Goal: Task Accomplishment & Management: Complete application form

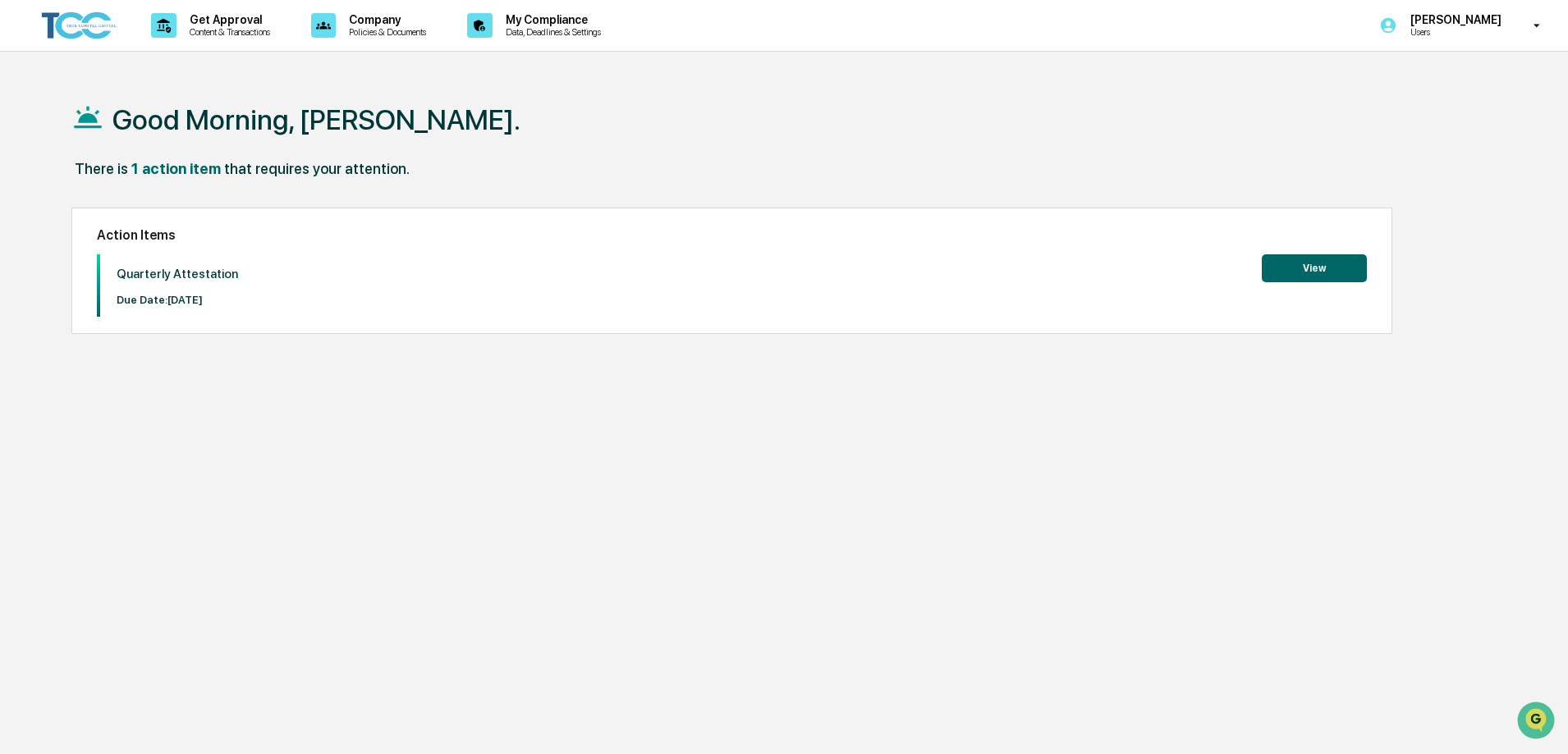
click at [1312, 262] on button "View" at bounding box center [1315, 268] width 105 height 28
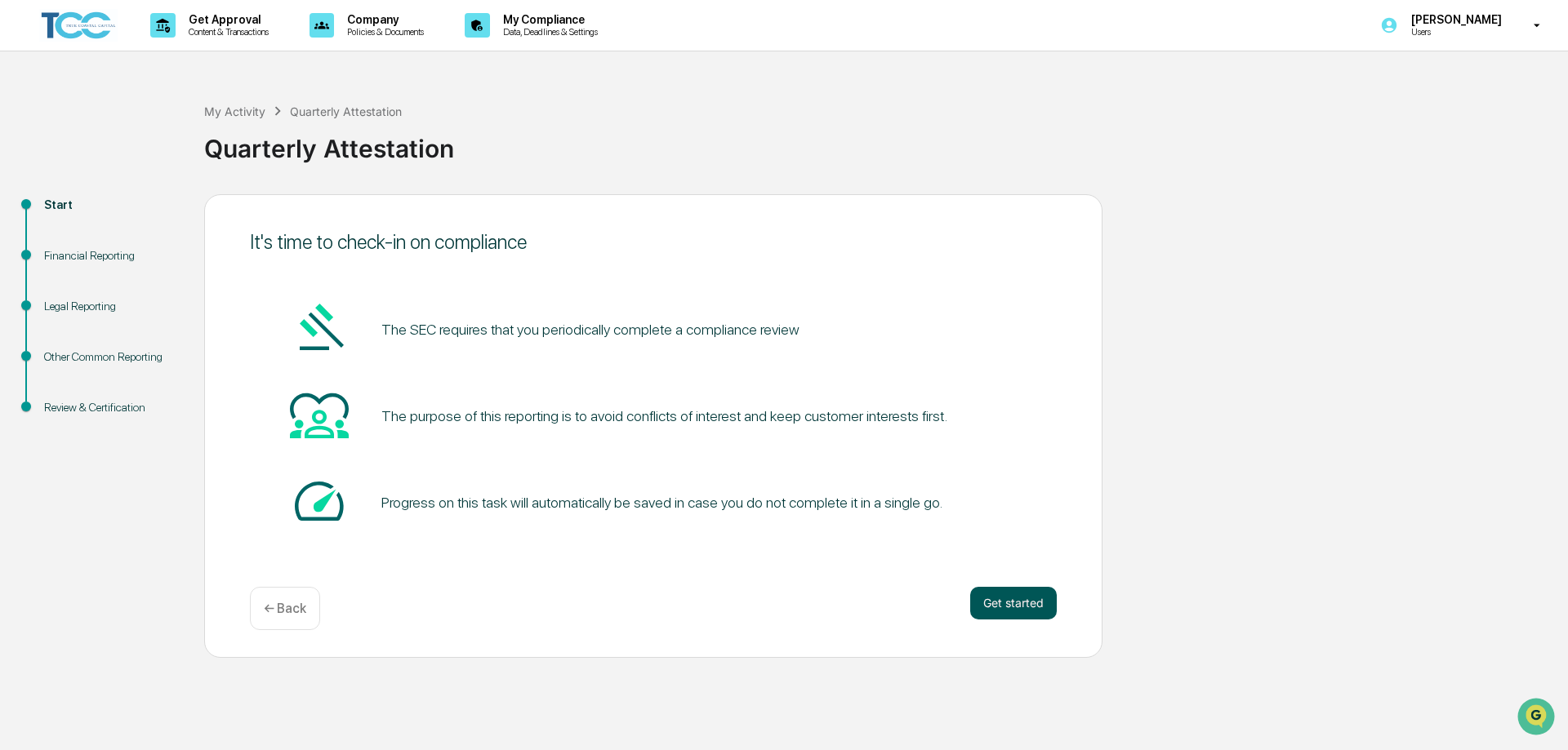
click at [1005, 599] on button "Get started" at bounding box center [1013, 603] width 87 height 33
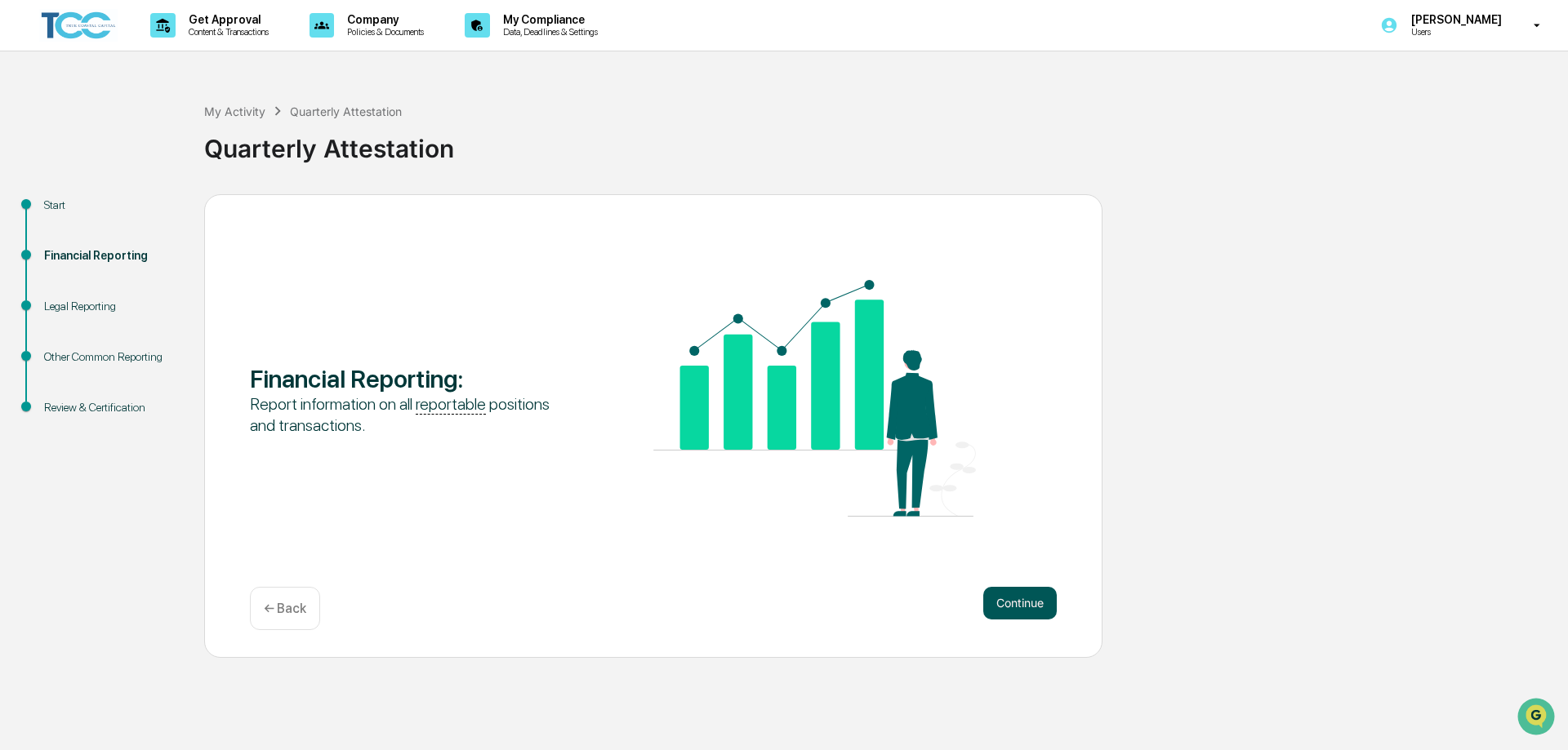
click at [1015, 594] on button "Continue" at bounding box center [1020, 603] width 73 height 33
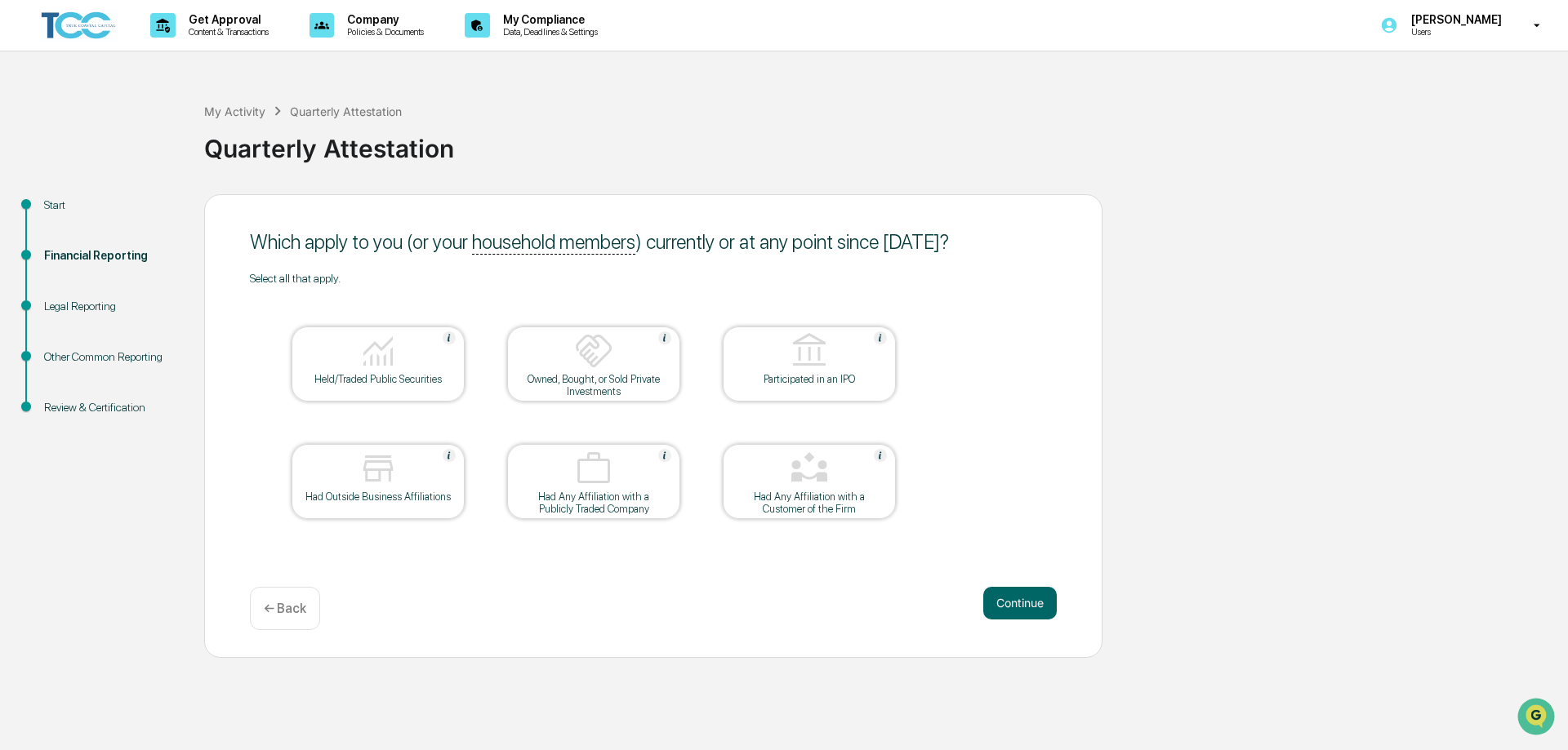
click at [387, 357] on img at bounding box center [378, 351] width 39 height 39
click at [376, 472] on img at bounding box center [378, 468] width 39 height 39
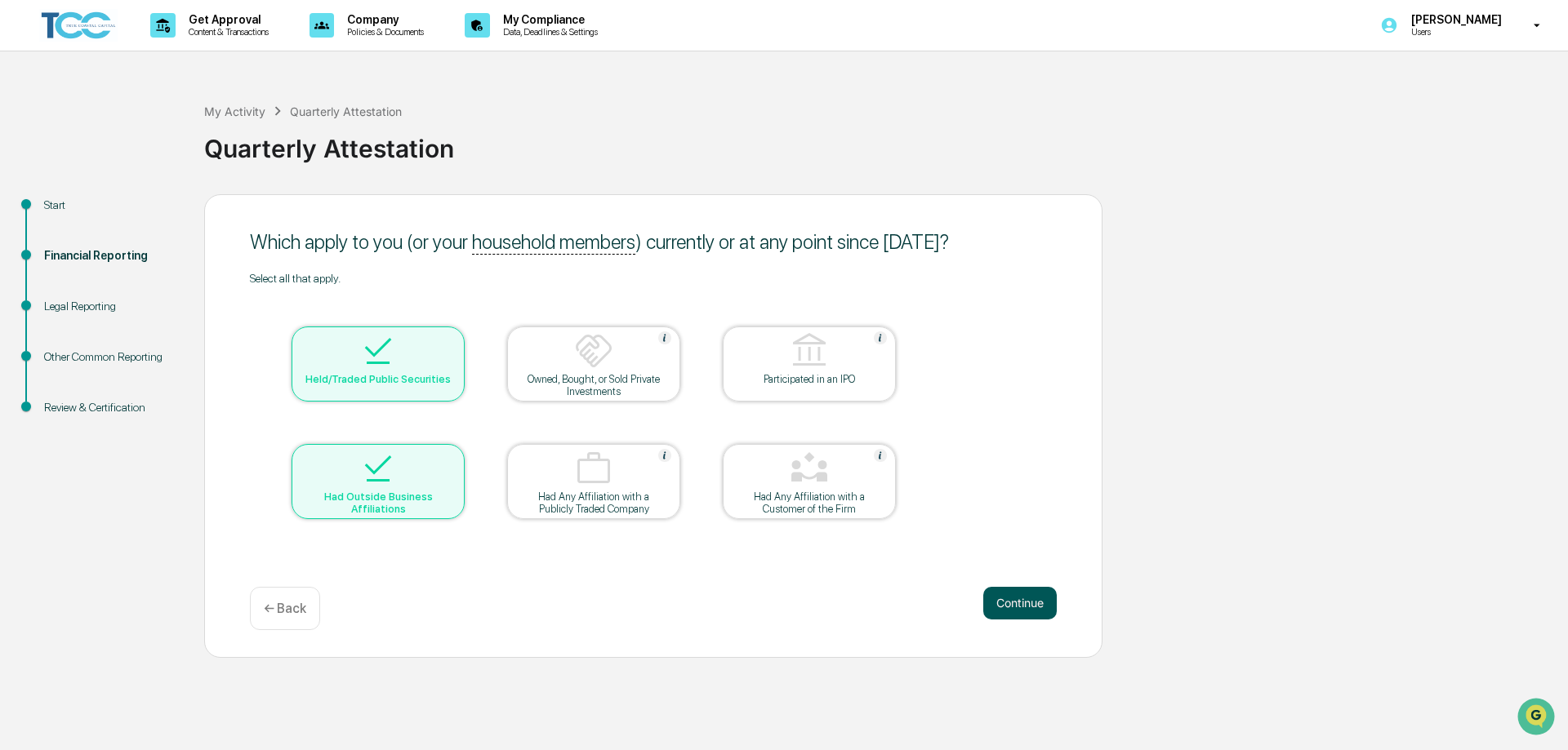
click at [1008, 599] on button "Continue" at bounding box center [1020, 603] width 73 height 33
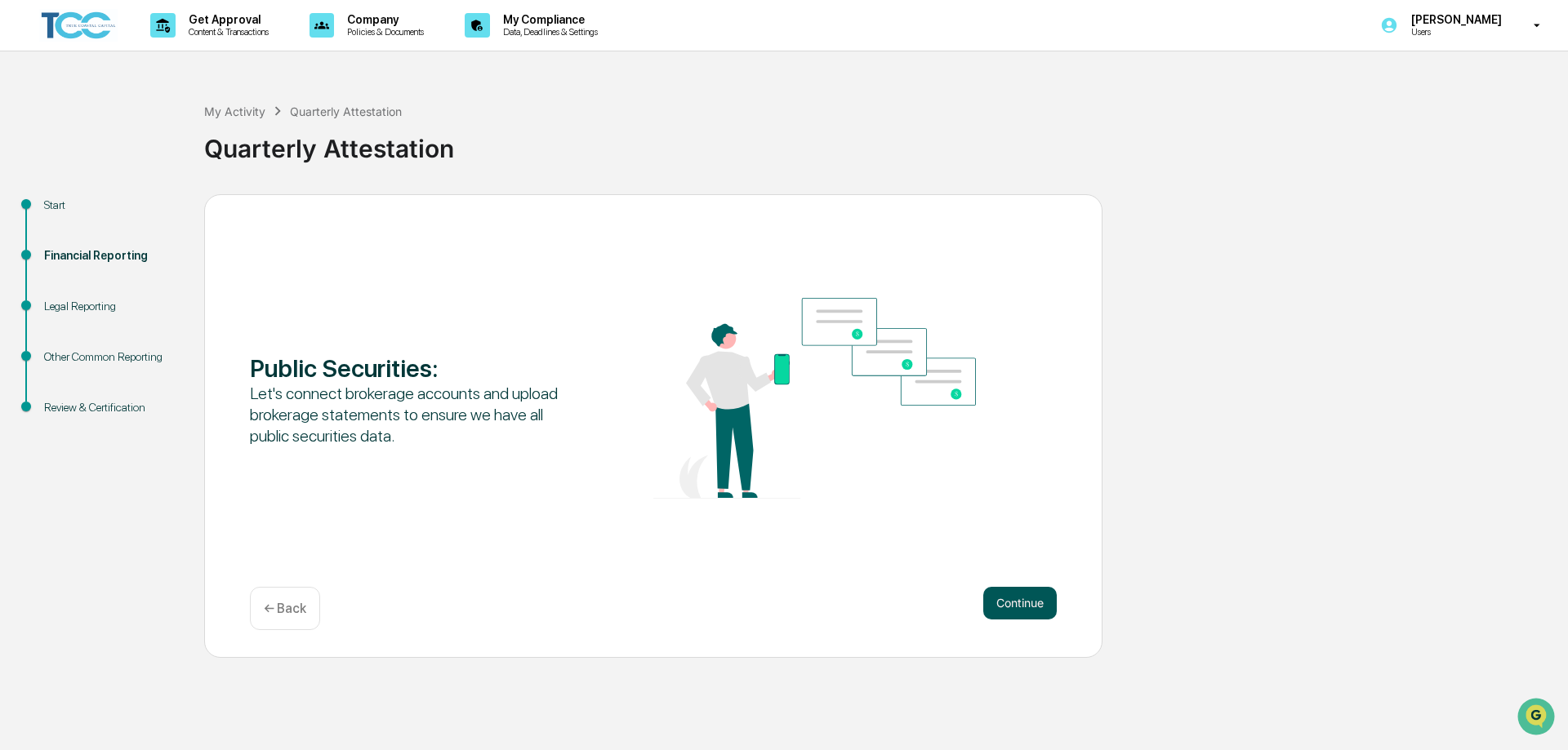
click at [1008, 596] on button "Continue" at bounding box center [1020, 603] width 73 height 33
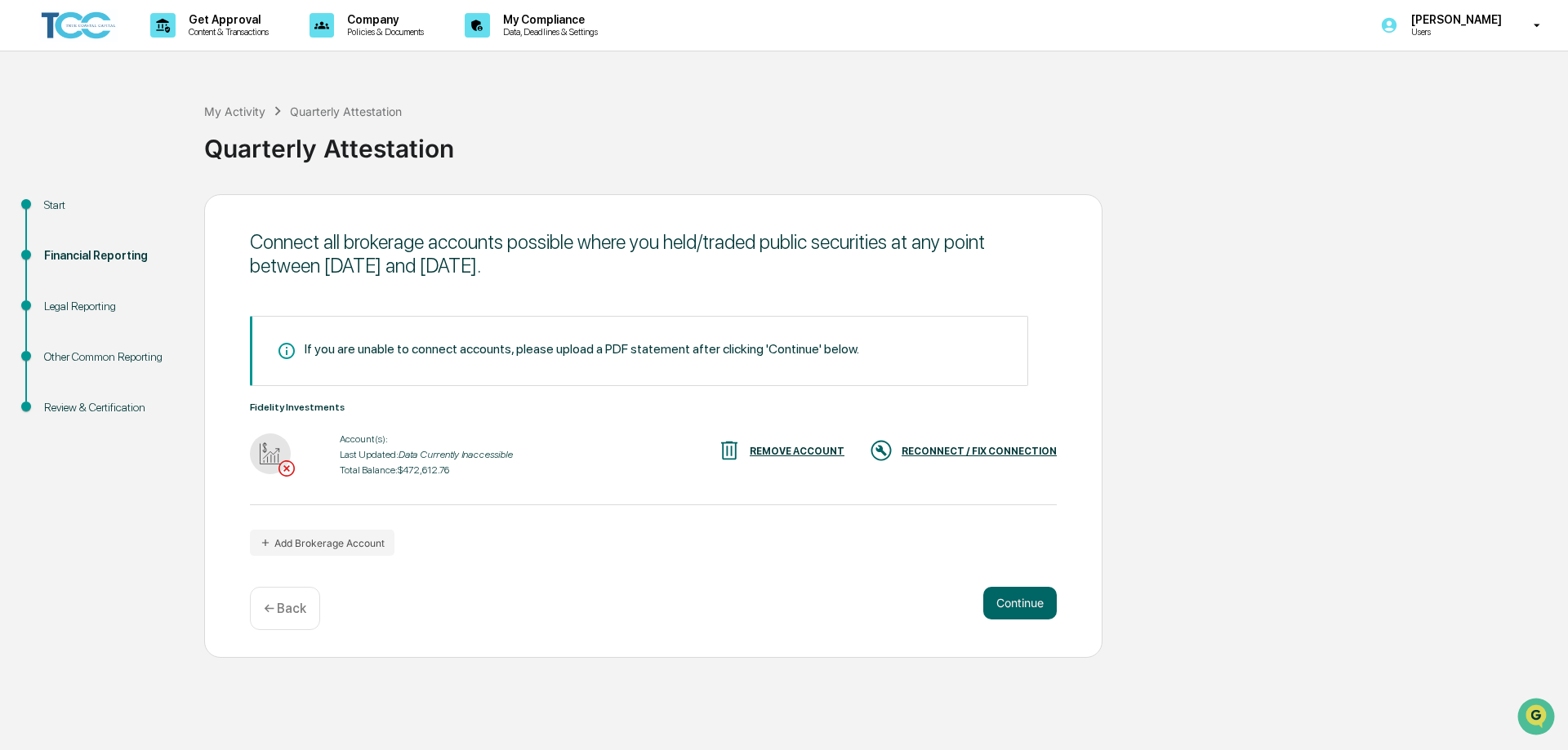
click at [977, 449] on div "RECONNECT / FIX CONNECTION" at bounding box center [978, 451] width 155 height 12
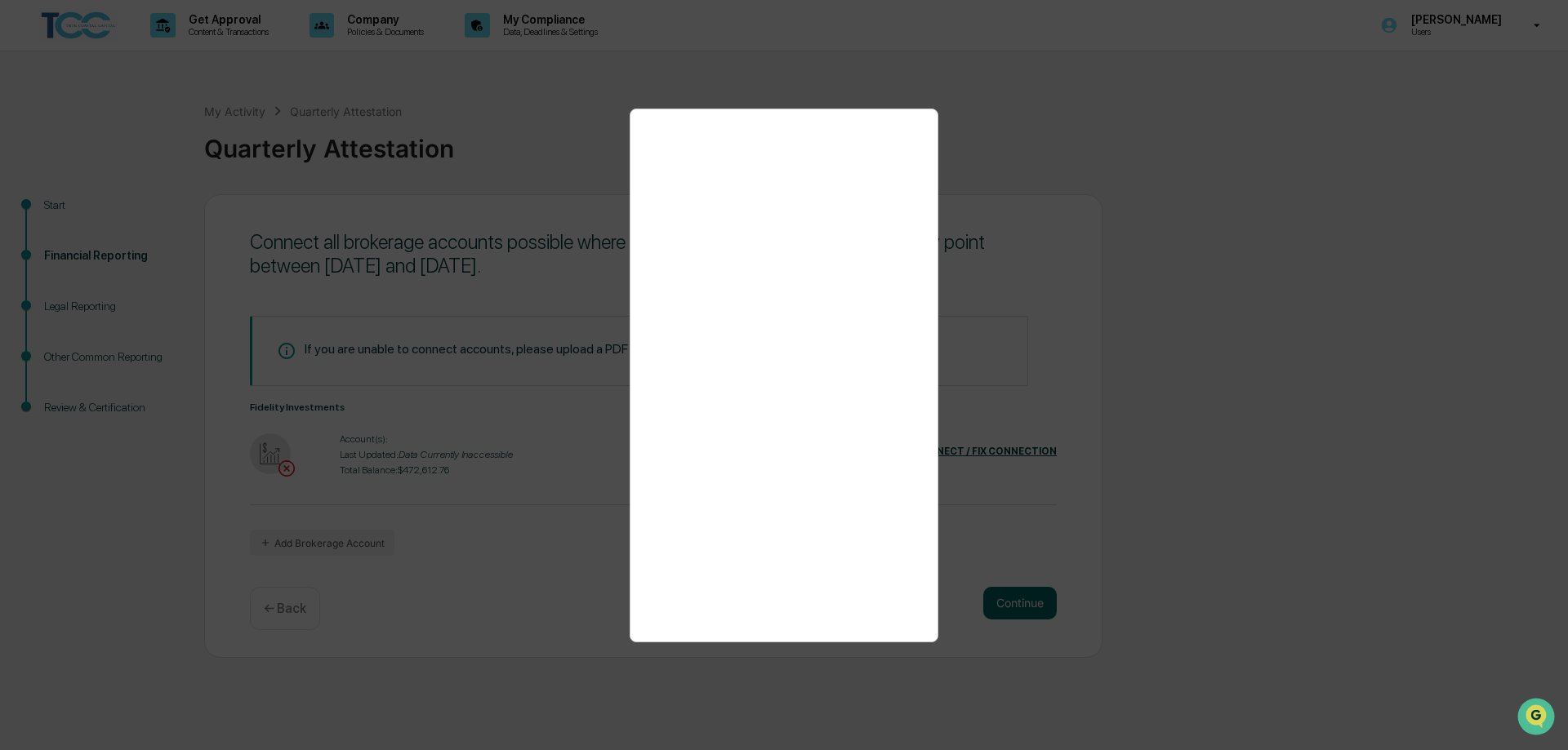
click at [1141, 162] on div at bounding box center [784, 375] width 1568 height 750
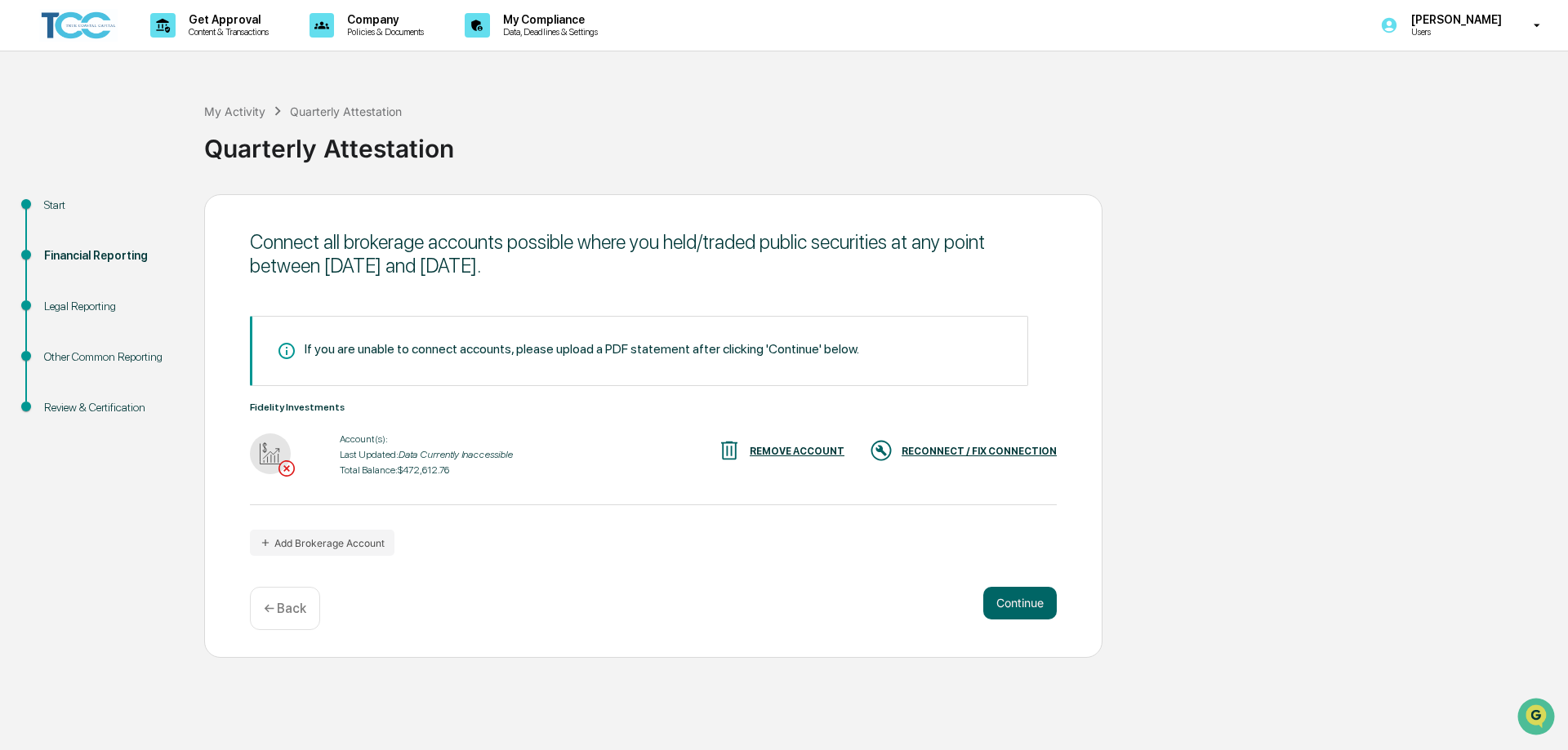
click at [948, 448] on div "RECONNECT / FIX CONNECTION" at bounding box center [978, 451] width 155 height 12
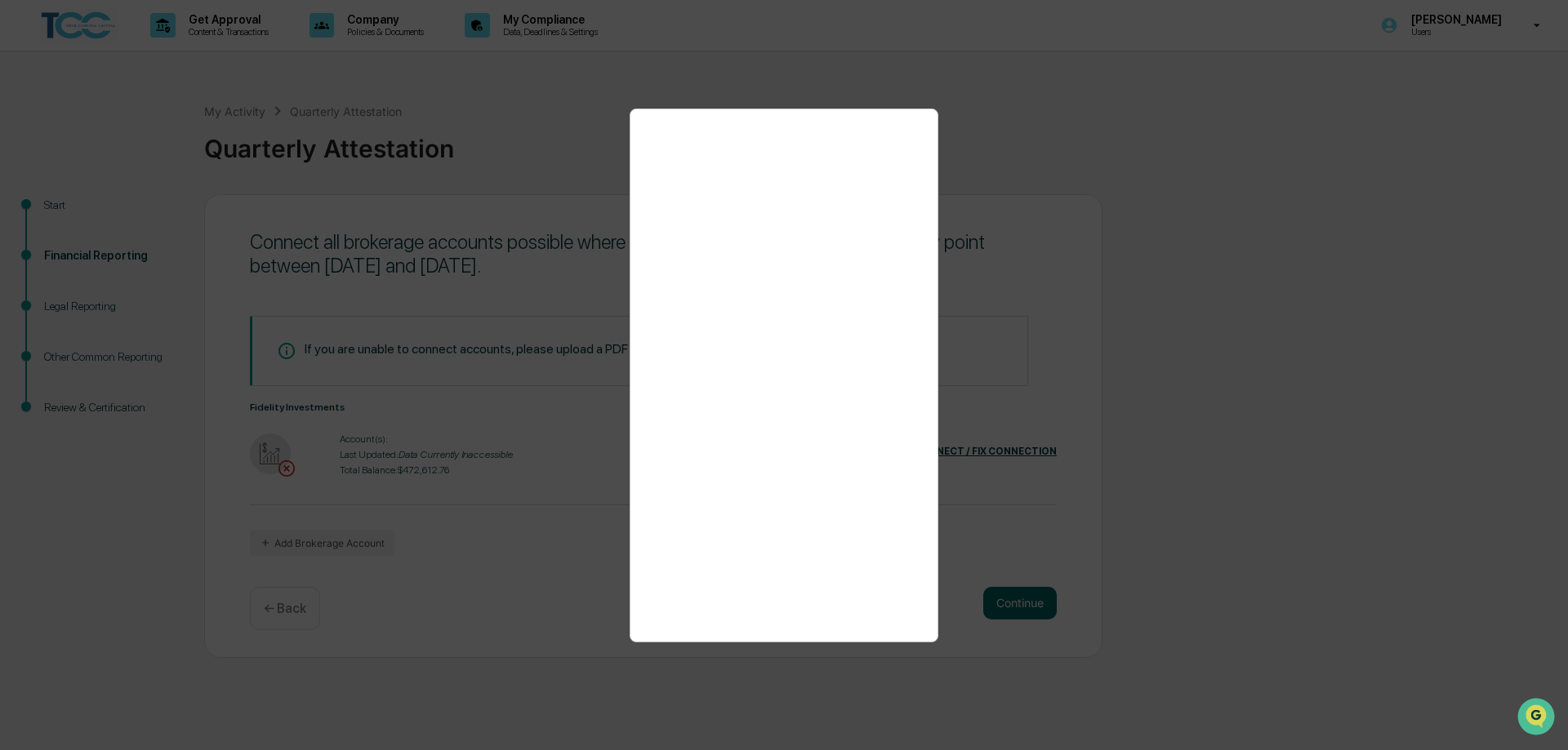
click at [1196, 254] on div at bounding box center [784, 375] width 1568 height 750
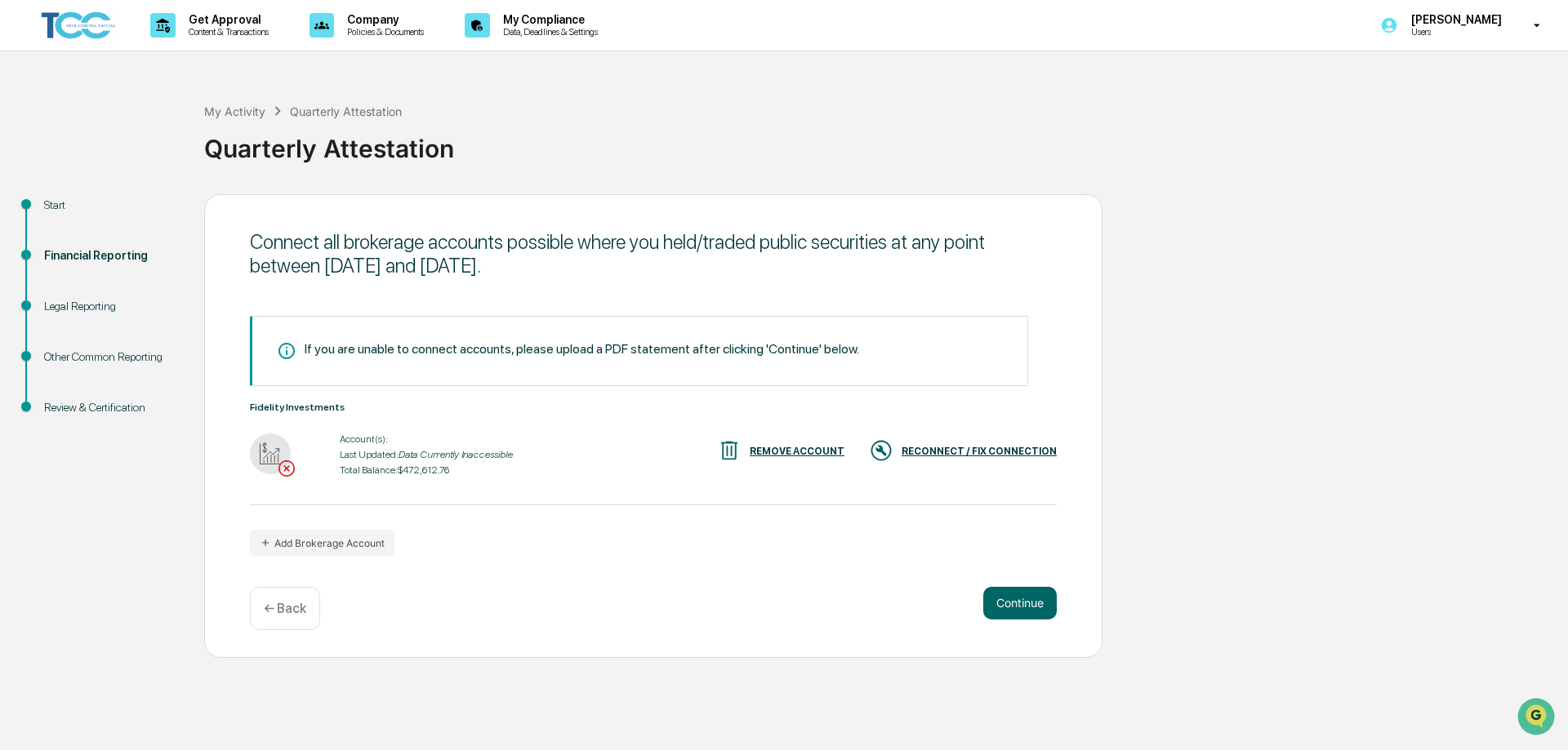
click at [806, 450] on div "REMOVE ACCOUNT" at bounding box center [797, 451] width 94 height 12
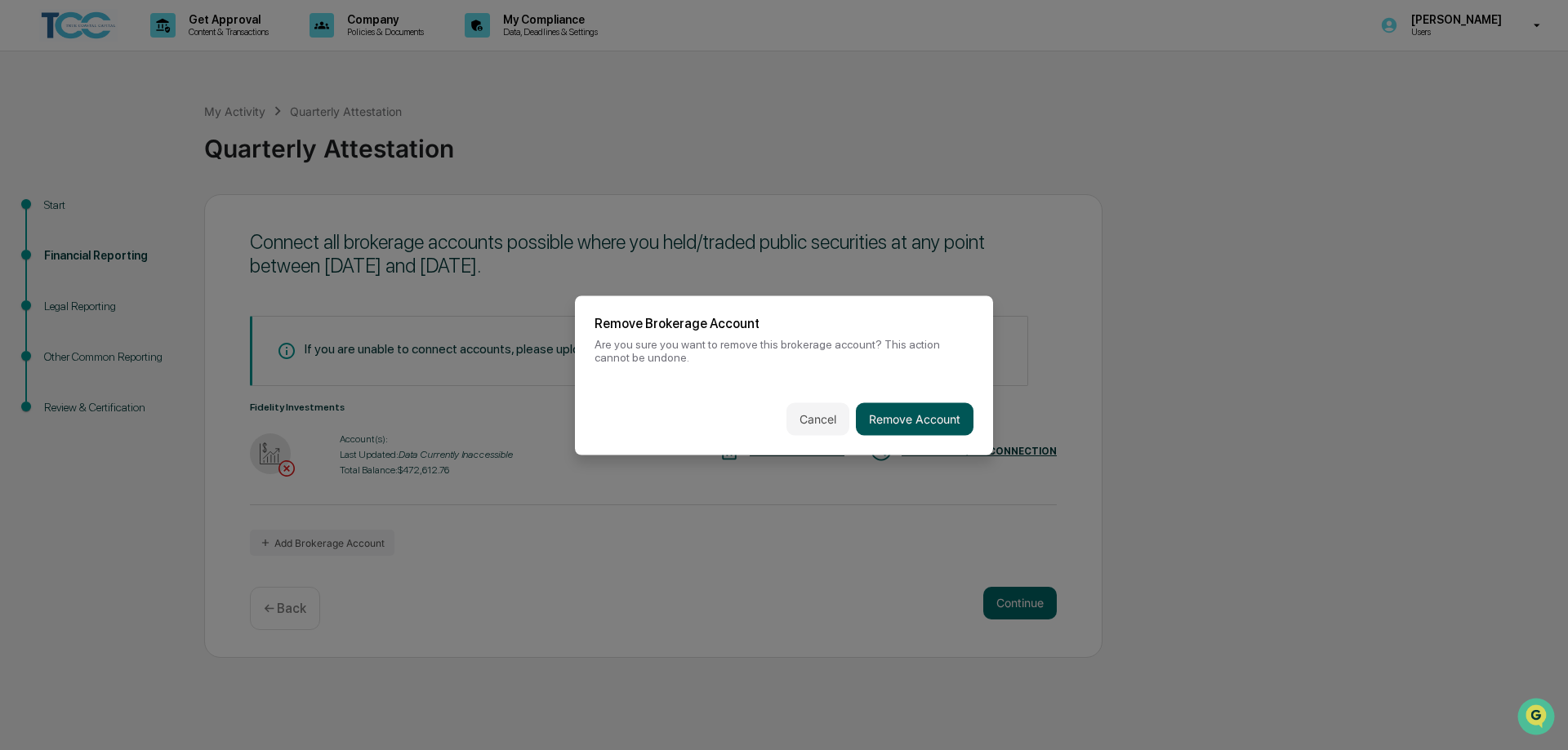
click at [886, 404] on button "Remove Account" at bounding box center [915, 418] width 117 height 33
click at [888, 418] on button "Remove Account" at bounding box center [915, 418] width 117 height 33
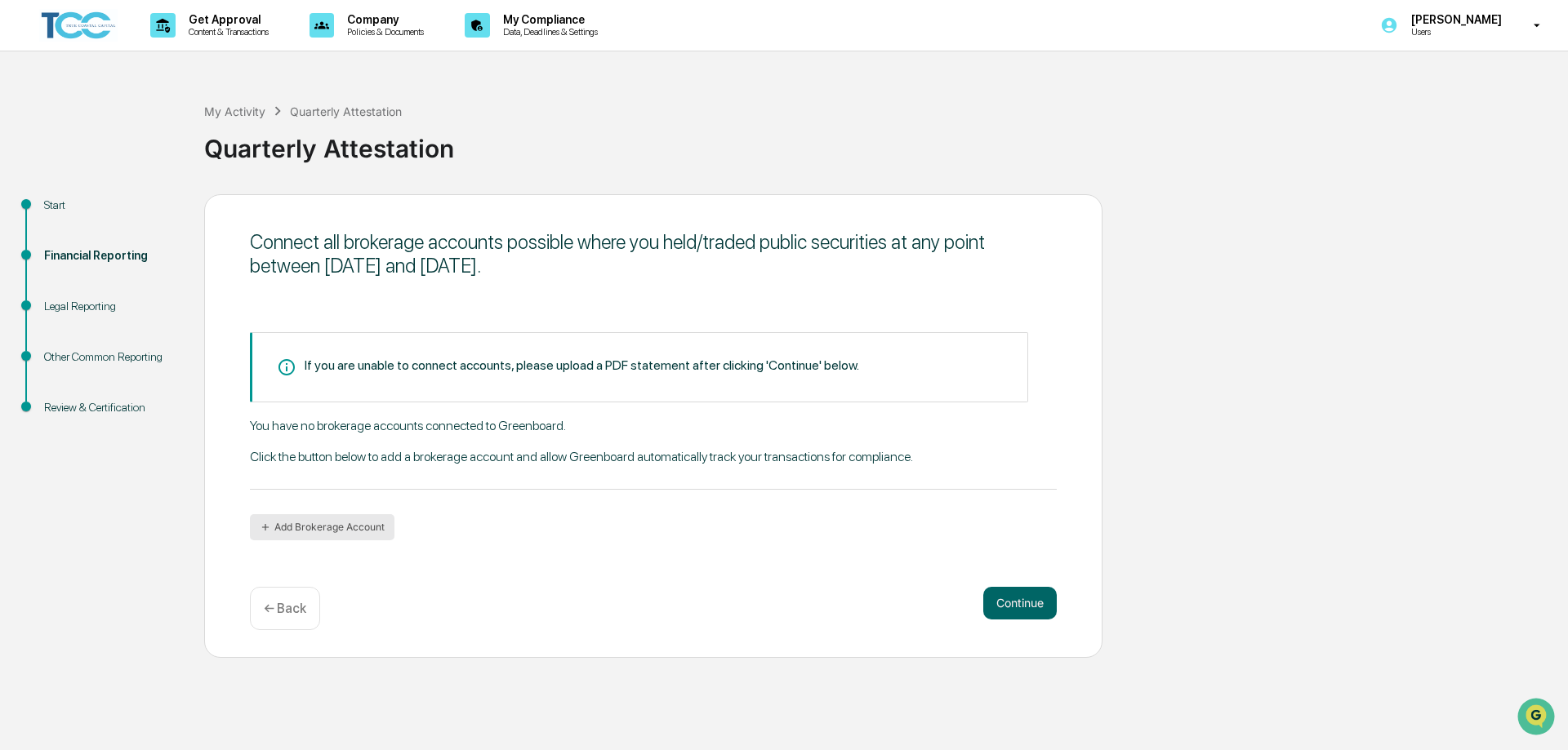
click at [301, 527] on button "Add Brokerage Account" at bounding box center [322, 527] width 144 height 26
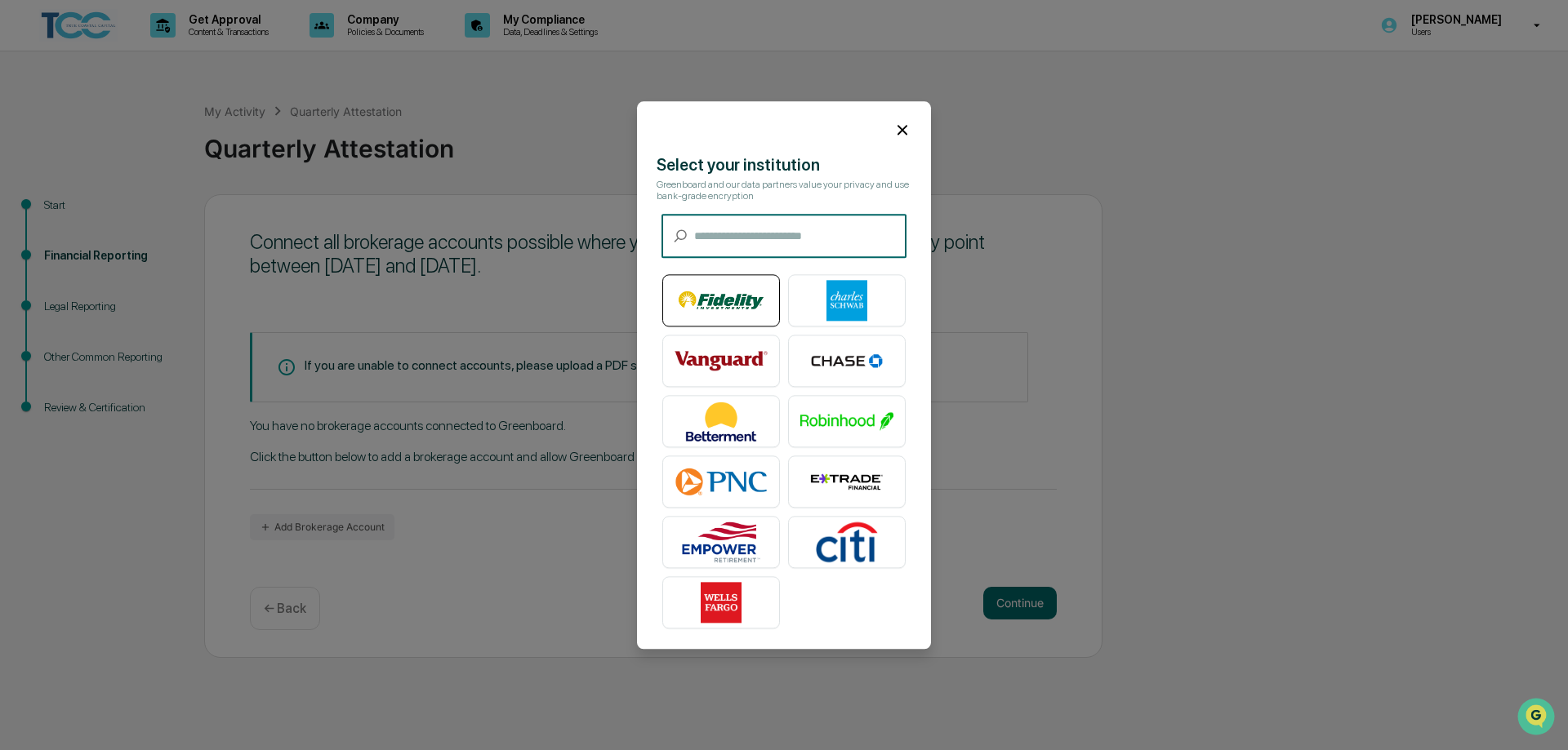
click at [725, 304] on img at bounding box center [721, 300] width 93 height 40
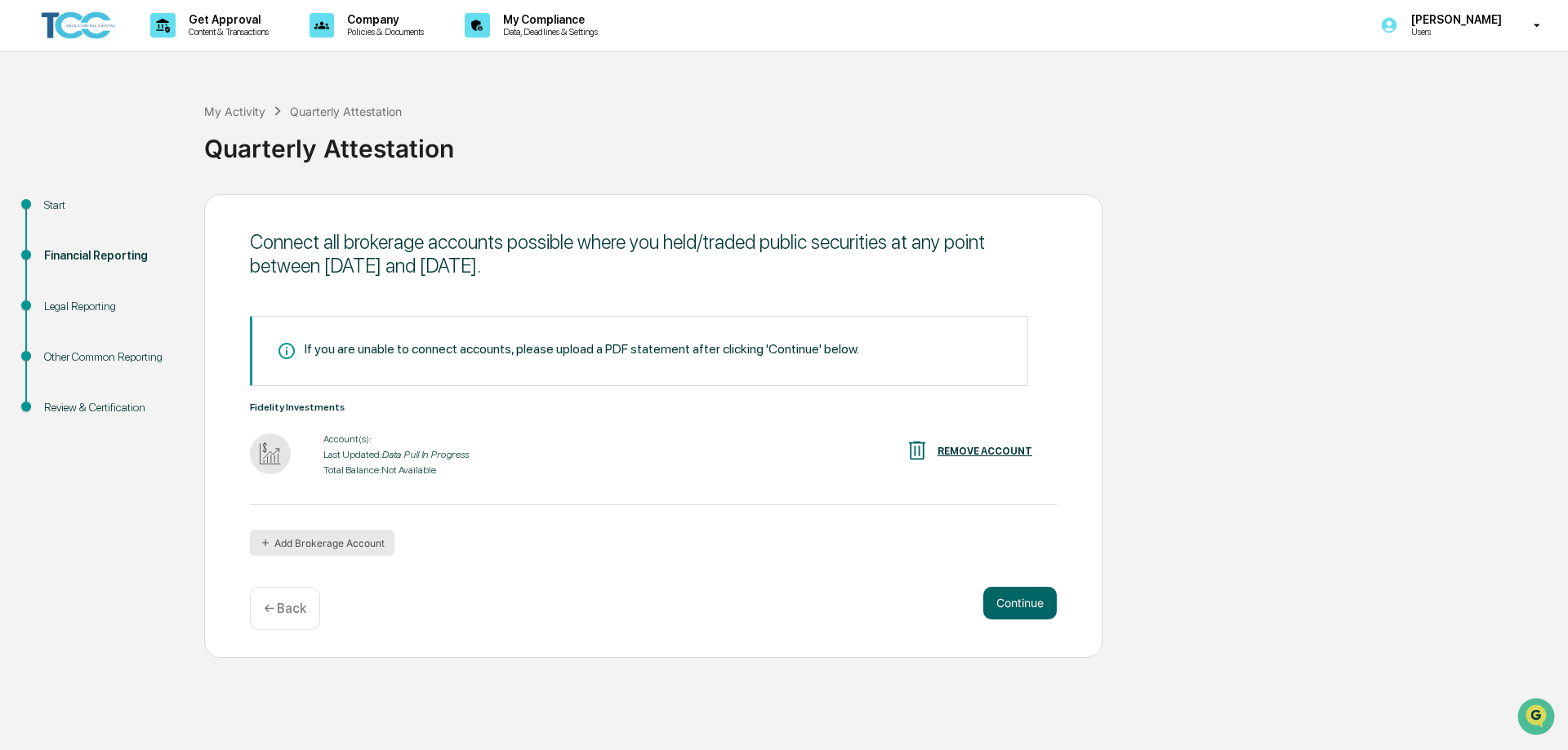
click at [336, 539] on button "Add Brokerage Account" at bounding box center [322, 542] width 144 height 26
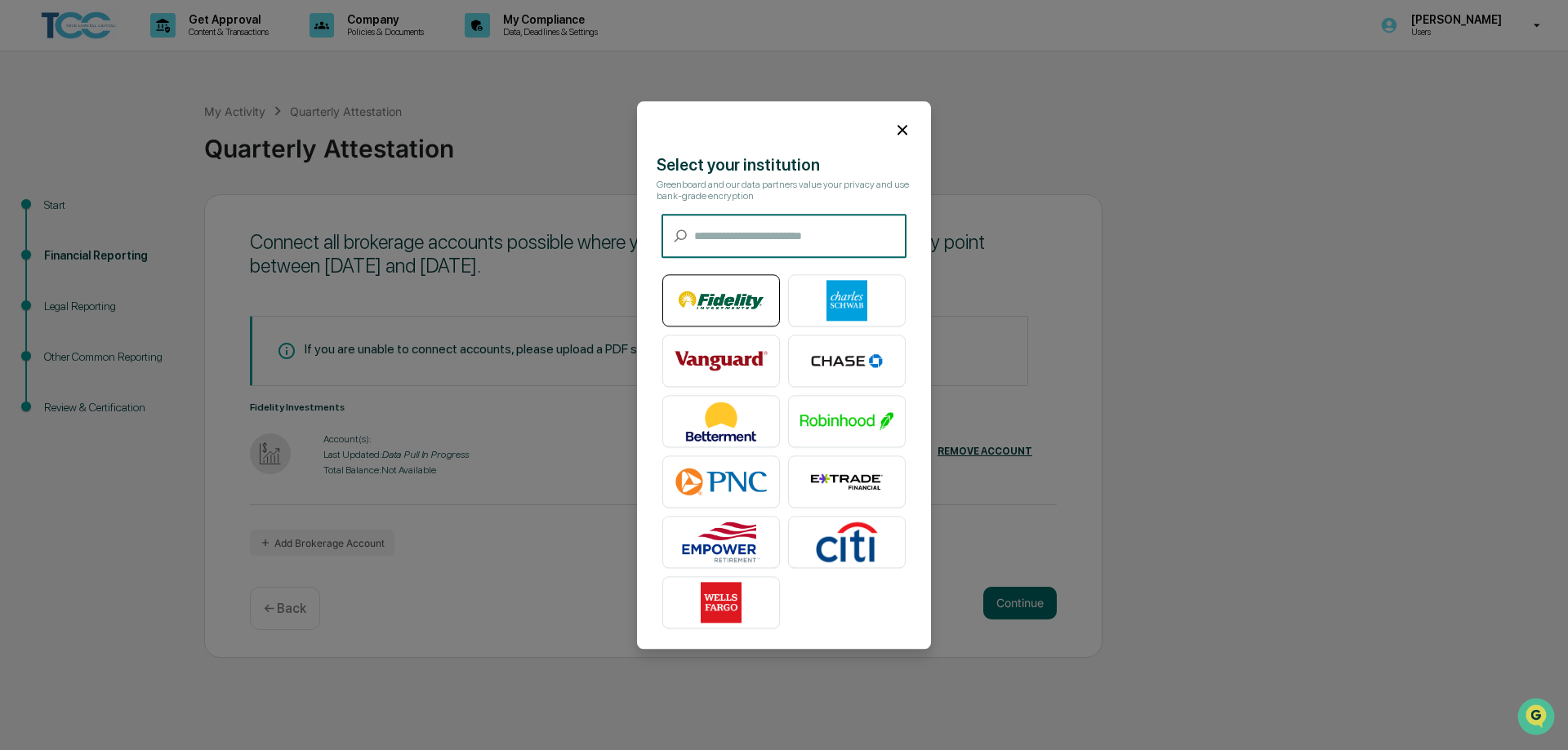
click at [729, 310] on img at bounding box center [721, 300] width 93 height 40
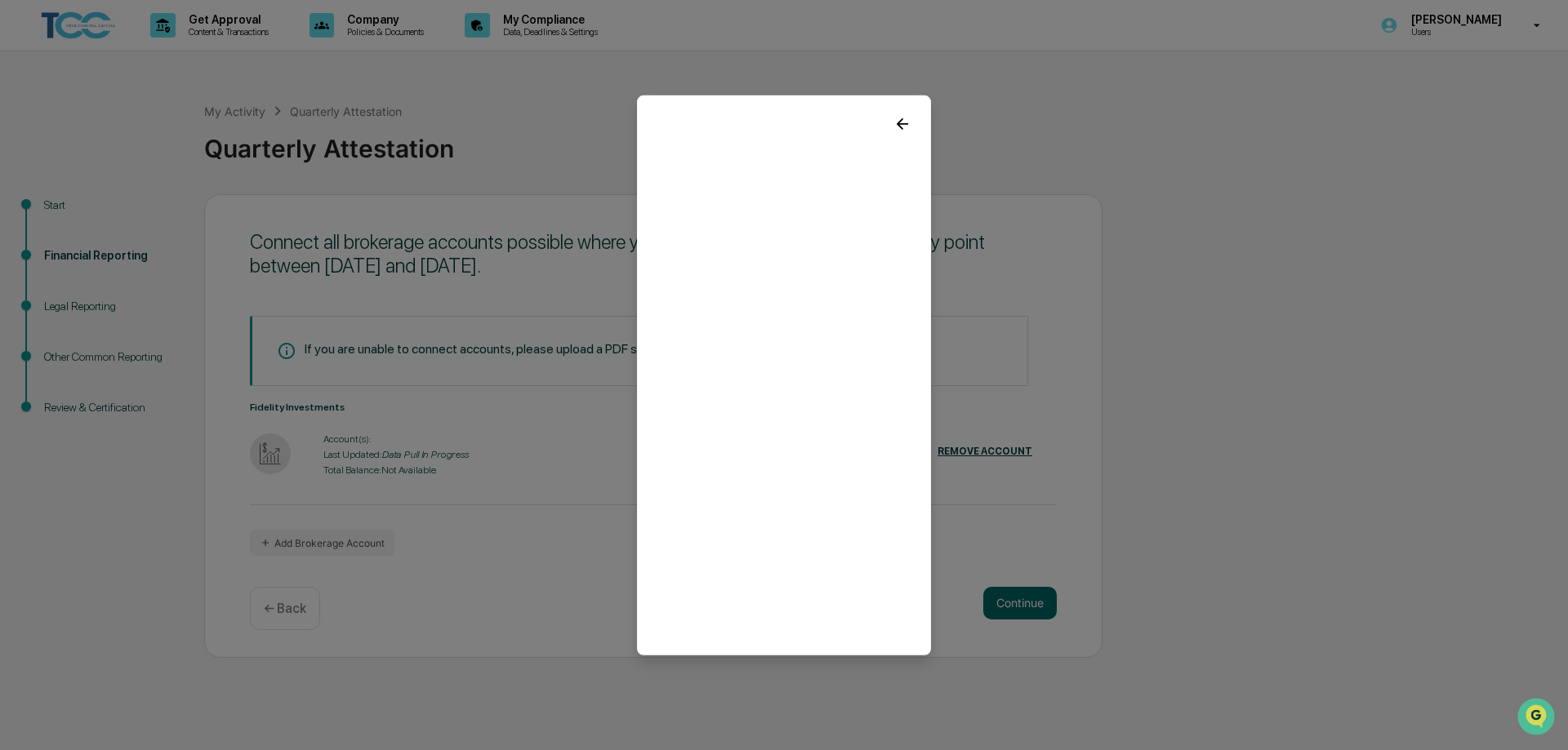
click at [910, 121] on icon at bounding box center [902, 123] width 18 height 18
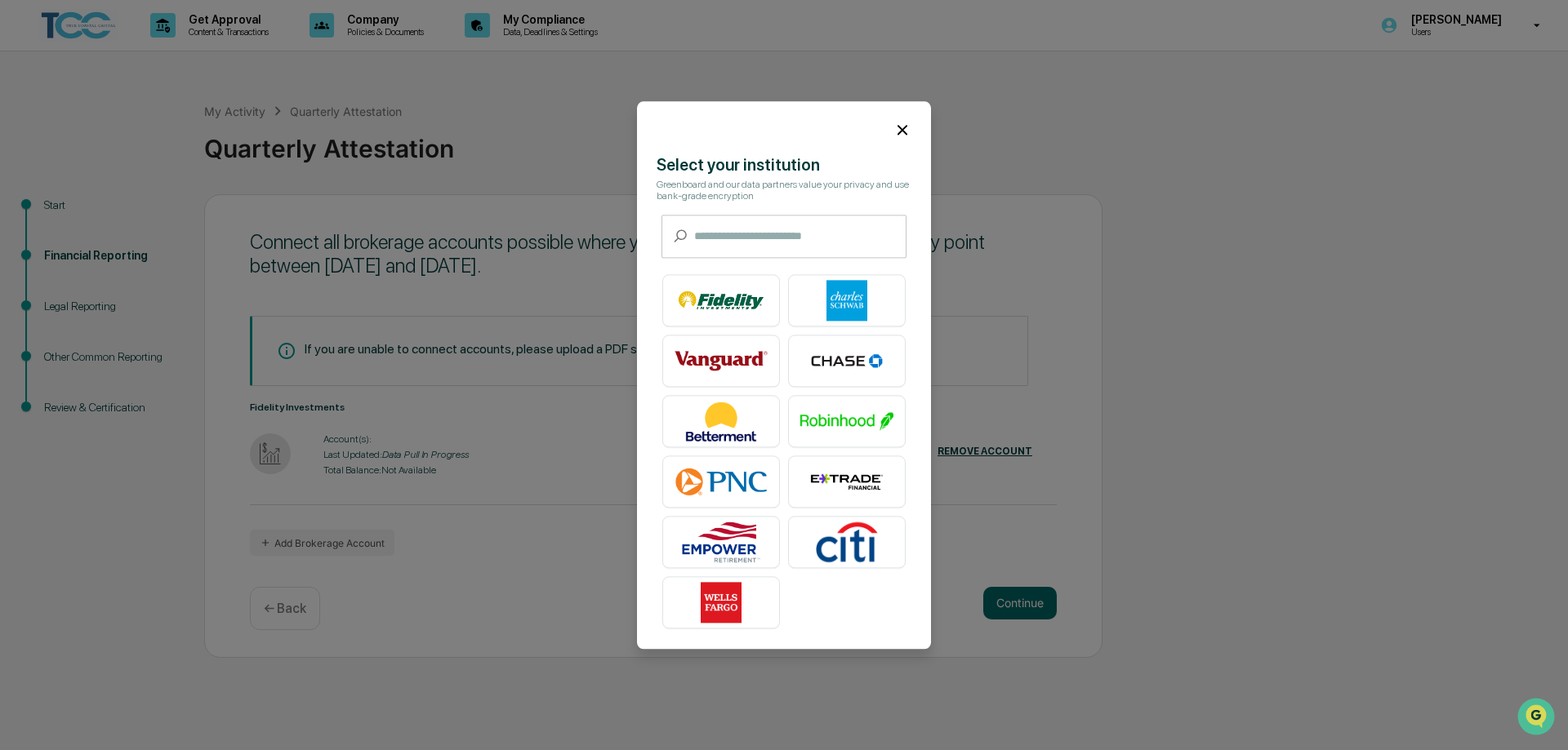
click at [905, 126] on icon at bounding box center [902, 130] width 18 height 18
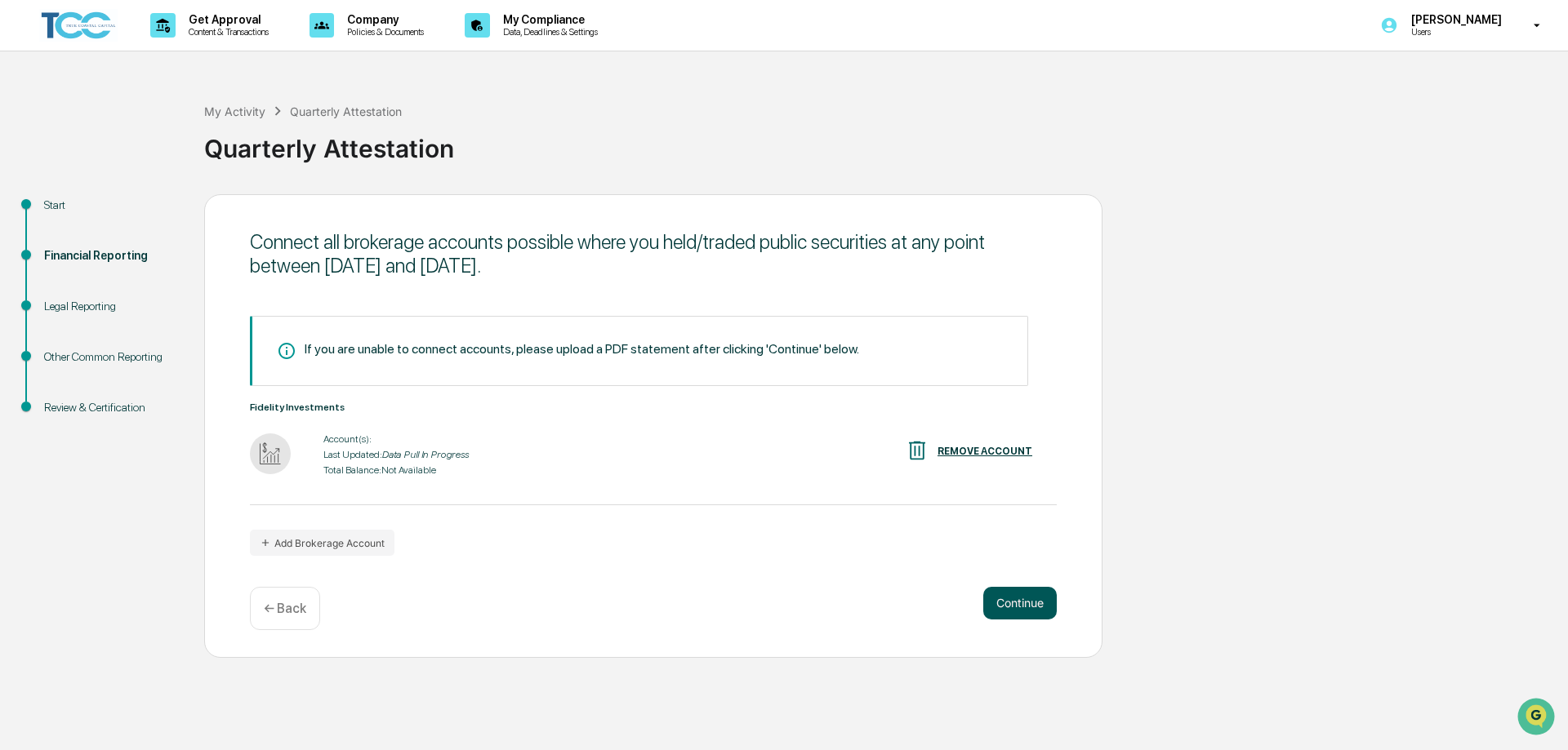
click at [1032, 604] on button "Continue" at bounding box center [1020, 603] width 73 height 33
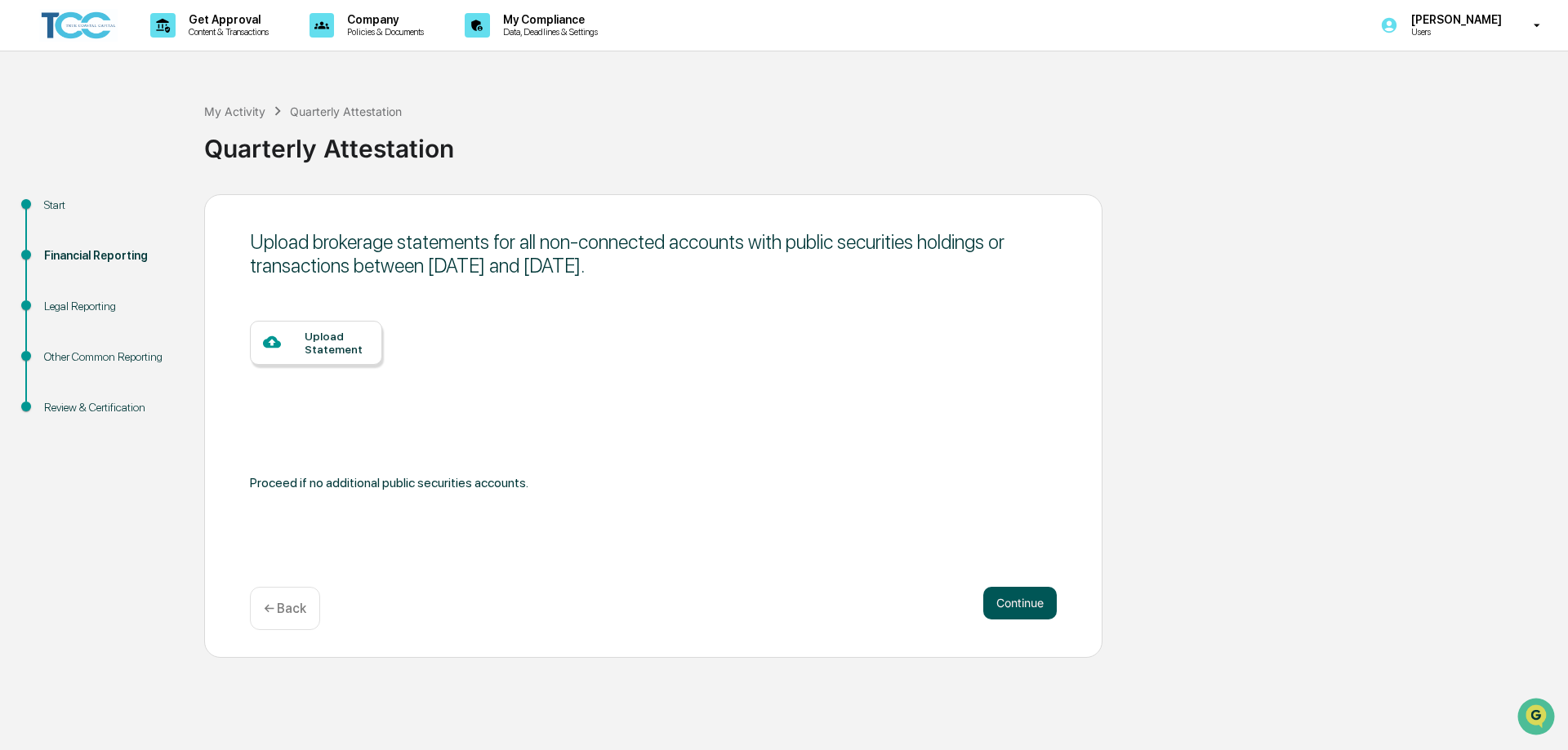
drag, startPoint x: 1015, startPoint y: 598, endPoint x: 1010, endPoint y: 591, distance: 8.6
click at [1014, 598] on button "Continue" at bounding box center [1020, 603] width 73 height 33
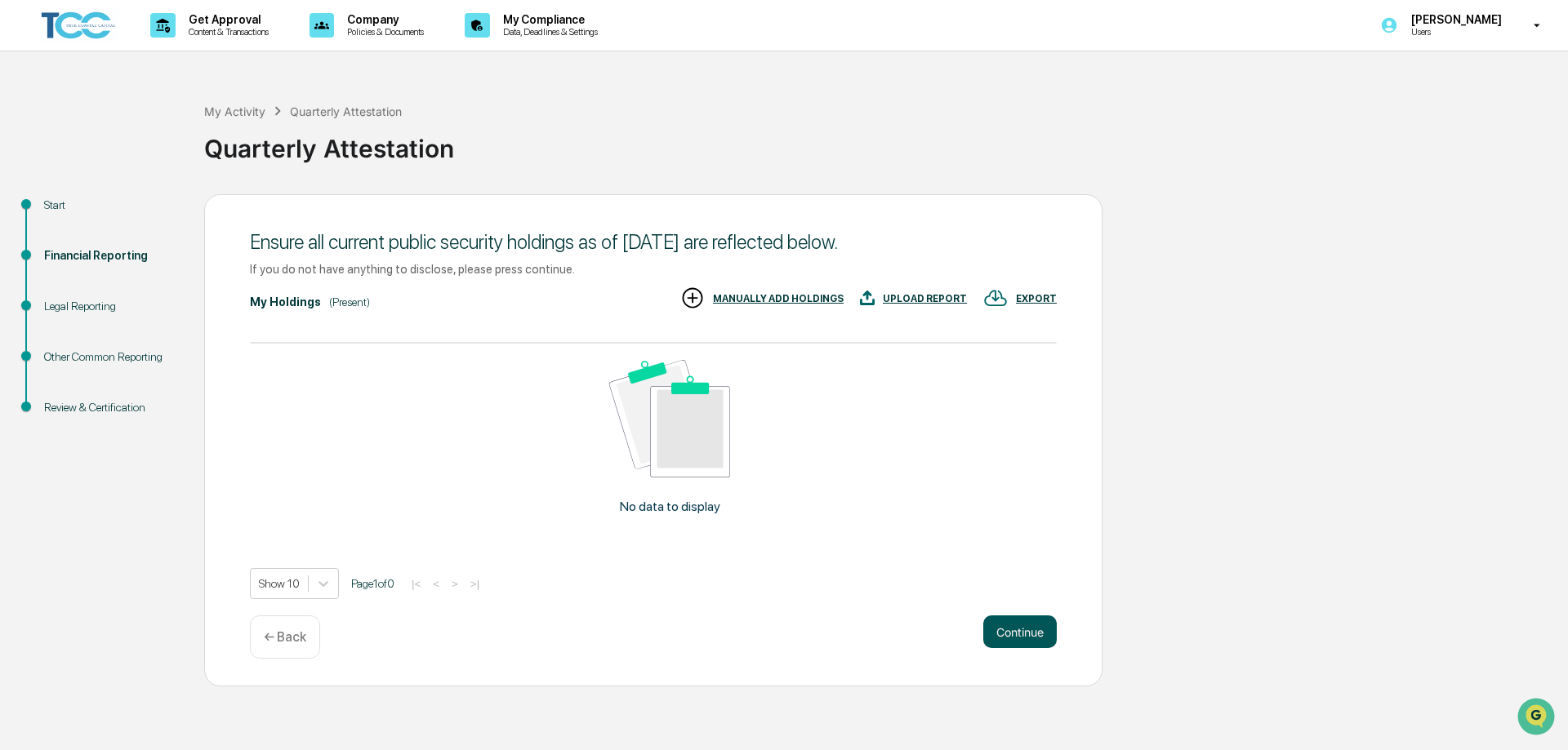
click at [1013, 630] on button "Continue" at bounding box center [1020, 632] width 73 height 33
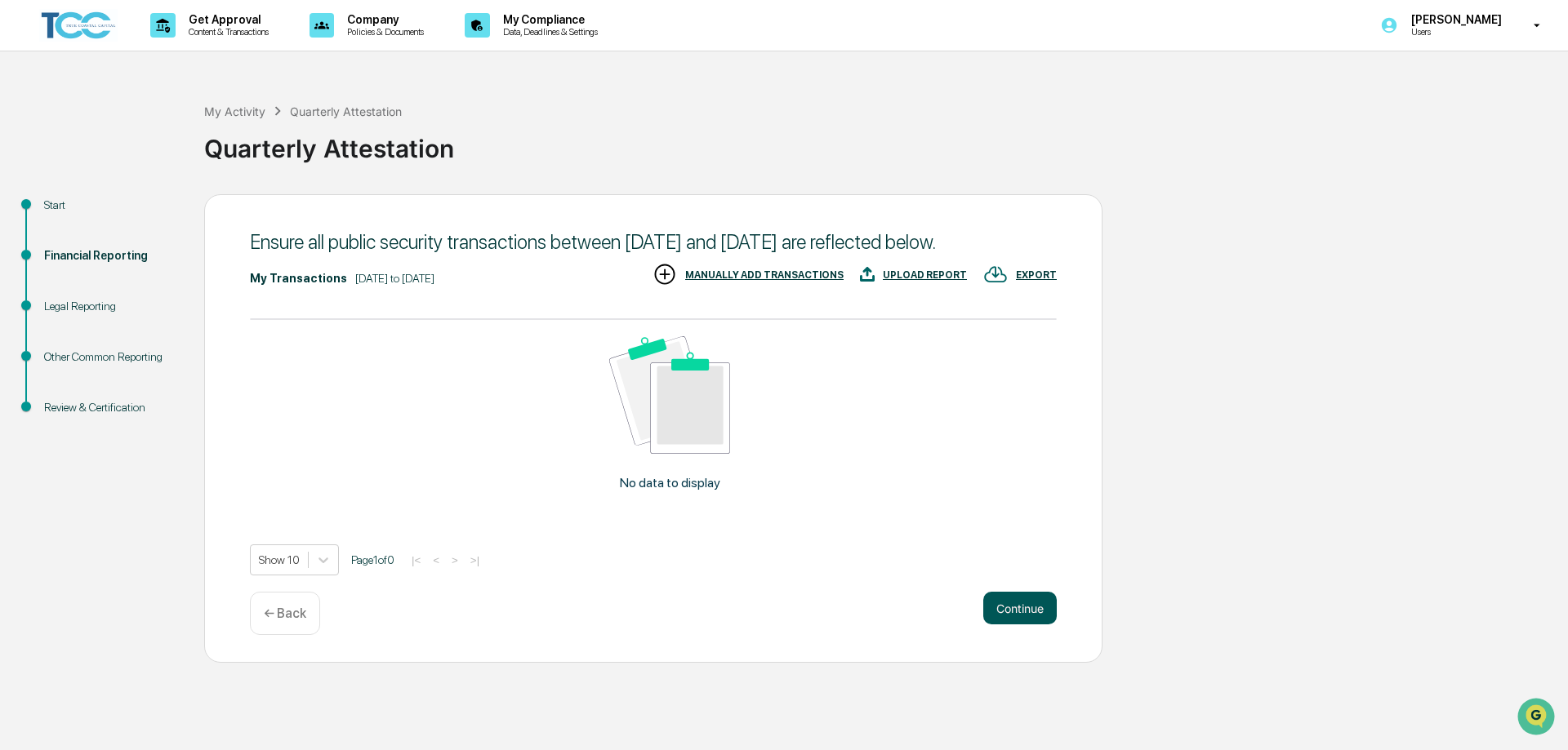
click at [1035, 624] on button "Continue" at bounding box center [1020, 608] width 73 height 33
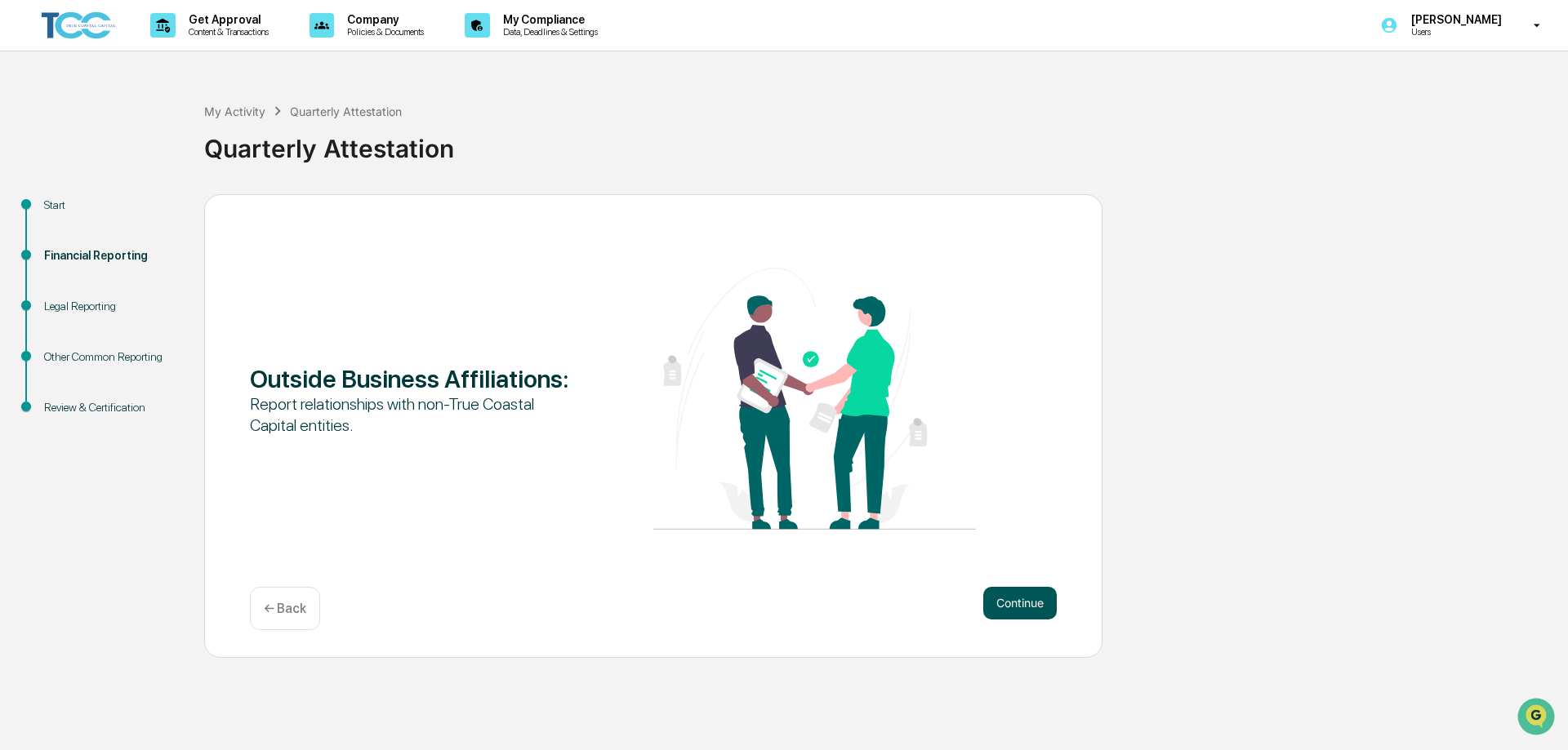
click at [1029, 610] on button "Continue" at bounding box center [1020, 603] width 73 height 33
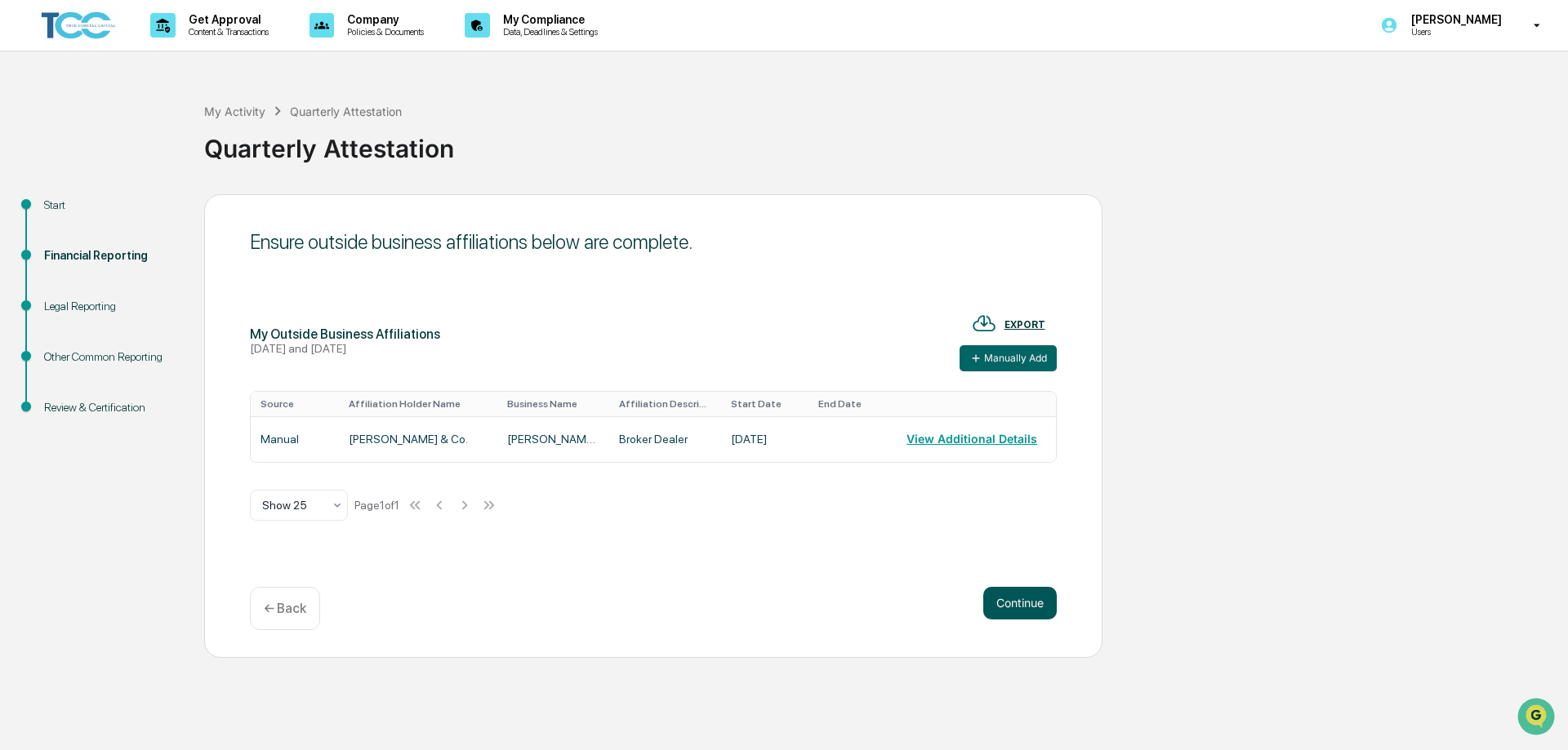
click at [1020, 603] on button "Continue" at bounding box center [1020, 603] width 73 height 33
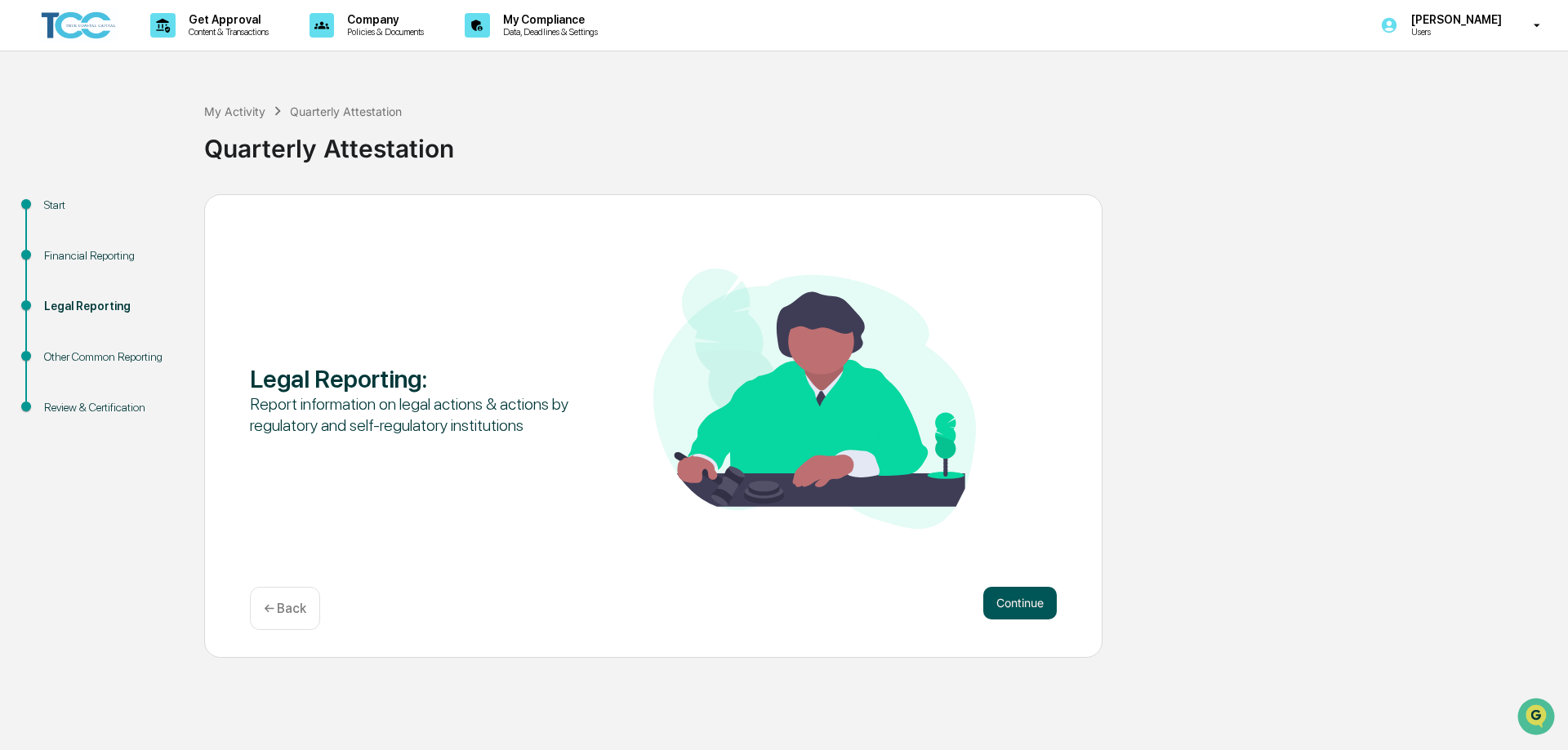
click at [1016, 599] on button "Continue" at bounding box center [1020, 603] width 73 height 33
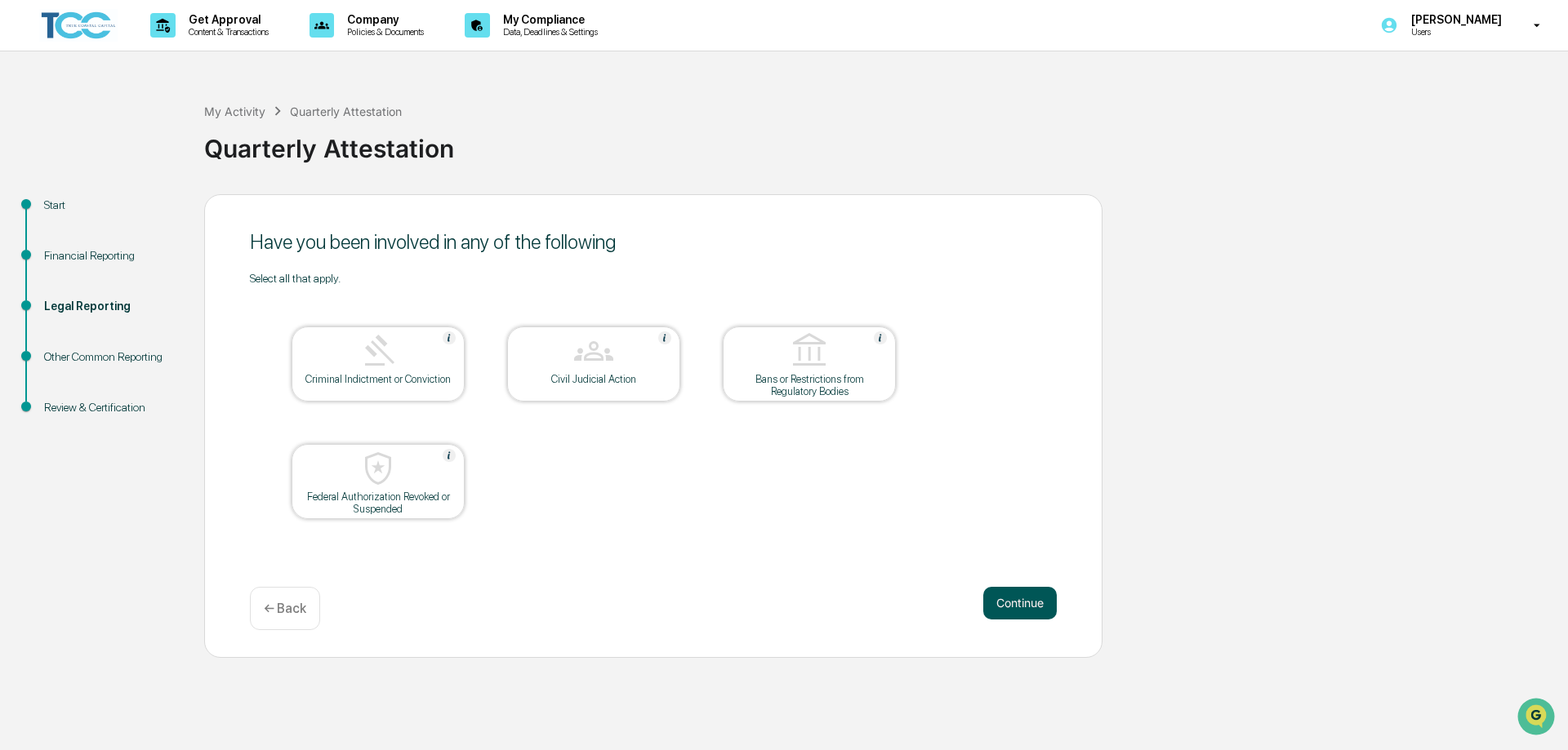
click at [1035, 598] on button "Continue" at bounding box center [1020, 603] width 73 height 33
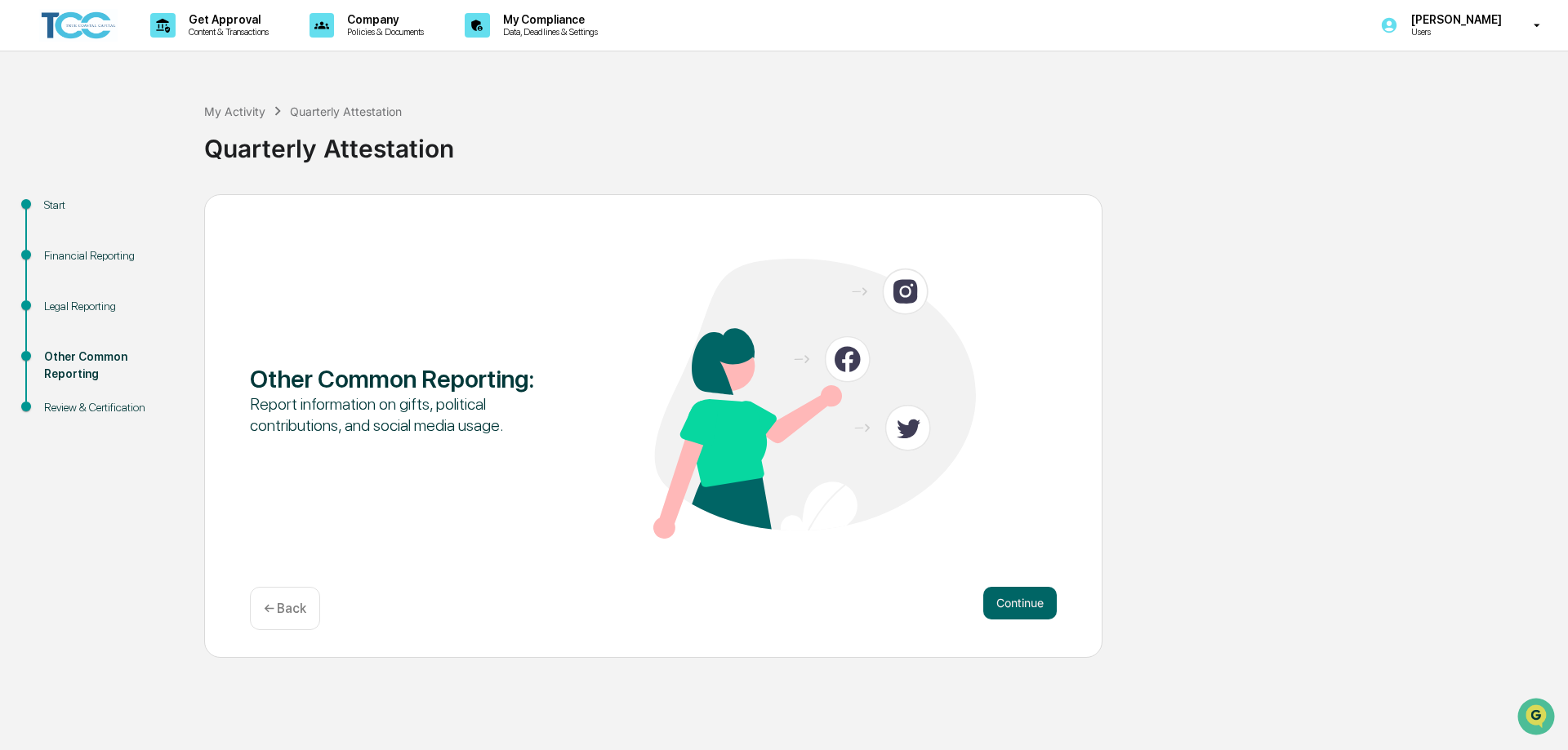
click at [1035, 598] on button "Continue" at bounding box center [1020, 603] width 73 height 33
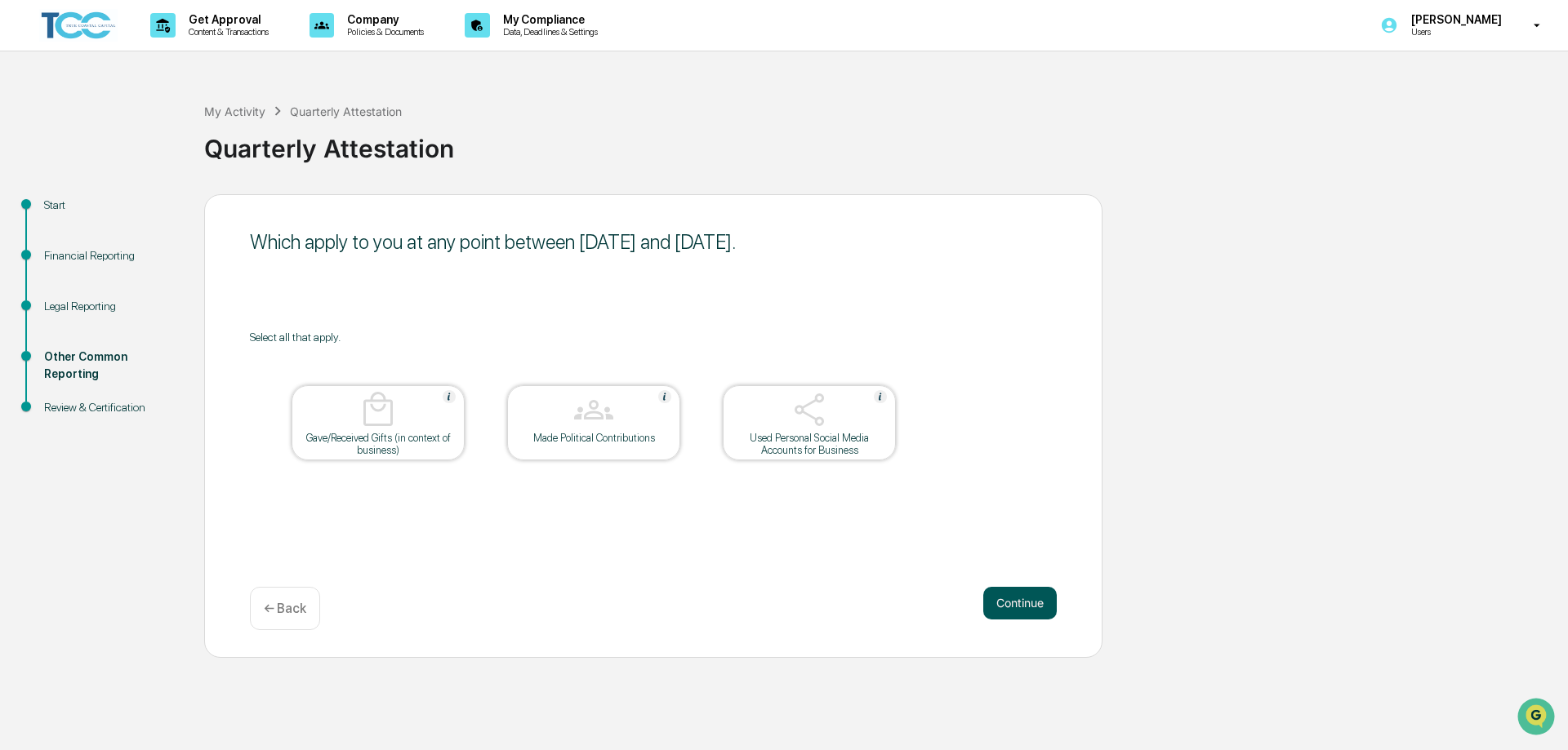
click at [1003, 597] on button "Continue" at bounding box center [1020, 603] width 73 height 33
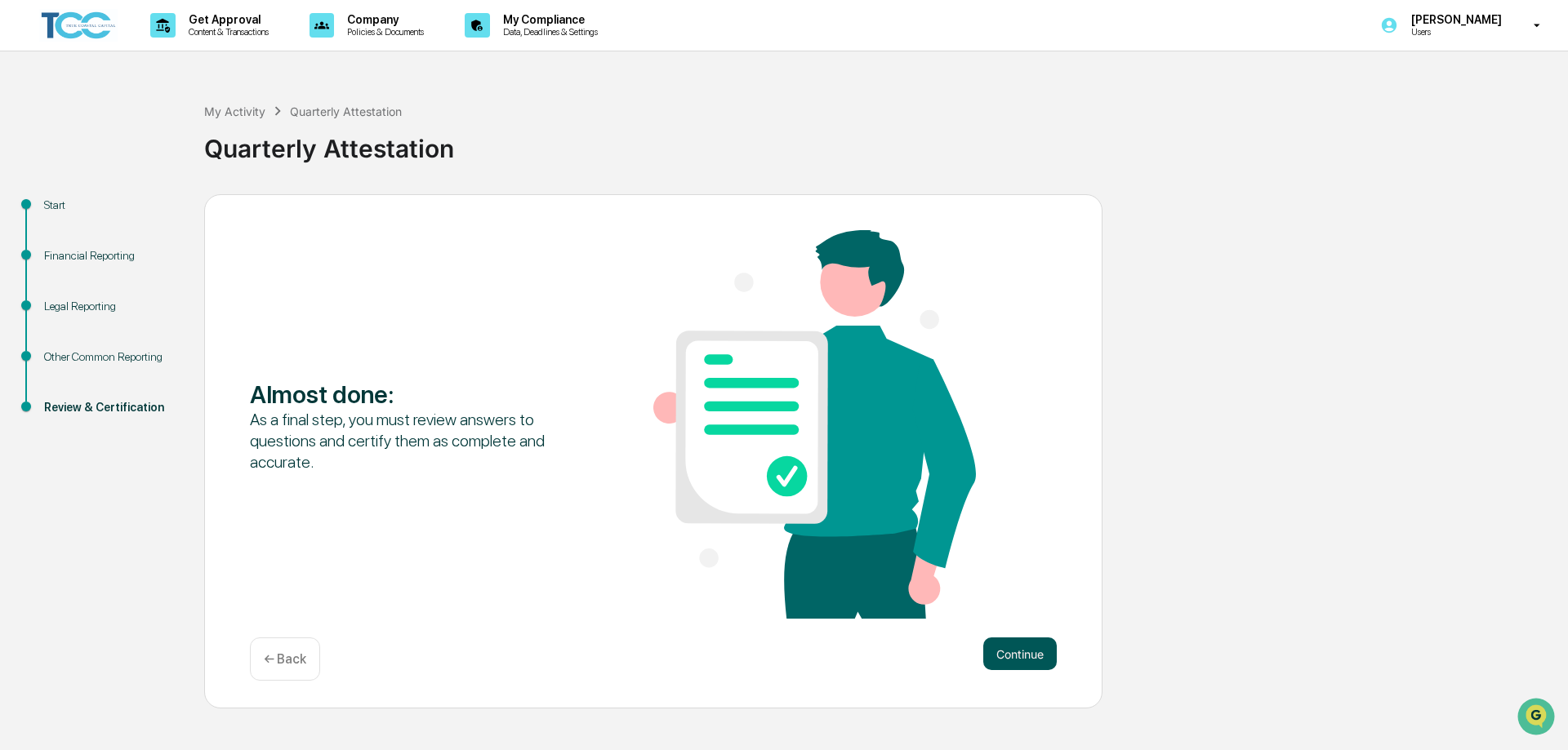
click at [1023, 653] on button "Continue" at bounding box center [1020, 654] width 73 height 33
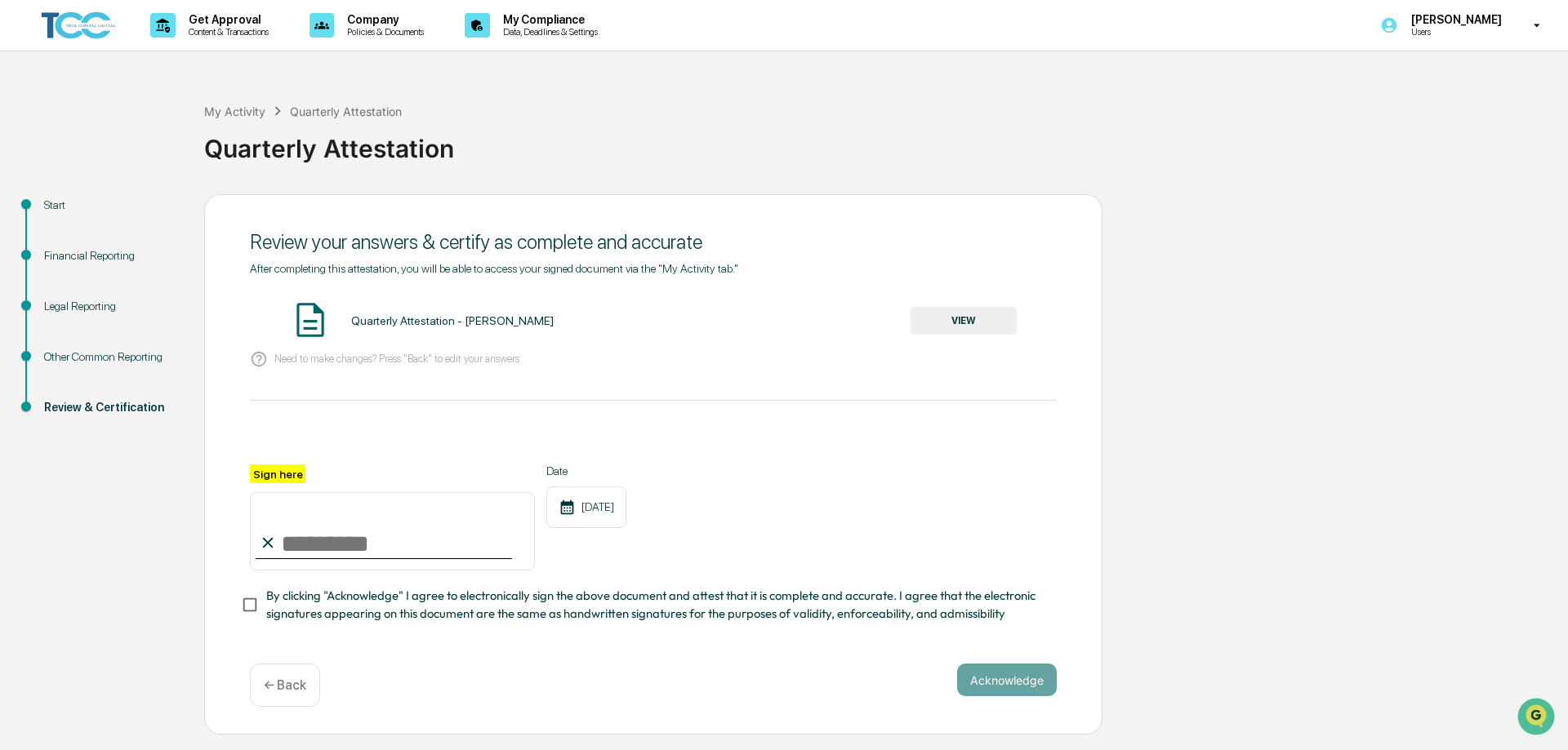
click at [360, 547] on input "Sign here" at bounding box center [392, 531] width 285 height 78
type input "**********"
click at [887, 500] on div "**********" at bounding box center [653, 517] width 807 height 106
click at [1004, 684] on button "Acknowledge" at bounding box center [1007, 680] width 100 height 33
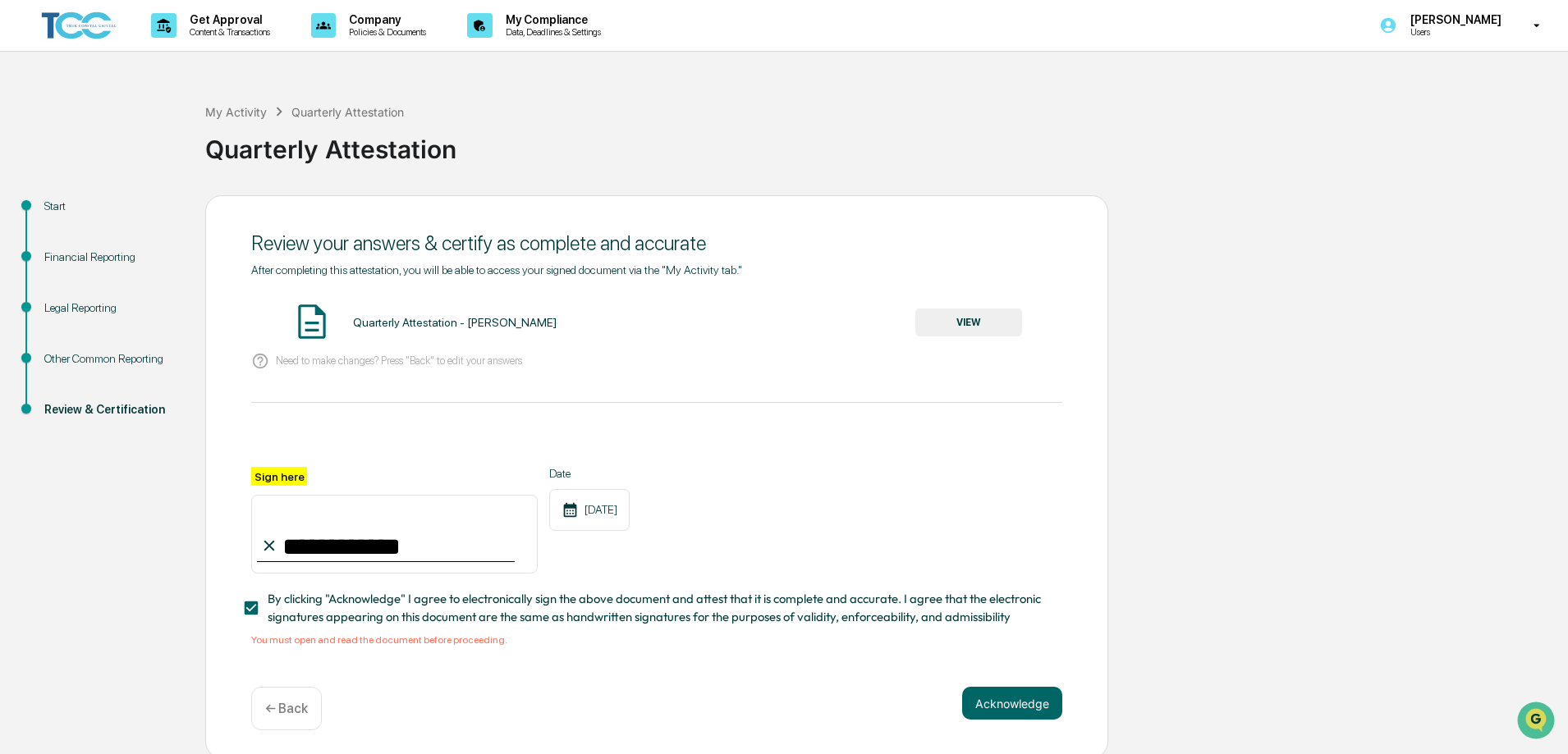
click at [973, 317] on button "VIEW" at bounding box center [969, 322] width 106 height 28
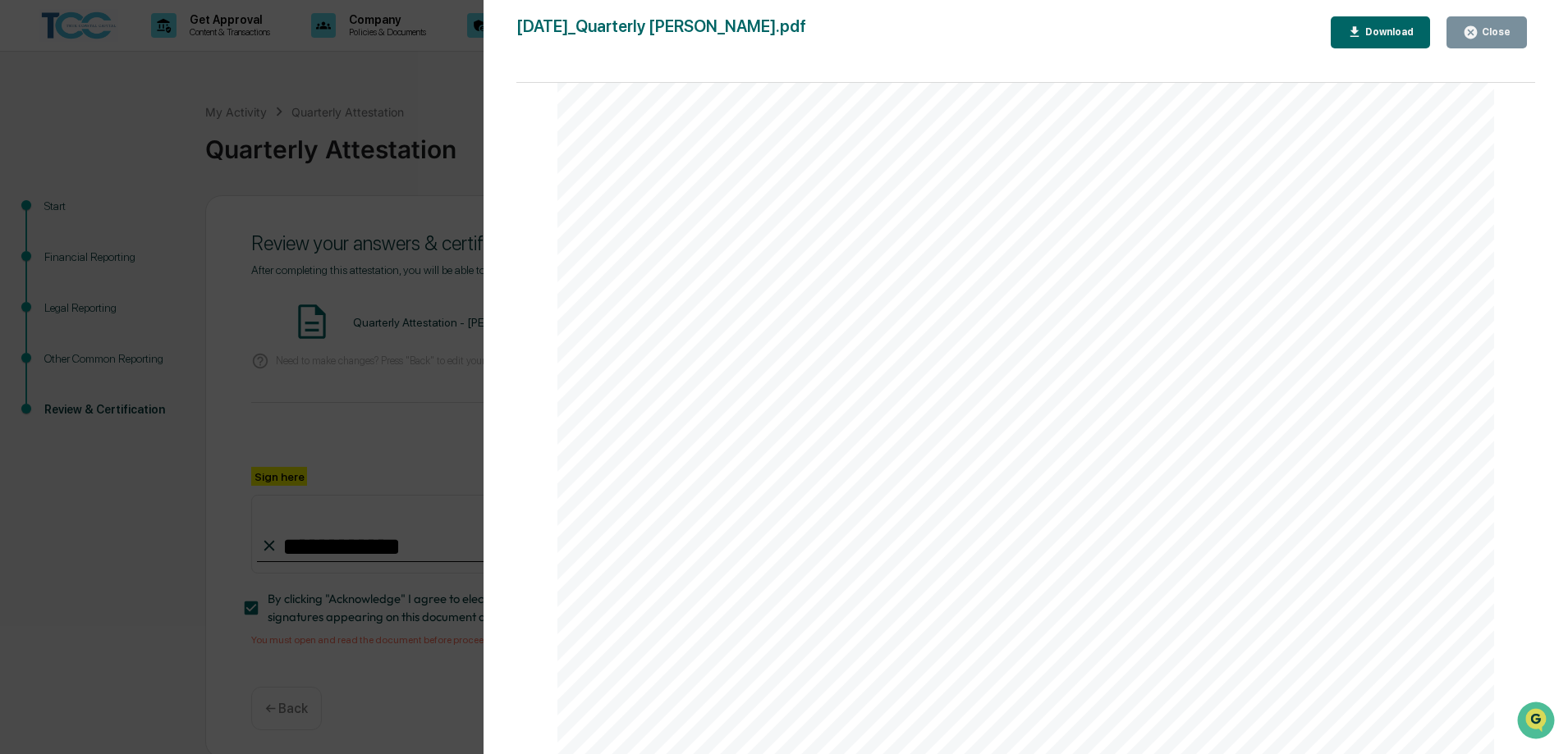
scroll to position [6205, 0]
click at [1491, 26] on div "Close" at bounding box center [1494, 32] width 32 height 12
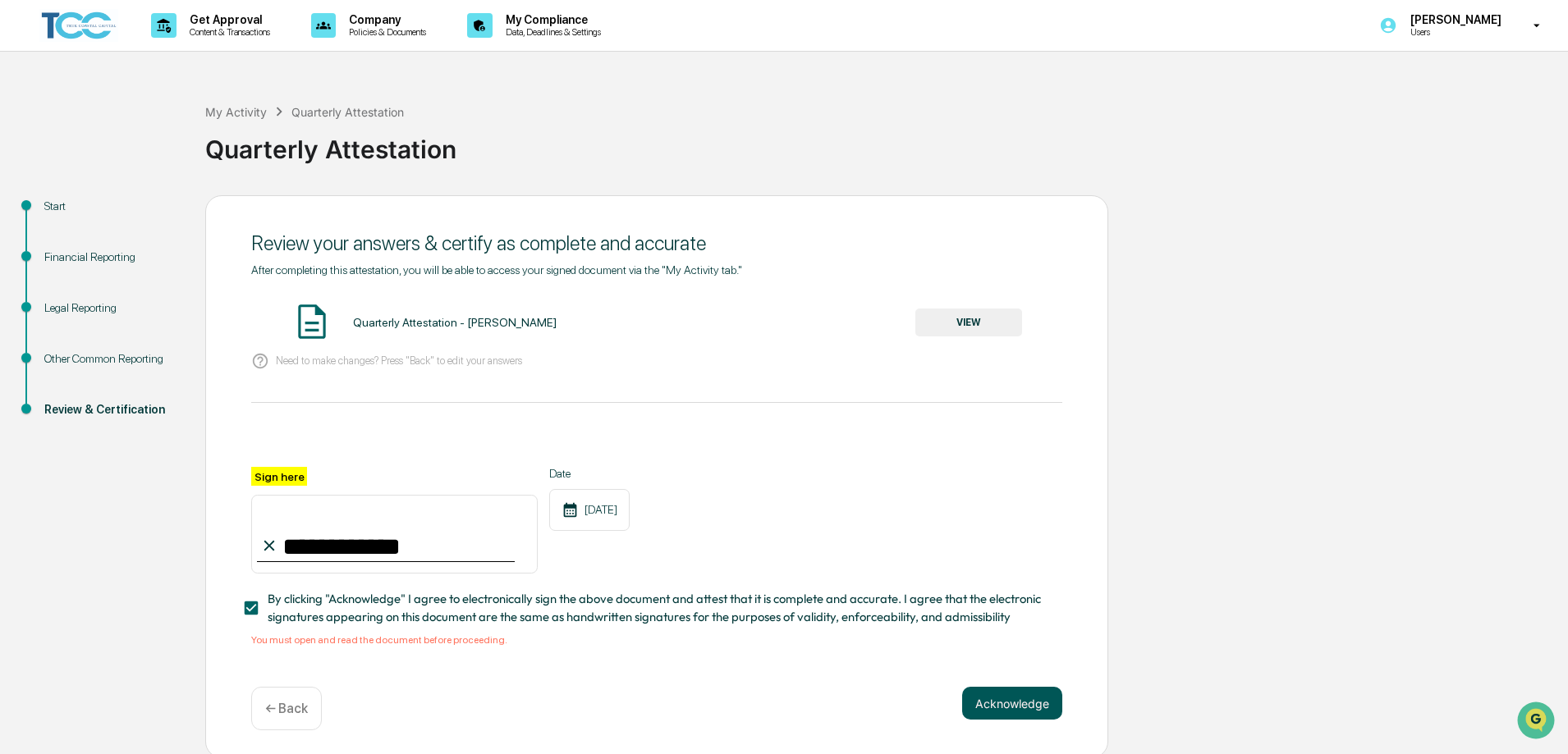
drag, startPoint x: 1019, startPoint y: 704, endPoint x: 1015, endPoint y: 694, distance: 10.8
click at [1019, 704] on button "Acknowledge" at bounding box center [1013, 704] width 101 height 33
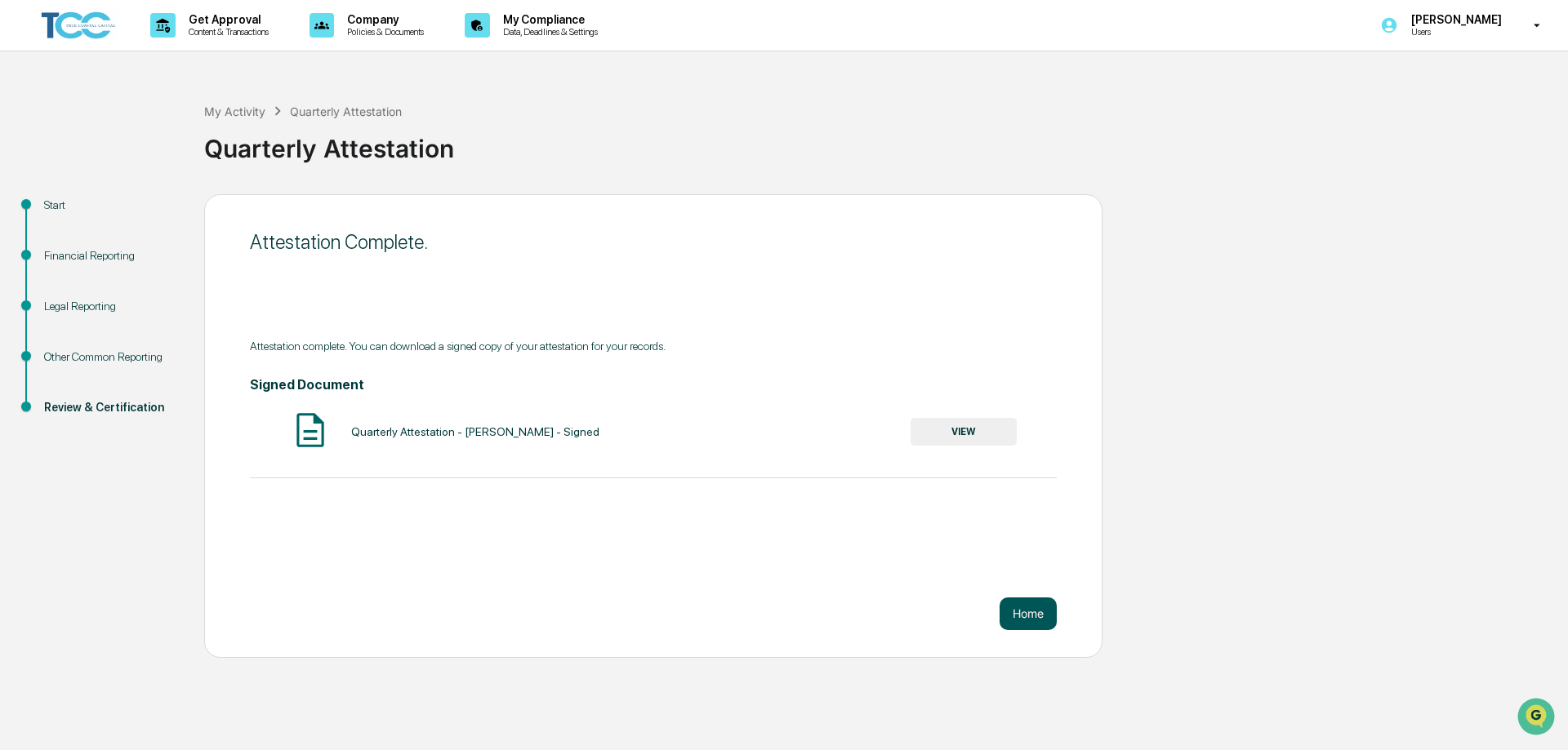
click at [1022, 610] on button "Home" at bounding box center [1027, 613] width 57 height 33
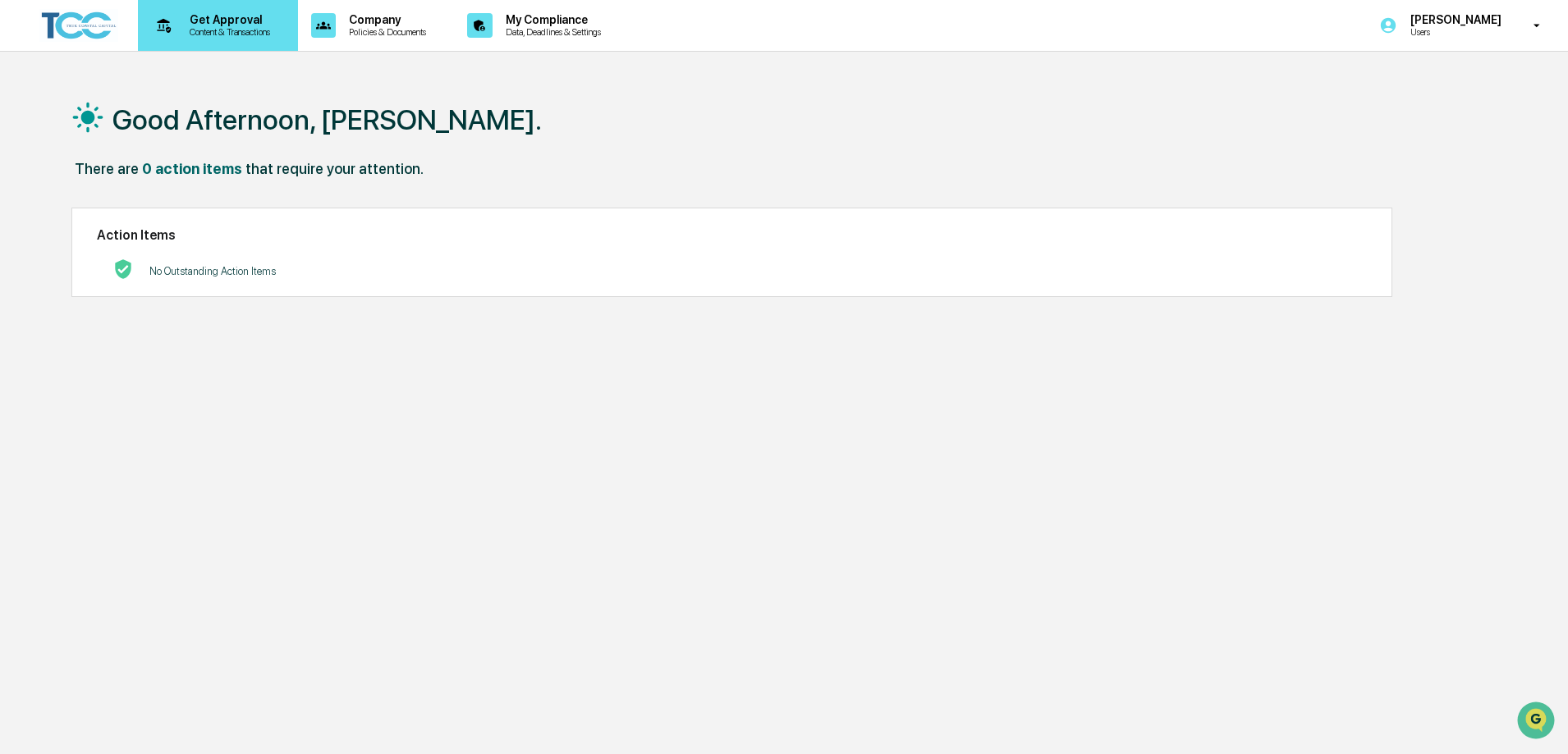
click at [211, 28] on p "Content & Transactions" at bounding box center [227, 32] width 102 height 12
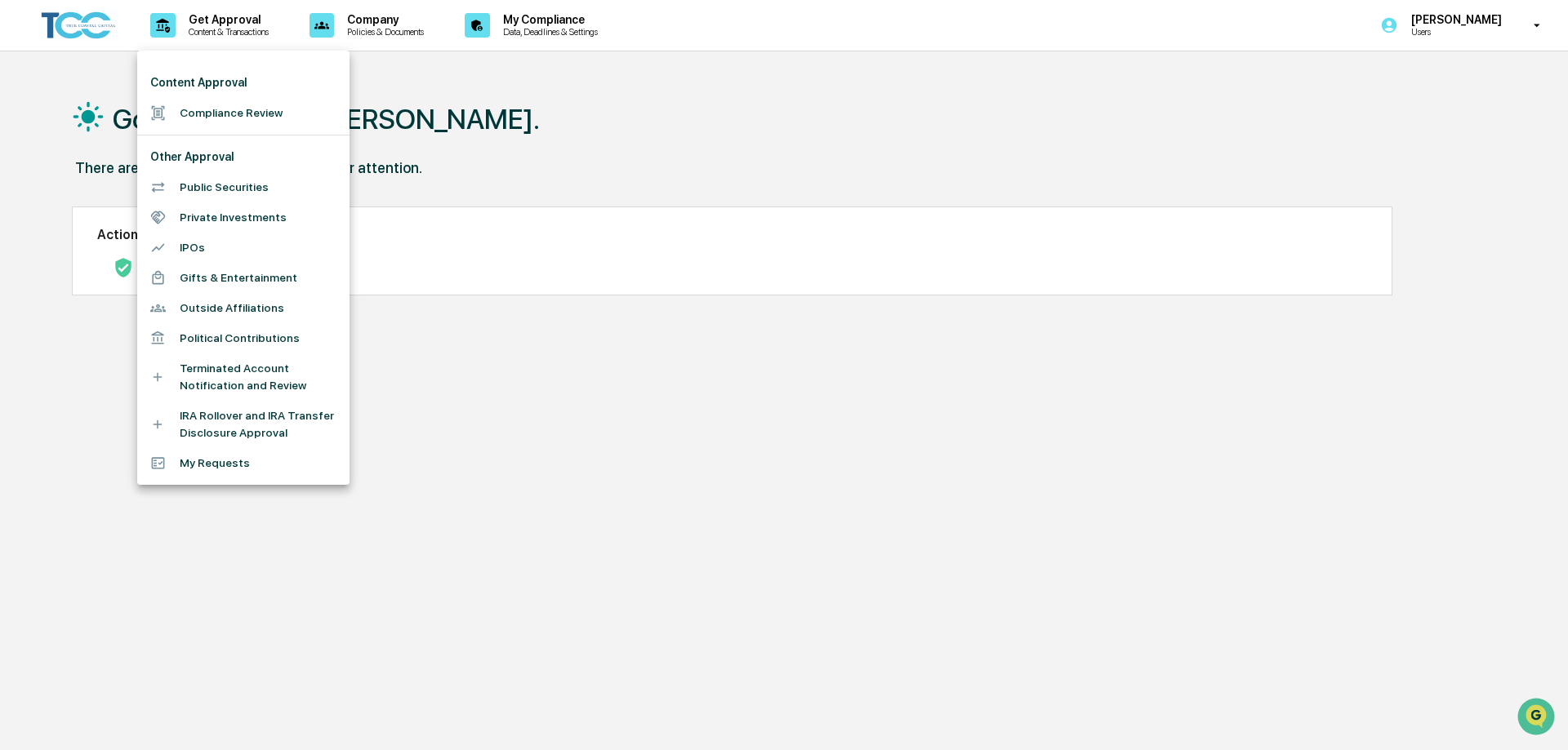
click at [597, 191] on div at bounding box center [784, 375] width 1568 height 750
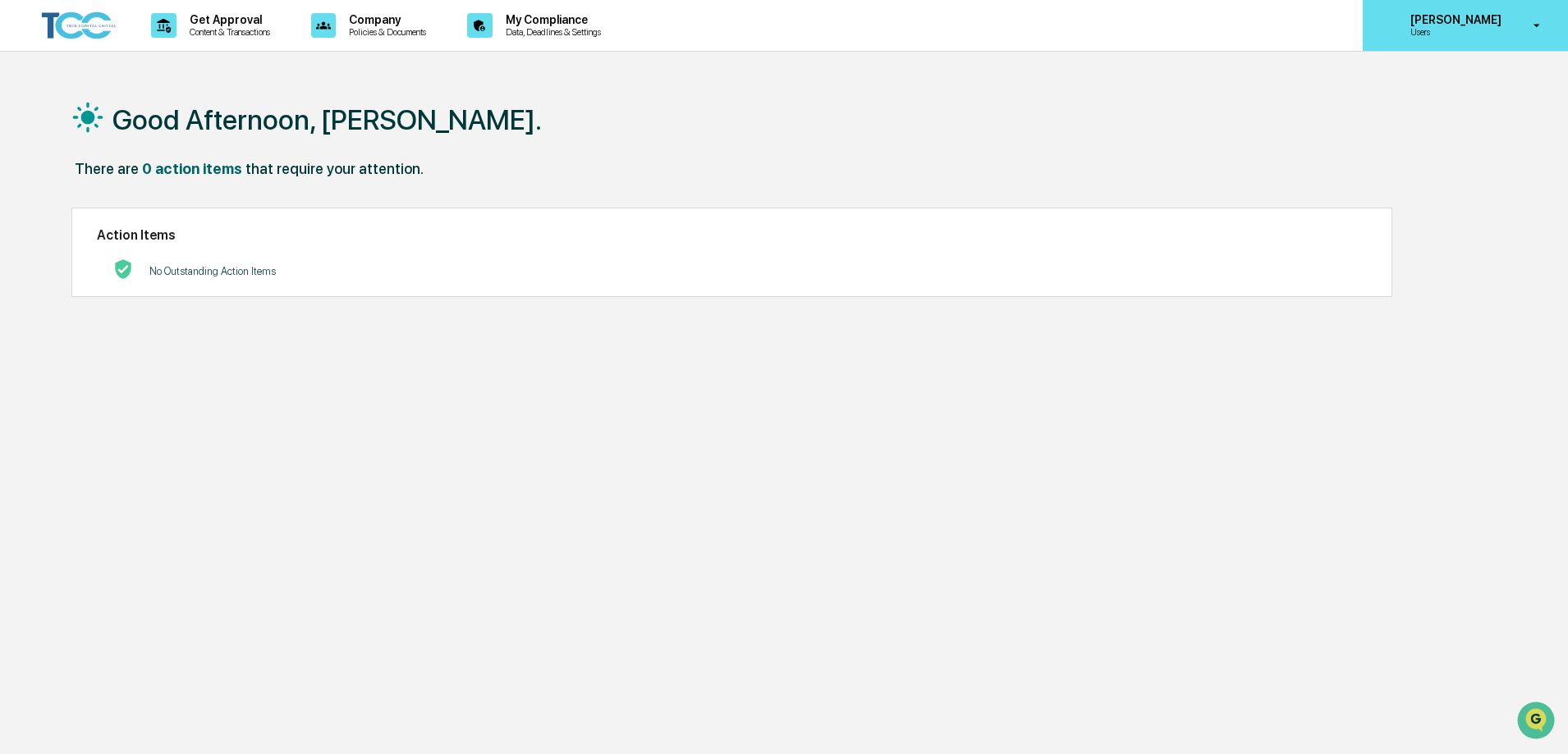
click at [1451, 35] on p "Users" at bounding box center [1454, 32] width 112 height 12
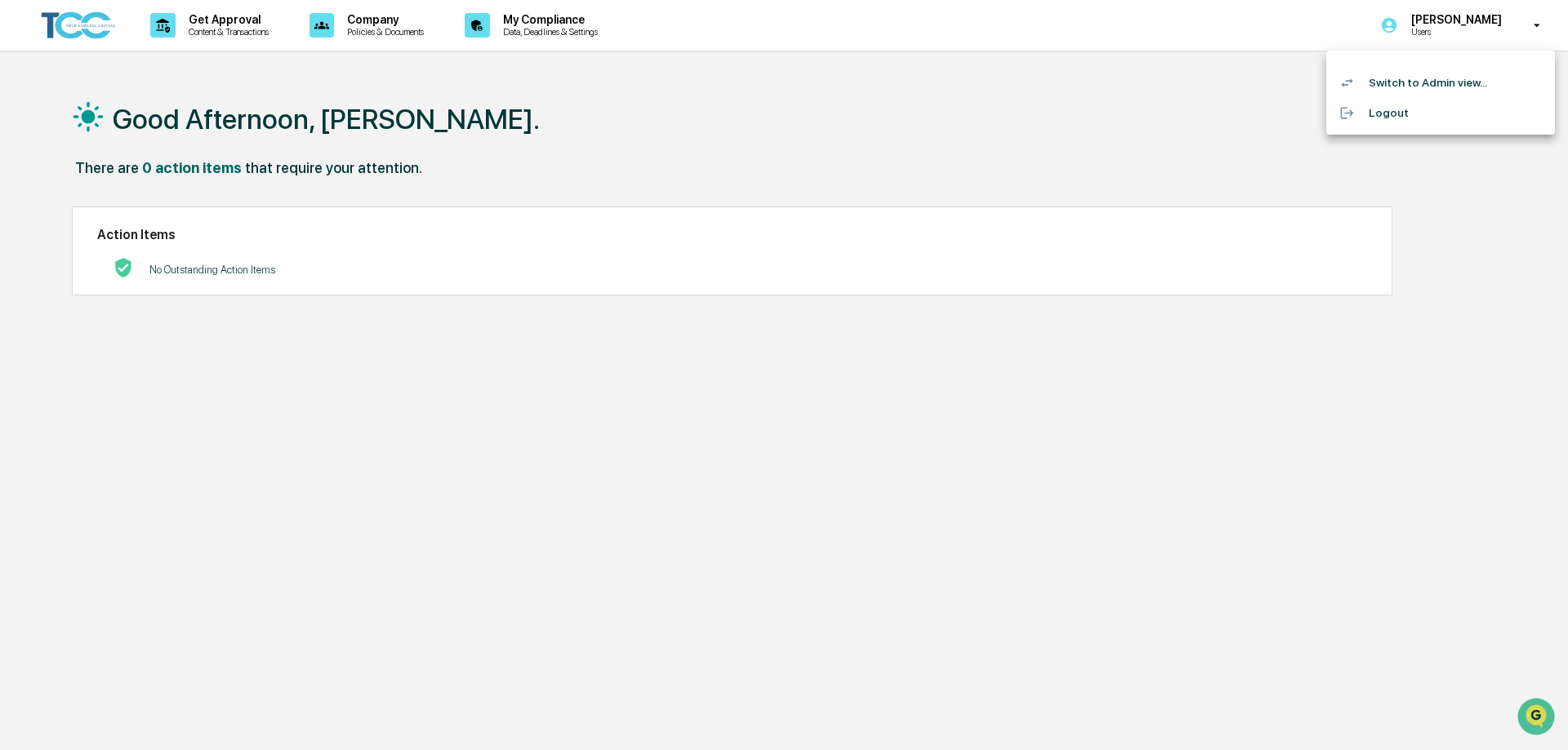
click at [1419, 85] on li "Switch to Admin view..." at bounding box center [1441, 82] width 229 height 30
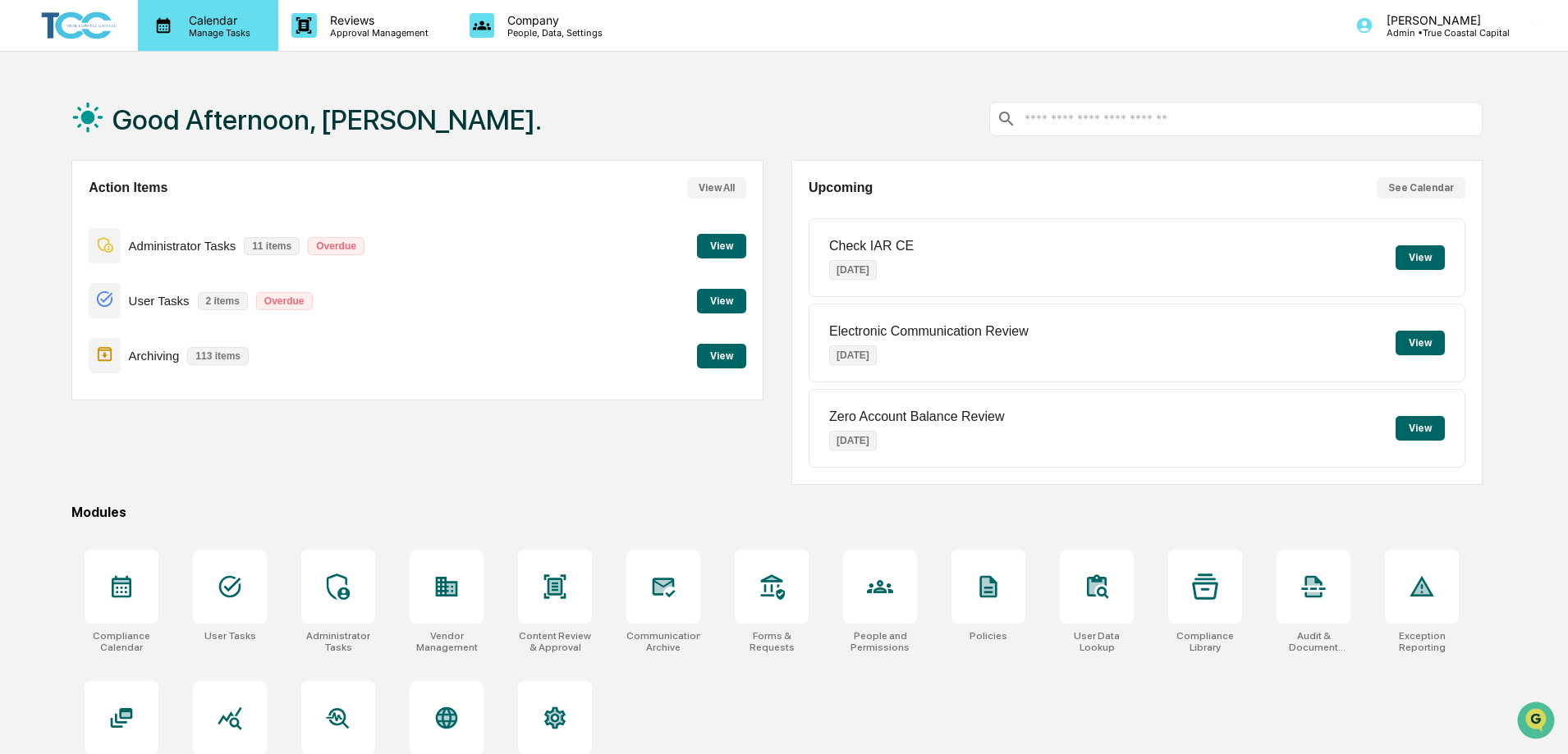
click at [216, 27] on p "Manage Tasks" at bounding box center [218, 33] width 83 height 12
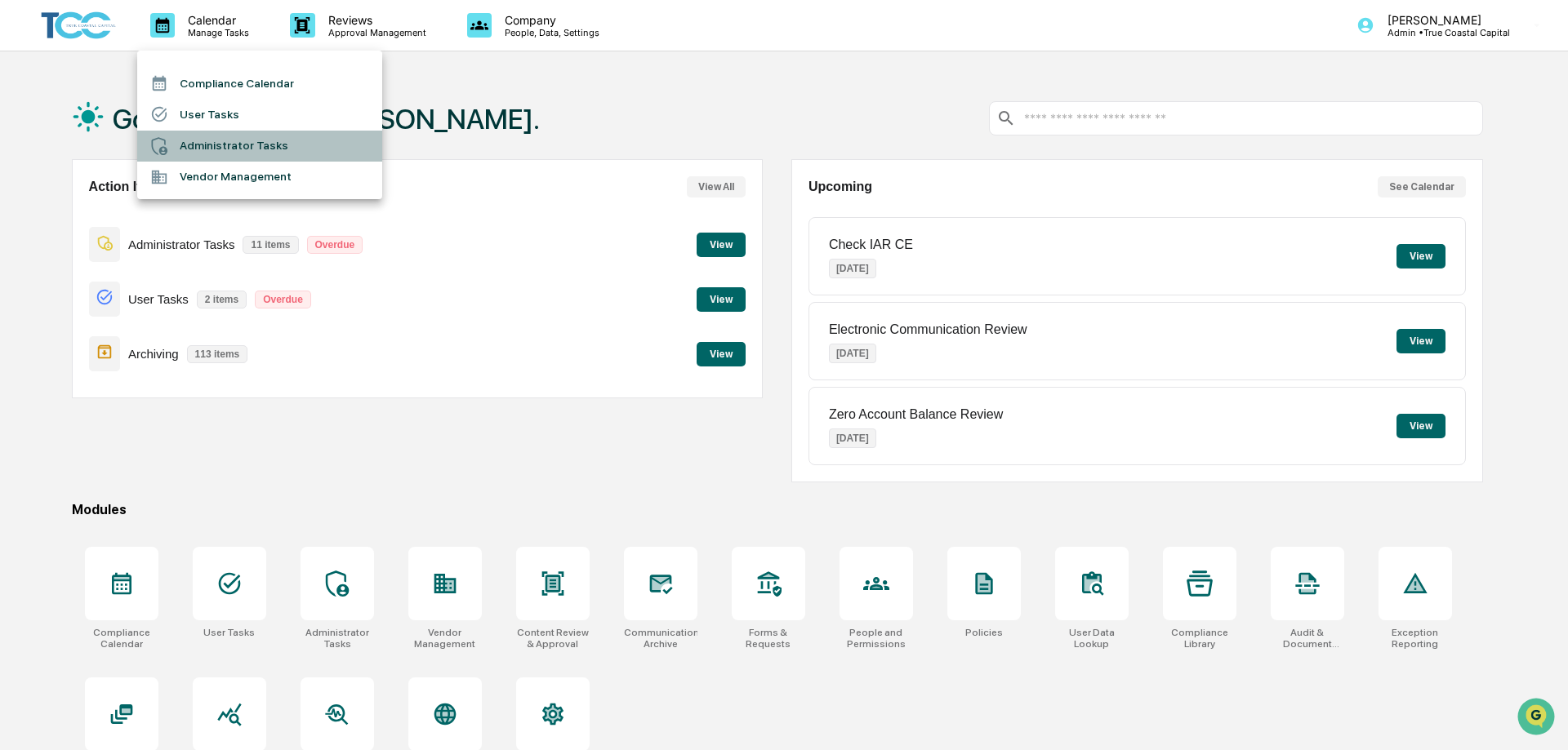
click at [209, 145] on li "Administrator Tasks" at bounding box center [260, 146] width 245 height 31
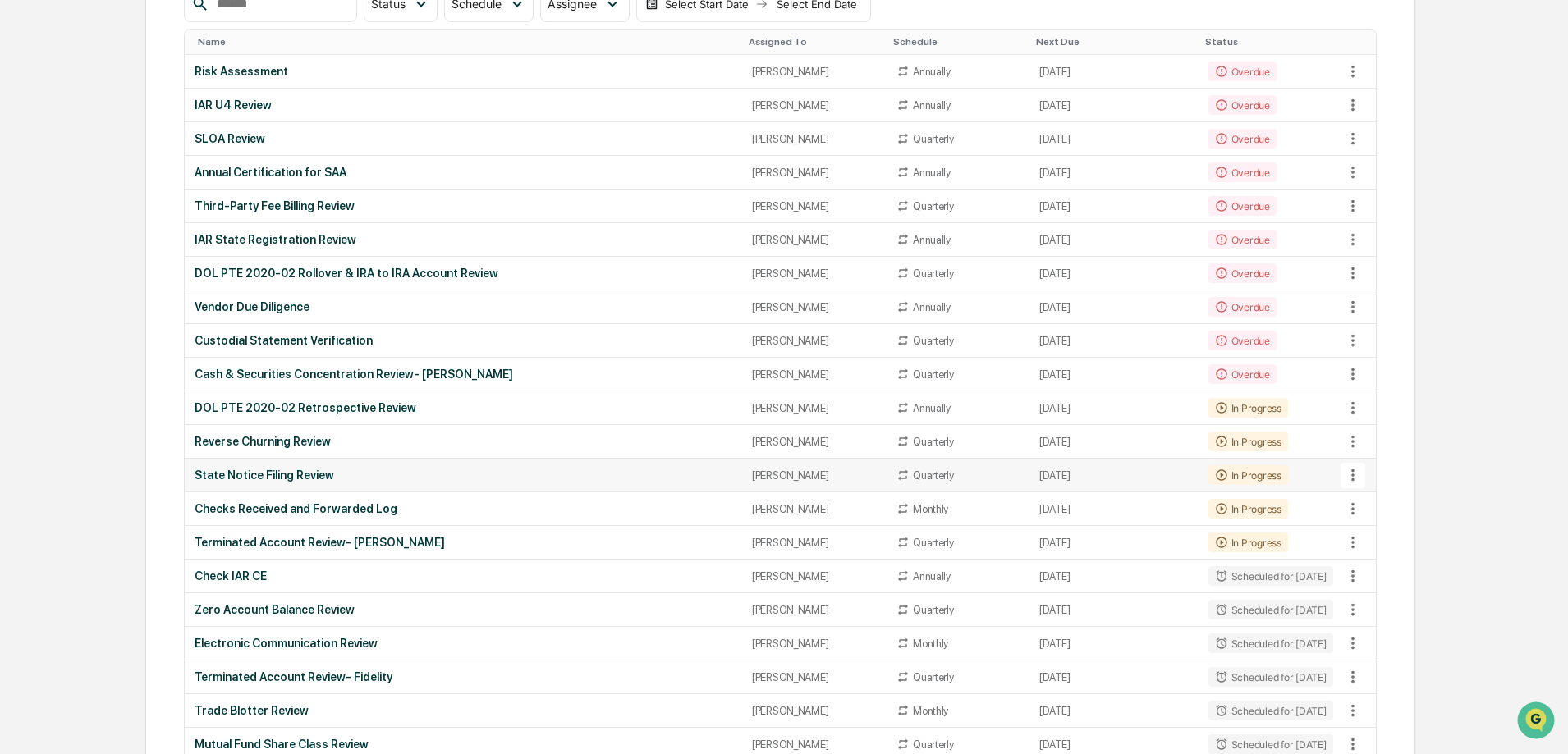
scroll to position [246, 0]
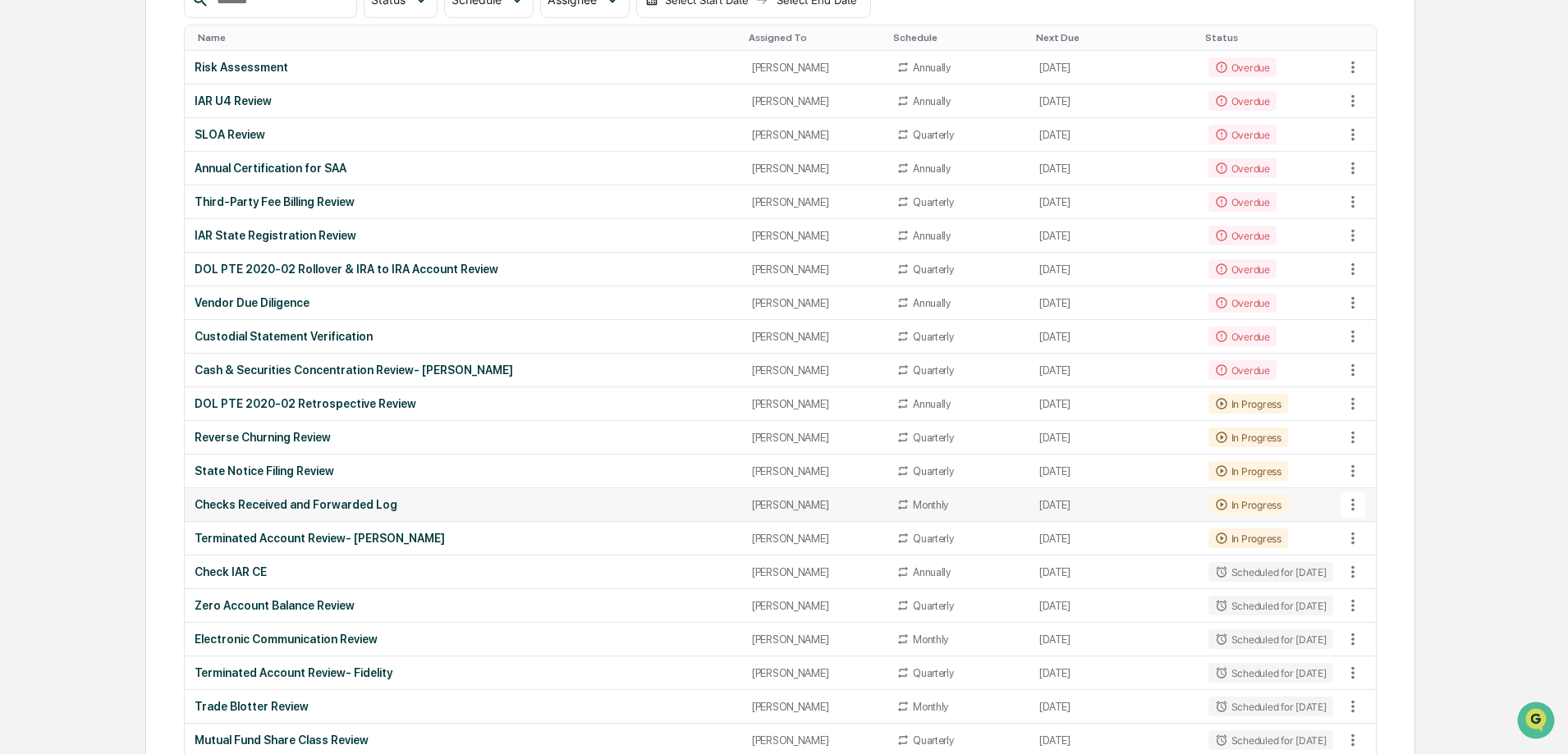
click at [784, 502] on div "[PERSON_NAME]" at bounding box center [814, 505] width 125 height 13
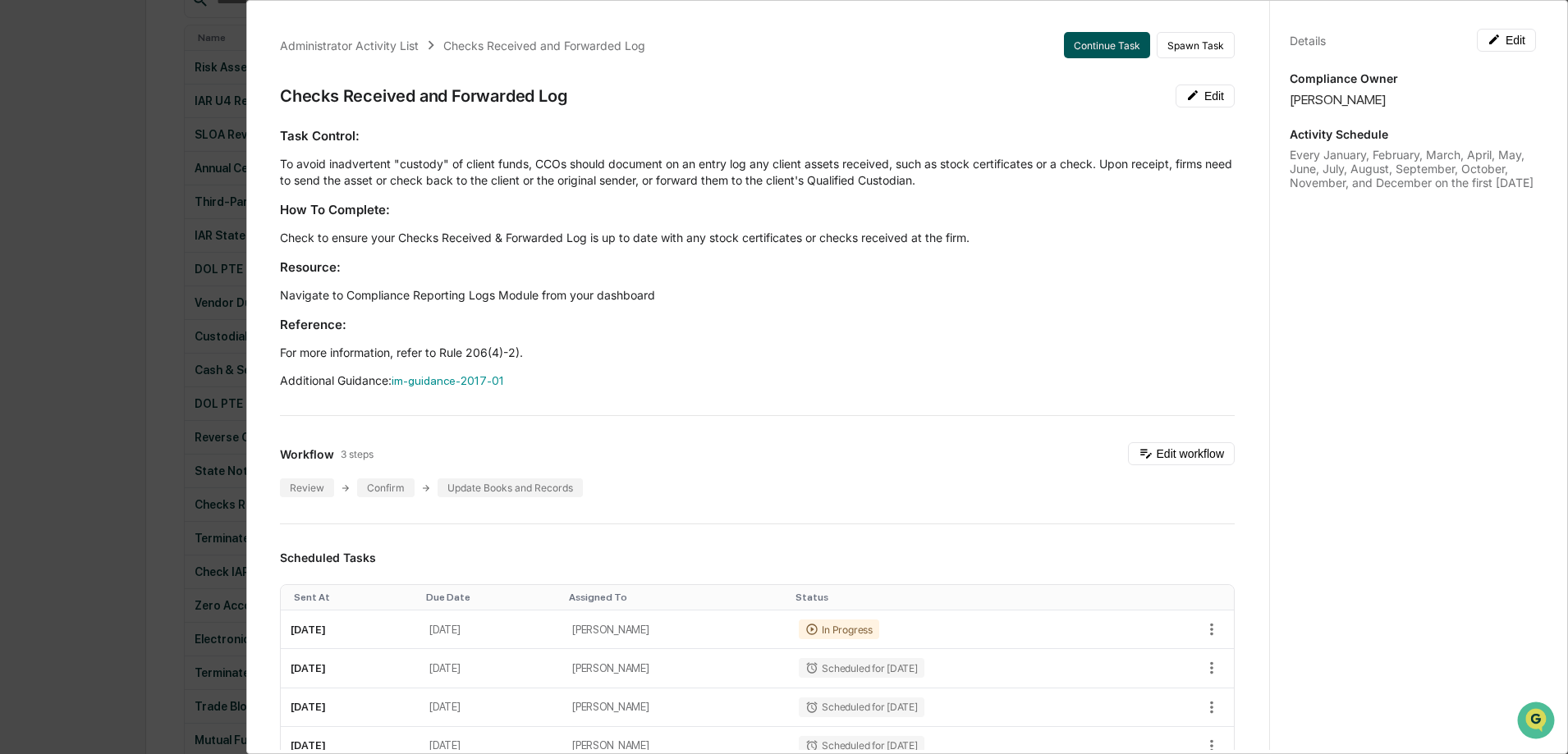
click at [1101, 40] on button "Continue Task" at bounding box center [1107, 44] width 86 height 26
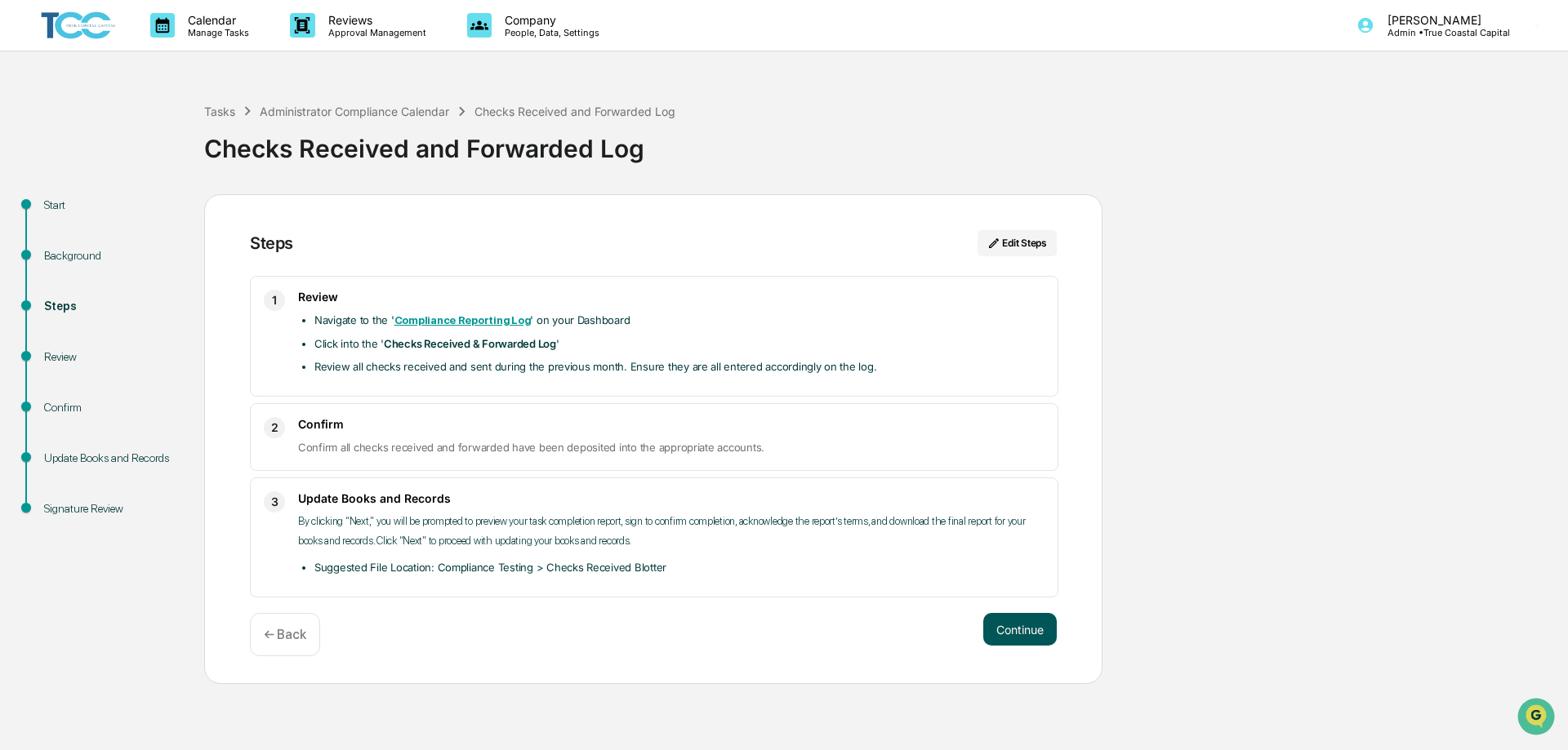
click at [1037, 626] on button "Continue" at bounding box center [1020, 630] width 73 height 33
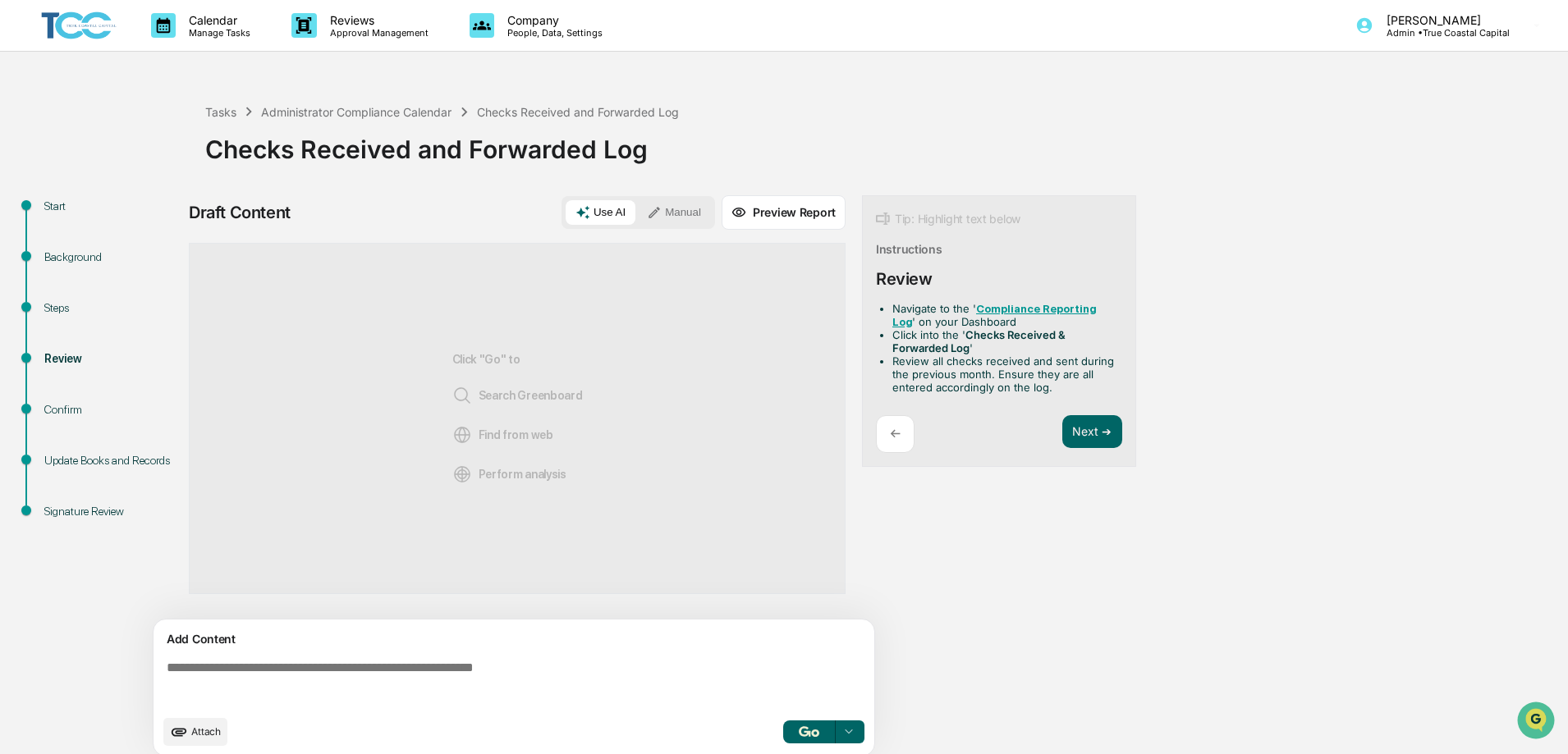
click at [667, 215] on button "Manual" at bounding box center [674, 212] width 74 height 24
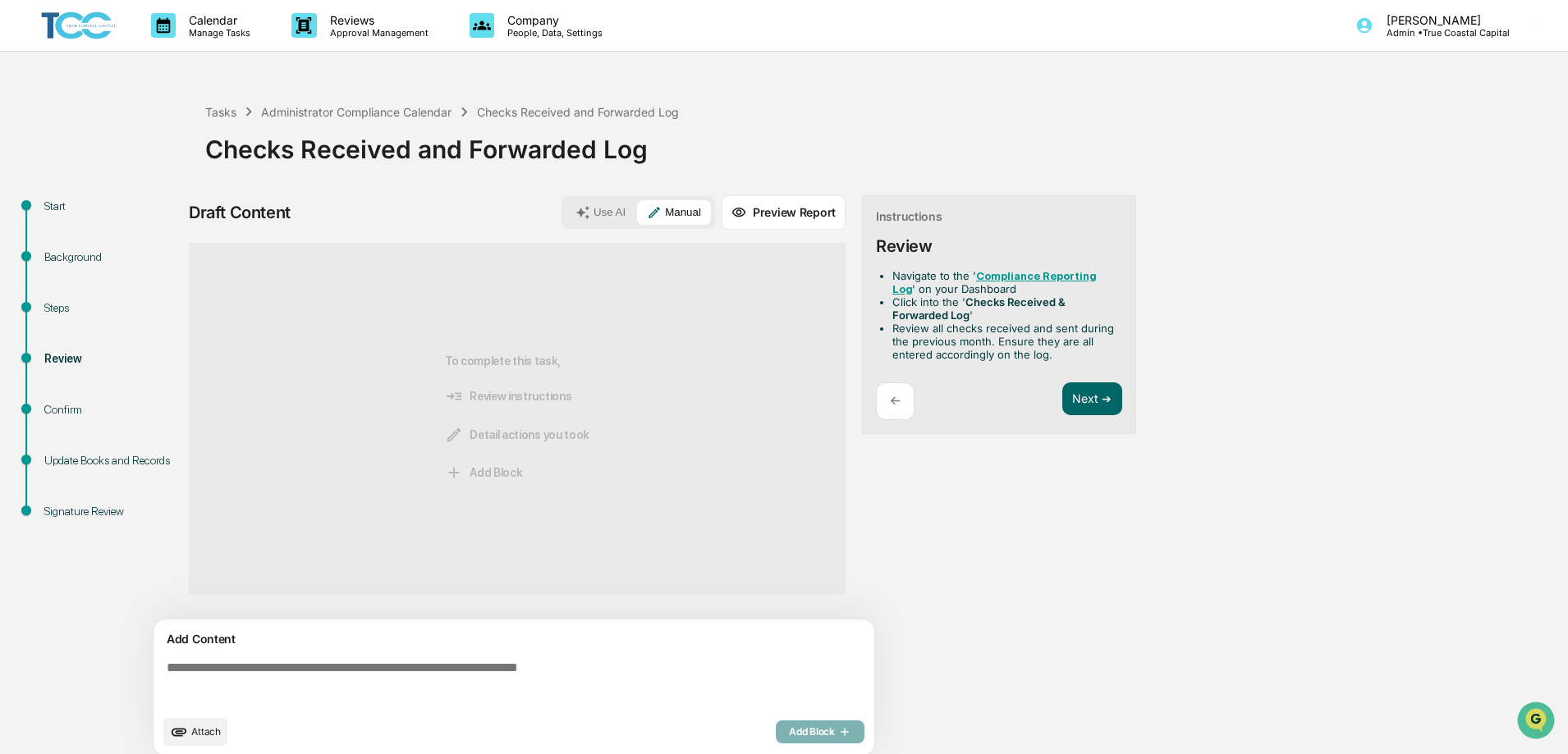
click at [550, 663] on textarea at bounding box center [518, 683] width 715 height 59
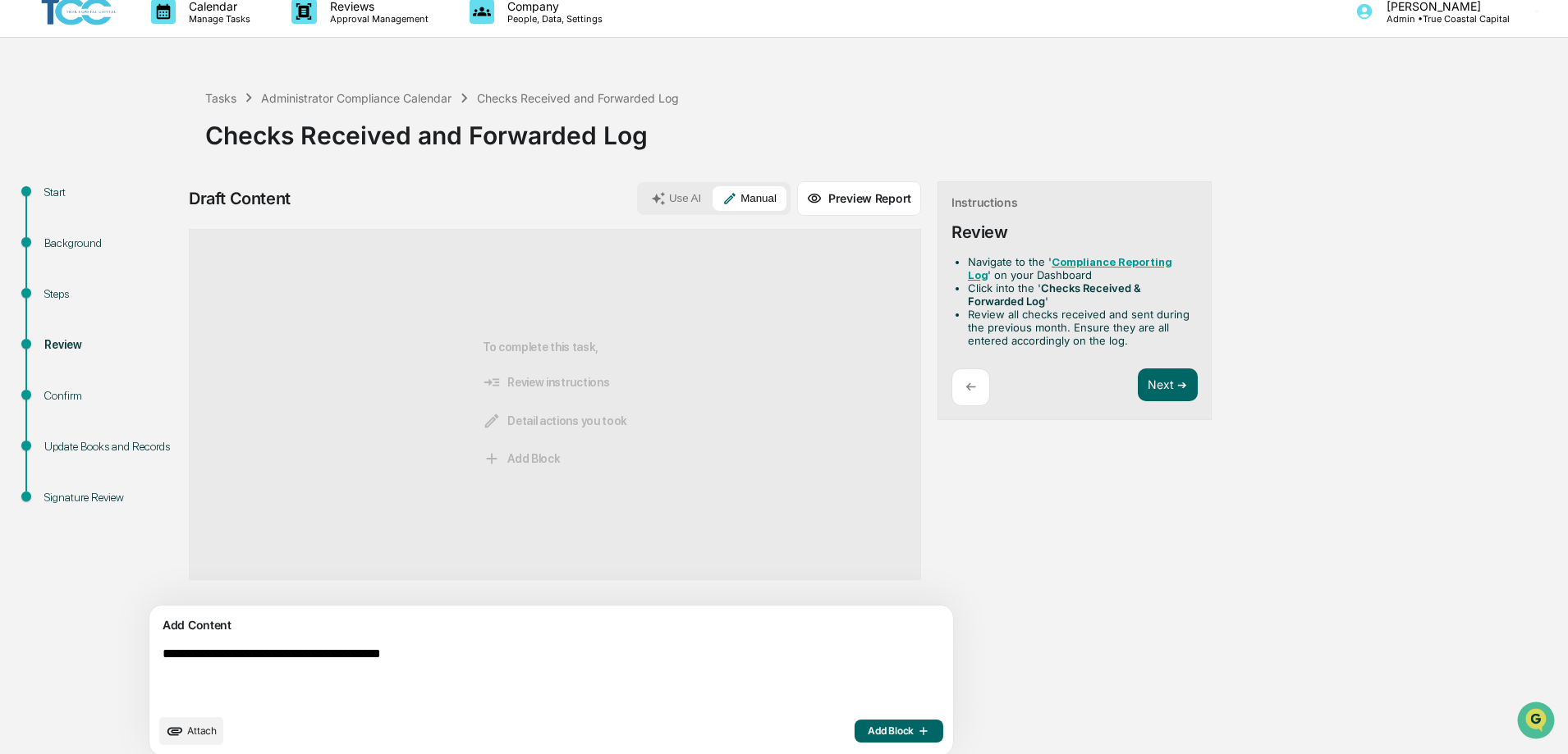
scroll to position [25, 0]
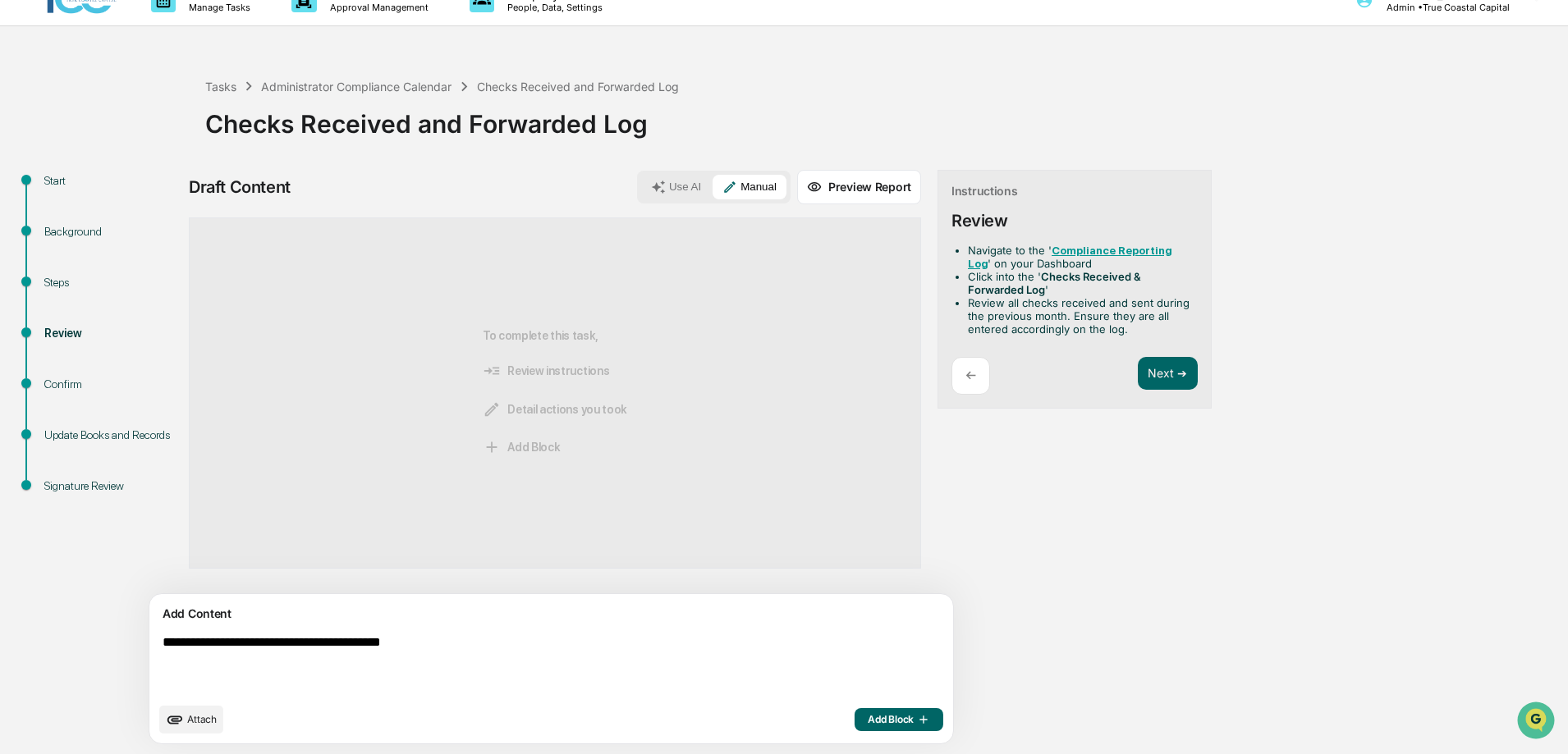
type textarea "**********"
click at [868, 719] on span "Add Block" at bounding box center [899, 720] width 63 height 14
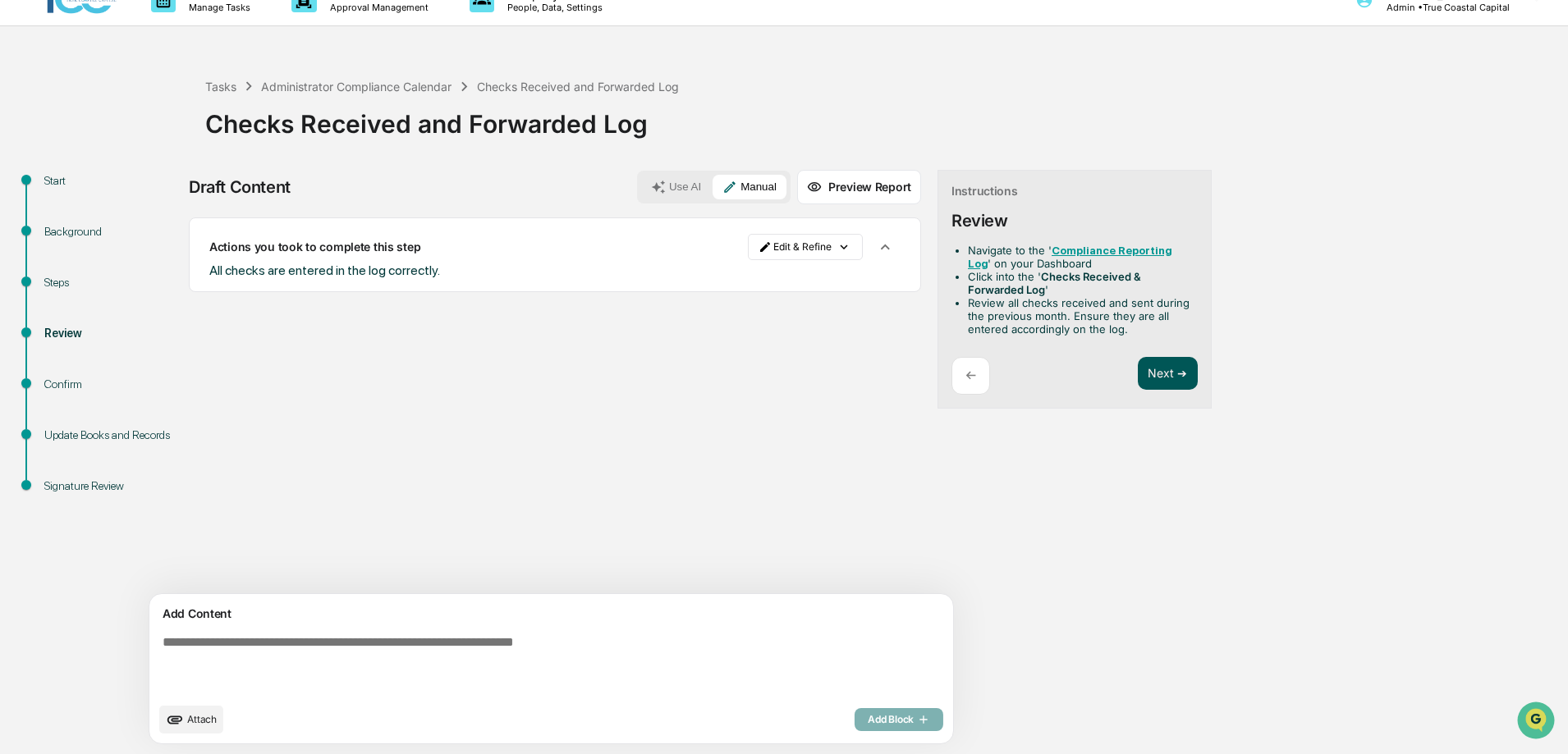
click at [1139, 378] on button "Next ➔" at bounding box center [1169, 373] width 60 height 34
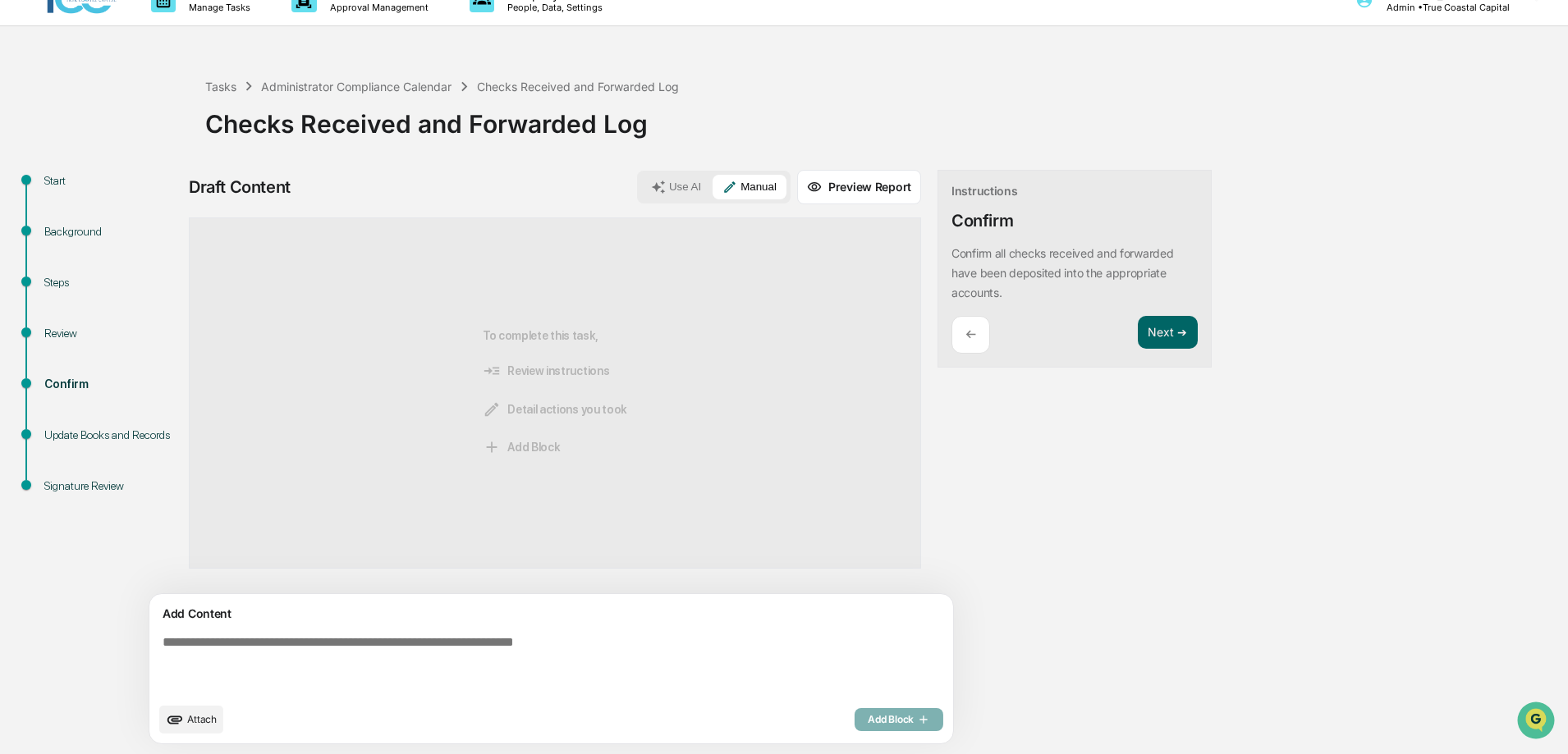
click at [481, 646] on textarea at bounding box center [513, 664] width 715 height 72
type textarea "**********"
click at [868, 718] on span "Add Block" at bounding box center [899, 720] width 63 height 14
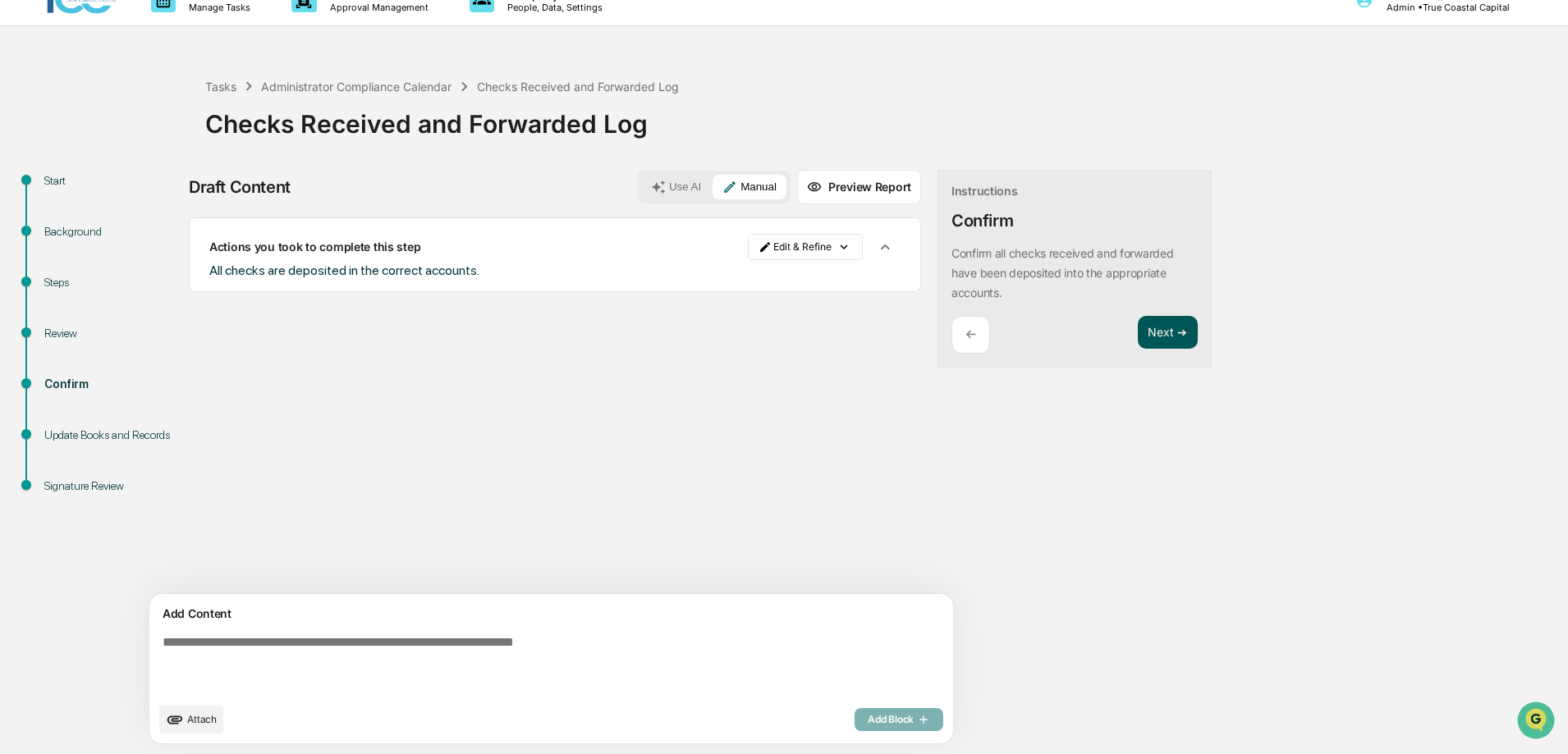
click at [1139, 333] on button "Next ➔" at bounding box center [1169, 333] width 60 height 34
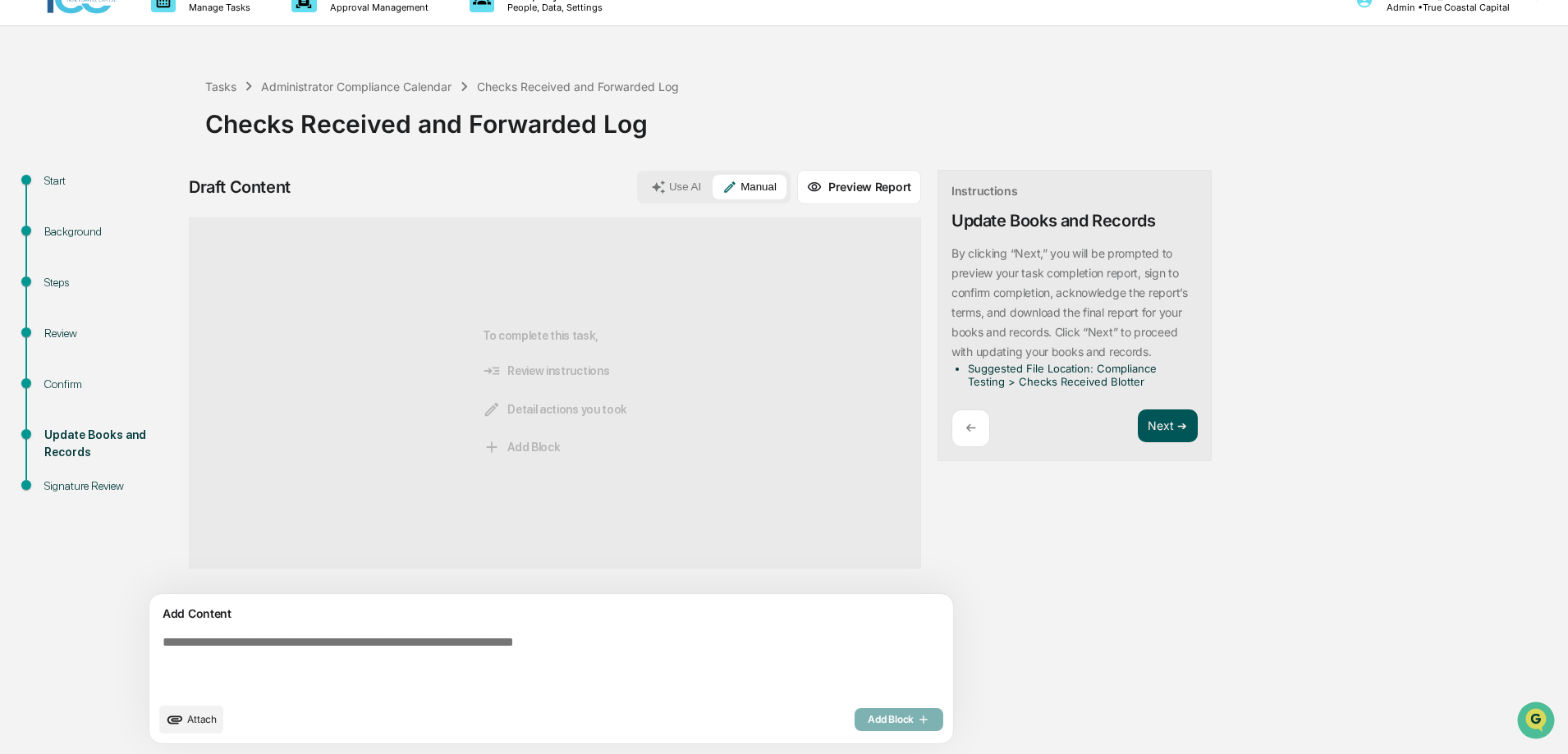
click at [1139, 426] on button "Next ➔" at bounding box center [1169, 426] width 60 height 34
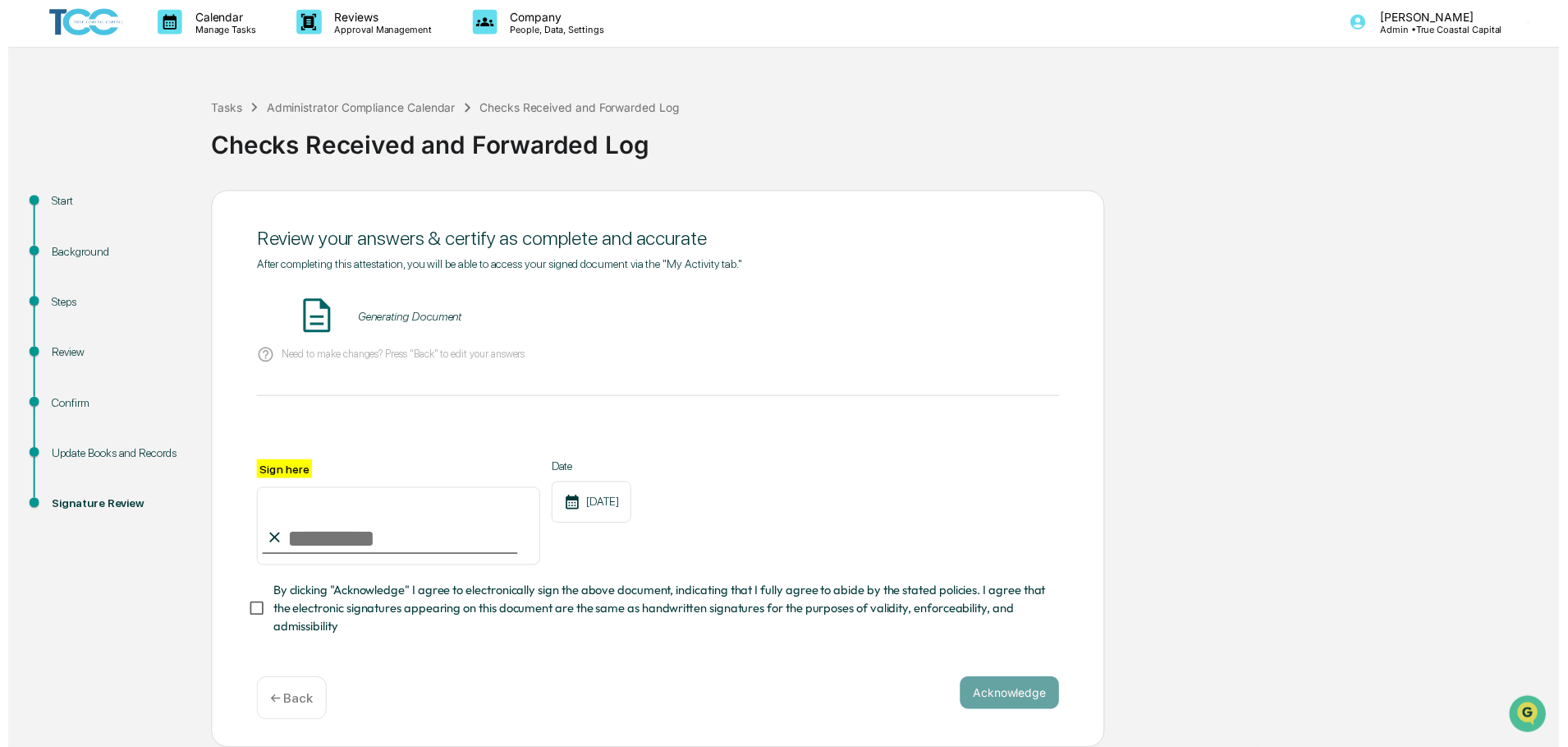
scroll to position [8, 0]
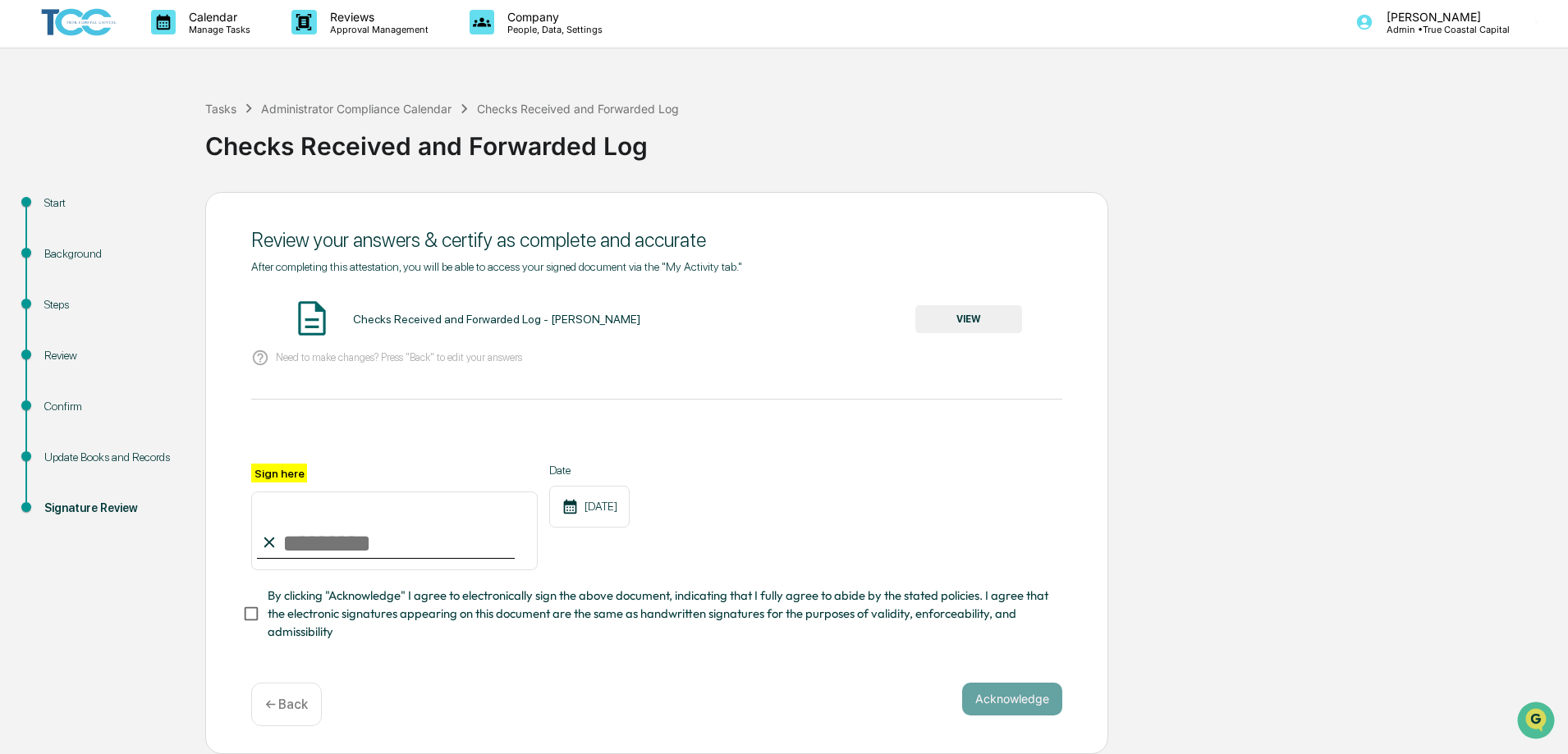
click at [956, 308] on button "VIEW" at bounding box center [969, 319] width 106 height 28
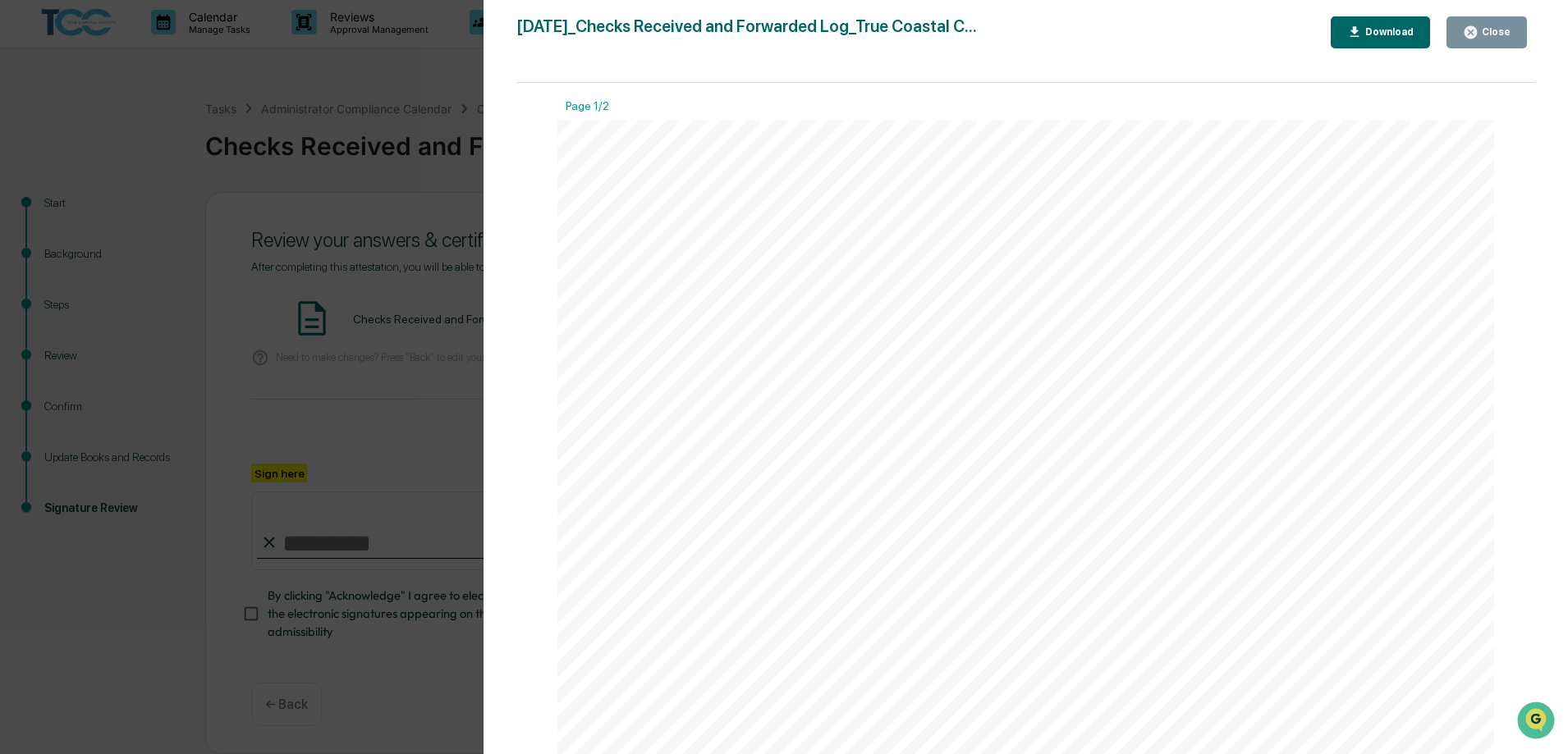
click at [1405, 33] on div "Download" at bounding box center [1387, 32] width 51 height 12
click at [1499, 32] on div "Close" at bounding box center [1494, 32] width 32 height 12
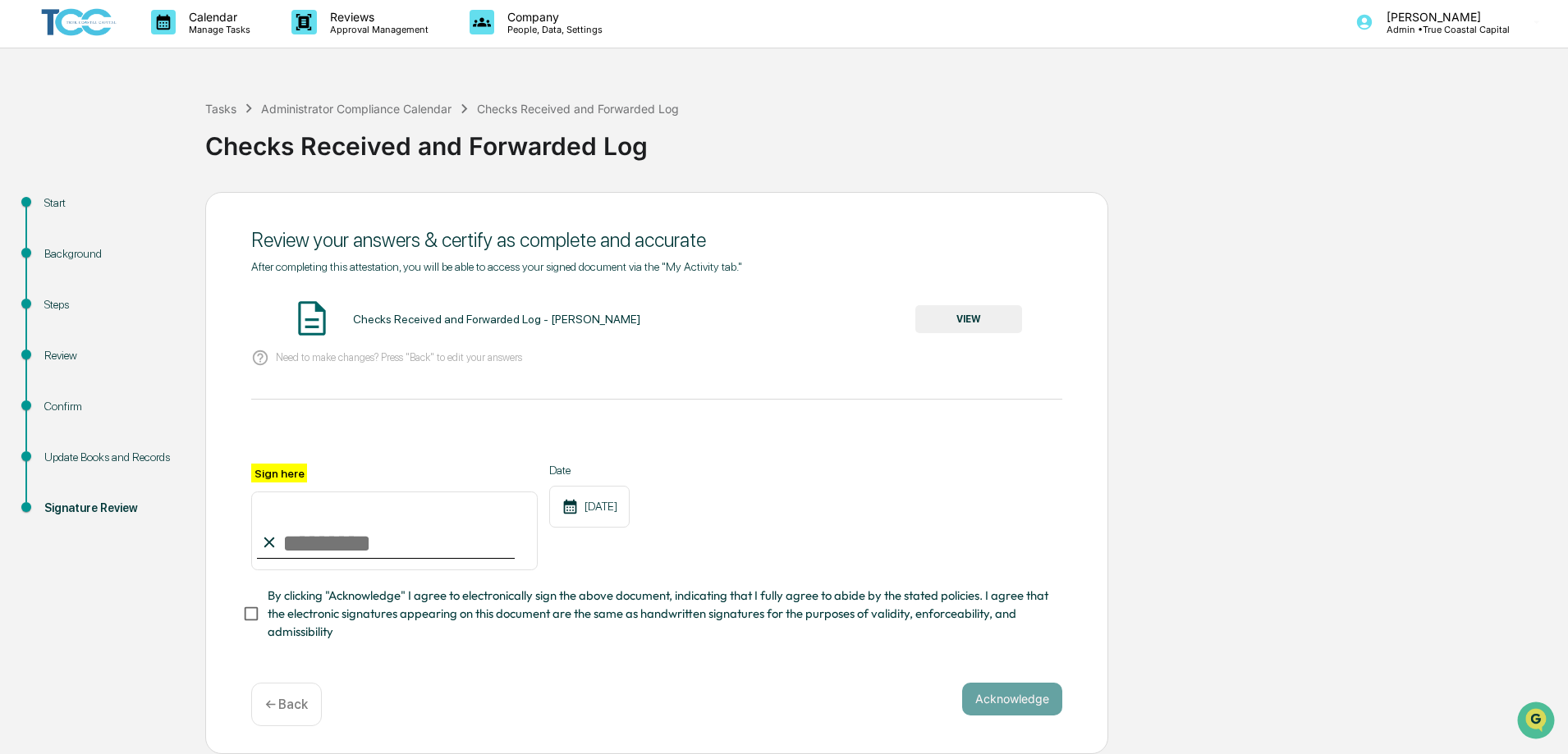
click at [458, 542] on input "Sign here" at bounding box center [395, 530] width 286 height 78
type input "**********"
drag, startPoint x: 852, startPoint y: 649, endPoint x: 633, endPoint y: 655, distance: 219.1
click at [851, 649] on div "**********" at bounding box center [657, 463] width 812 height 406
click at [997, 698] on button "Acknowledge" at bounding box center [1013, 699] width 101 height 33
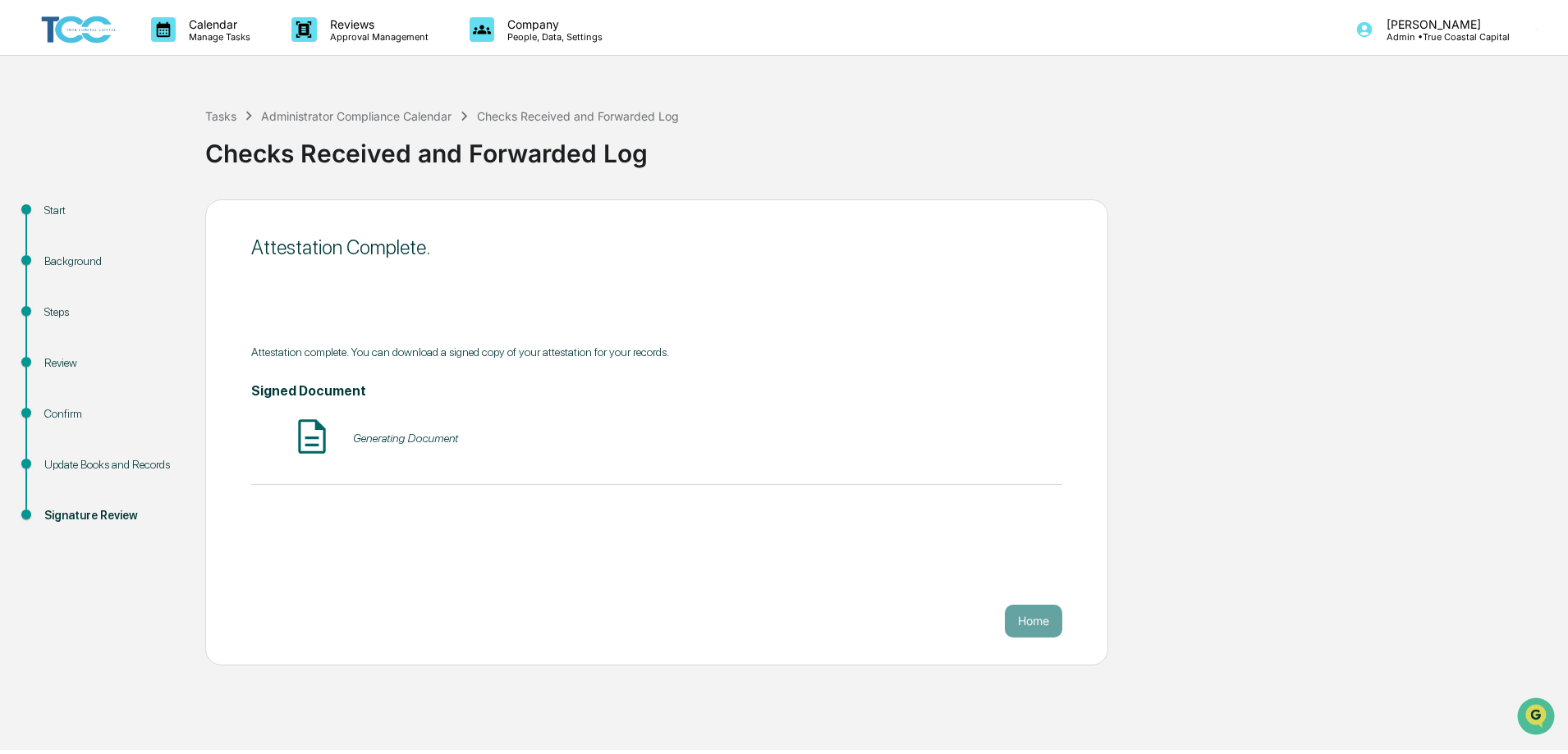
scroll to position [0, 0]
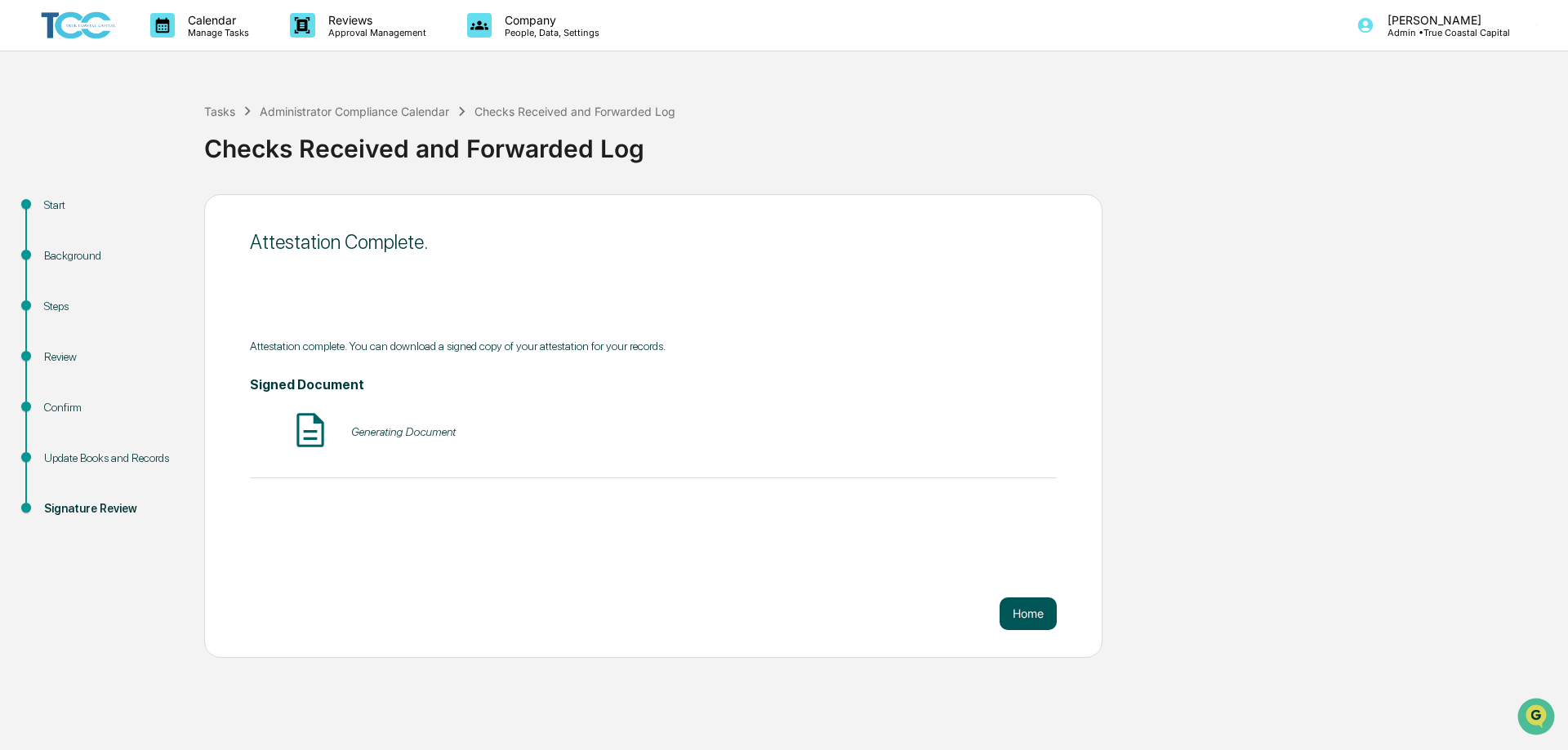
click at [1027, 608] on button "Home" at bounding box center [1027, 613] width 57 height 33
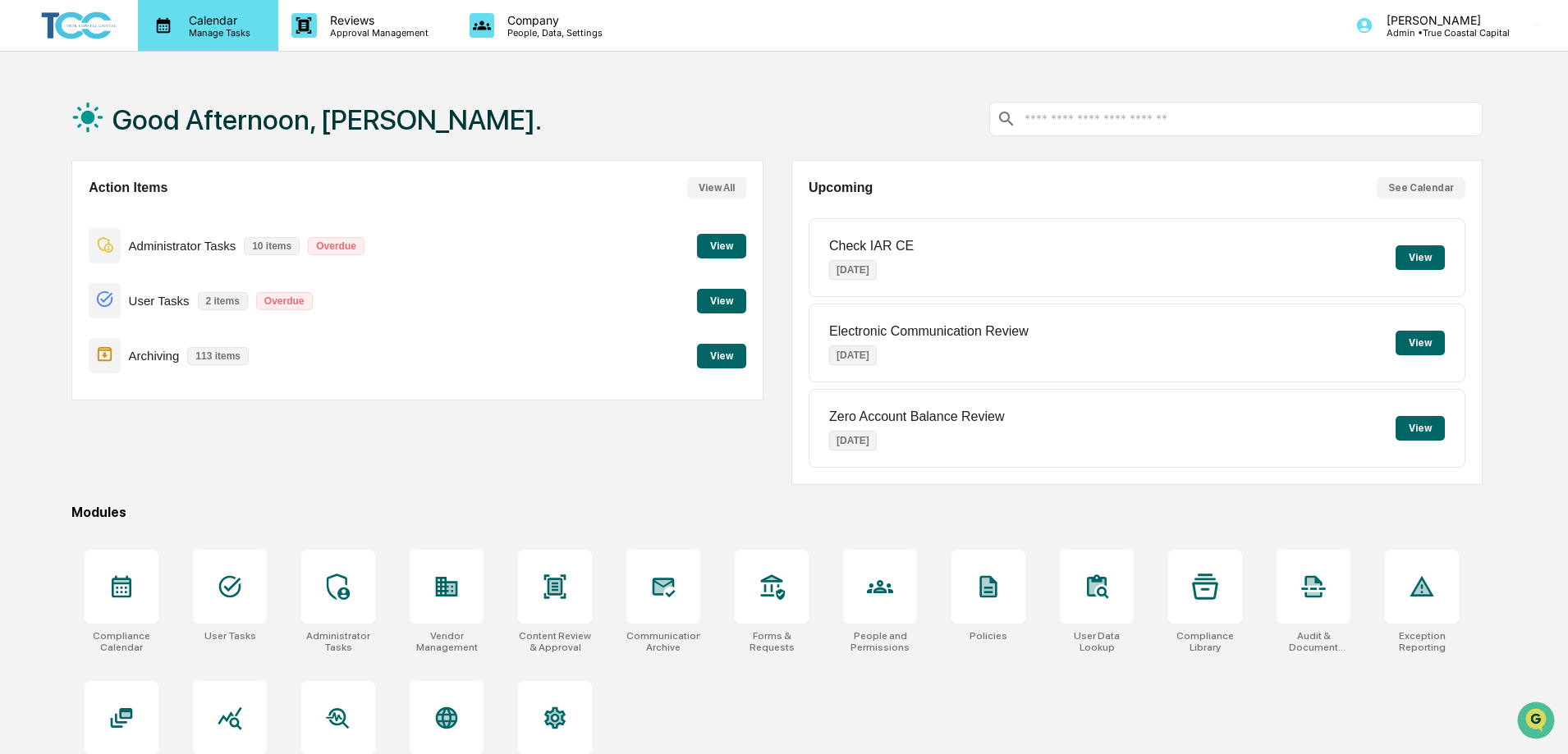
click at [204, 21] on p "Calendar" at bounding box center [218, 20] width 83 height 14
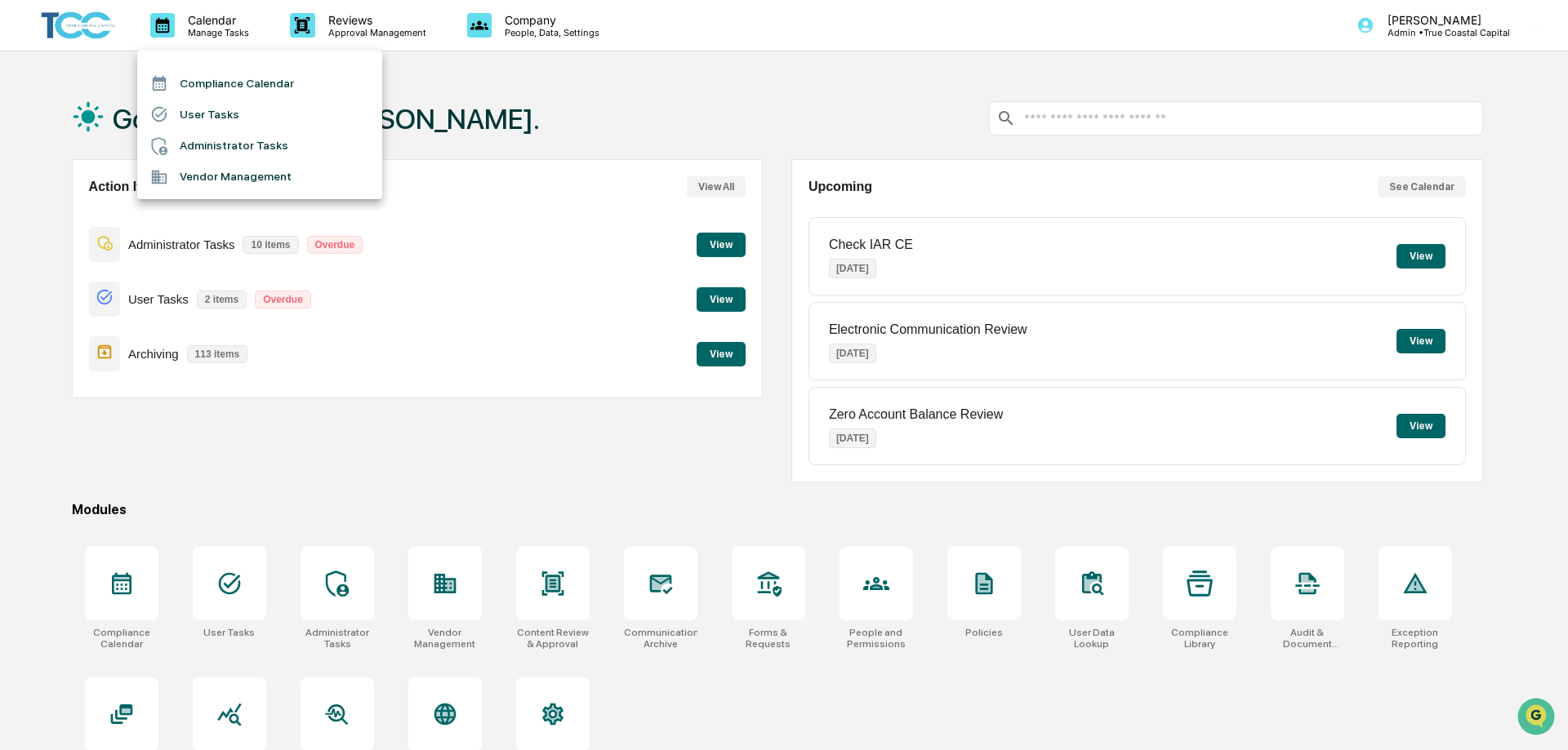
click at [227, 139] on li "Administrator Tasks" at bounding box center [260, 146] width 245 height 31
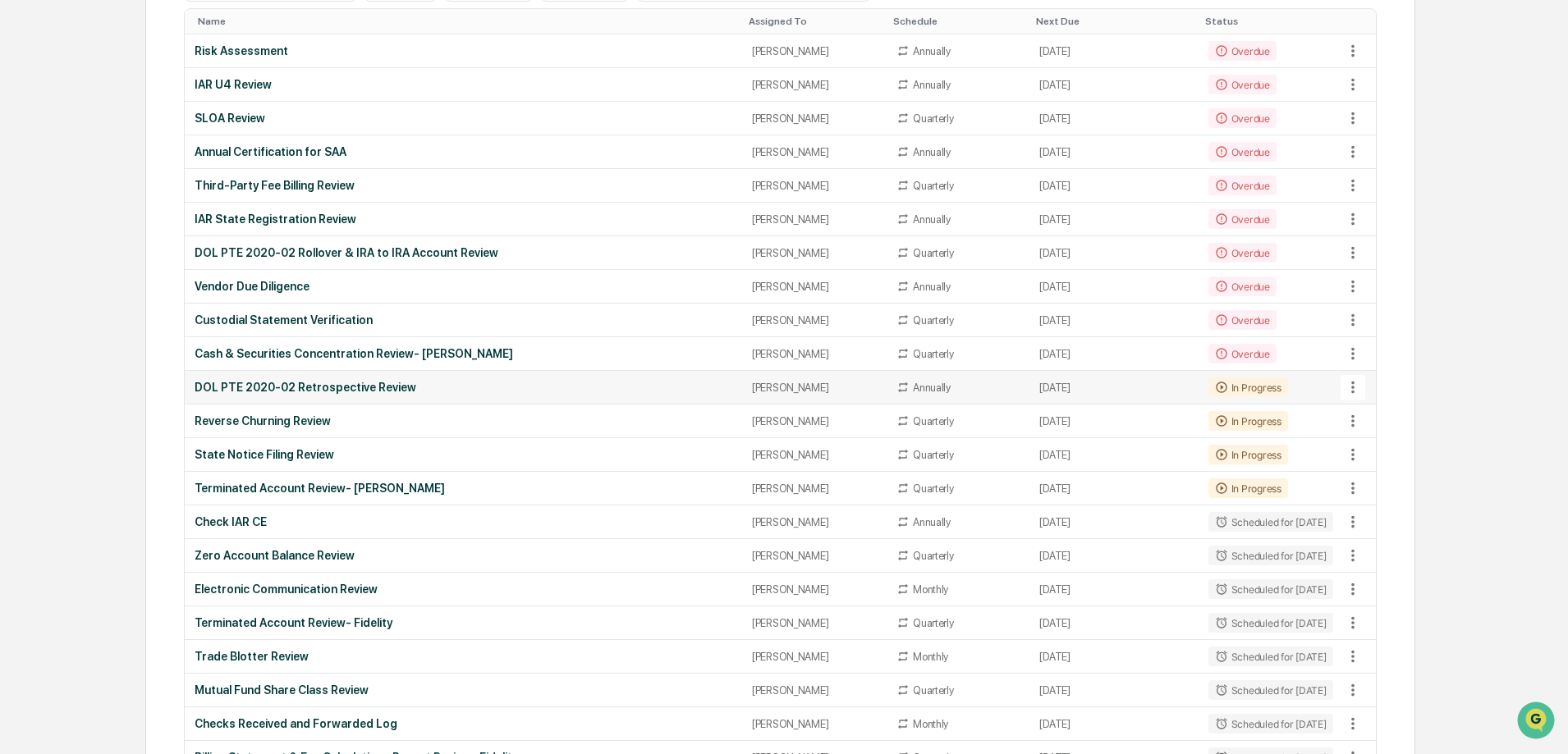
scroll to position [390, 0]
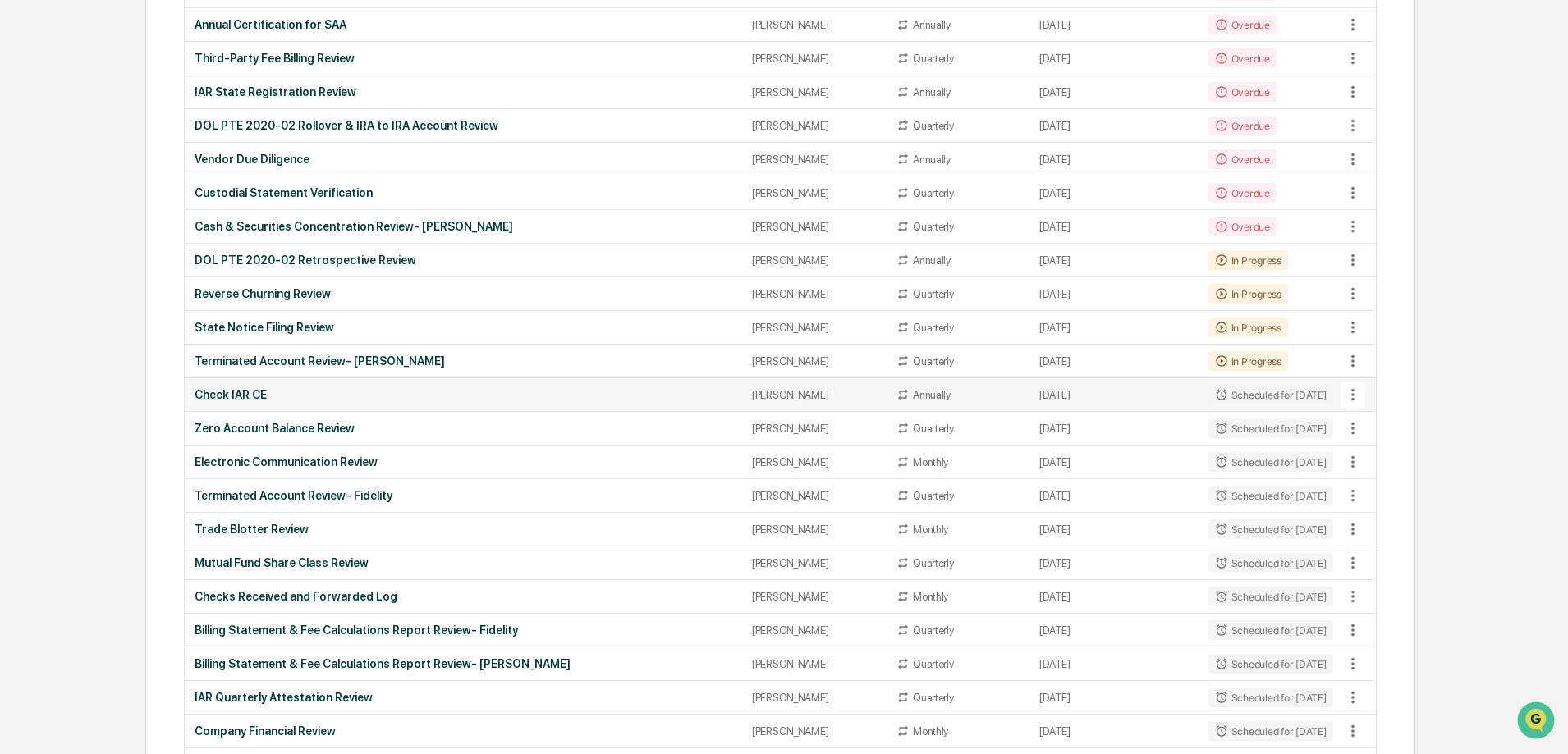
click at [773, 394] on div "[PERSON_NAME]" at bounding box center [814, 394] width 125 height 13
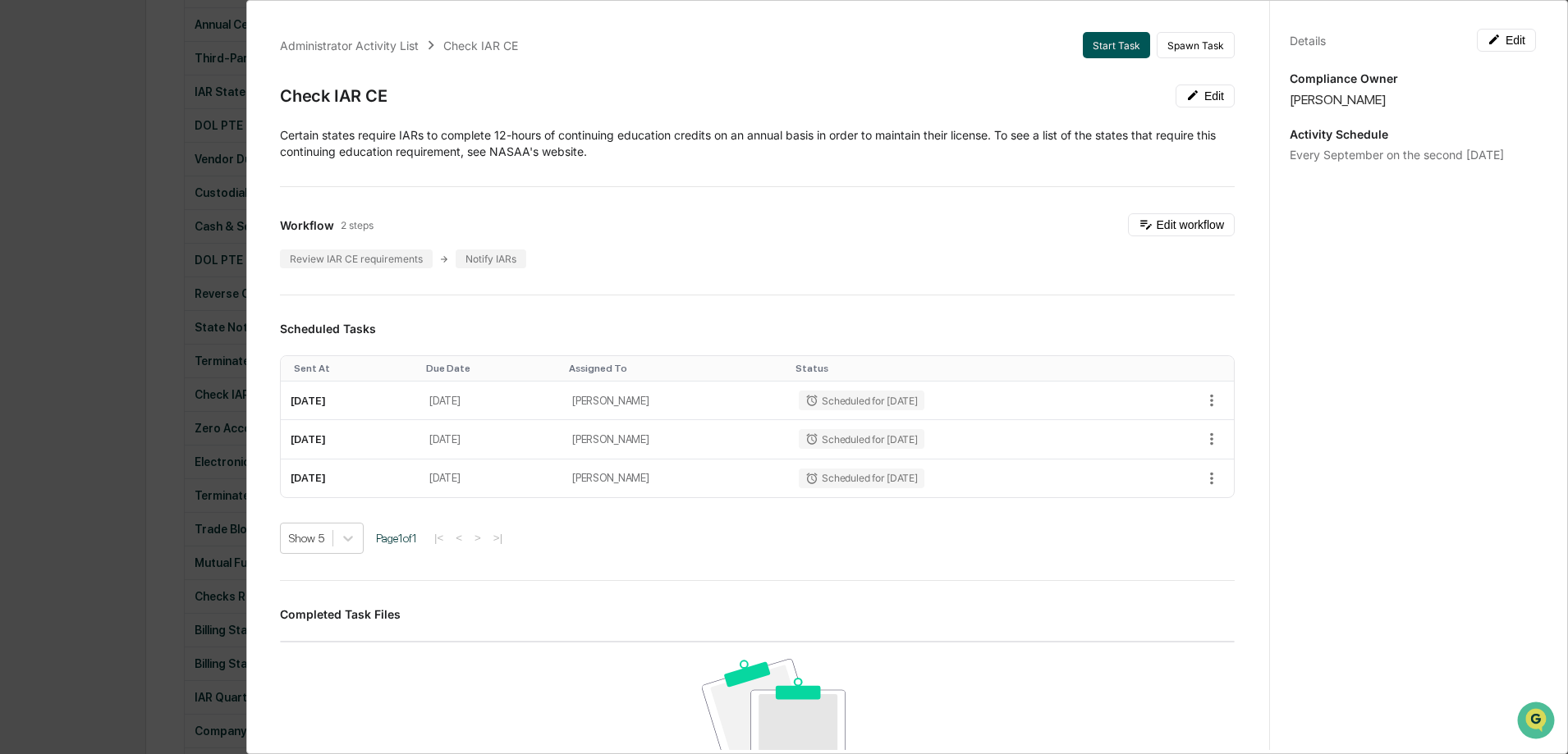
click at [1107, 40] on button "Start Task" at bounding box center [1117, 44] width 68 height 26
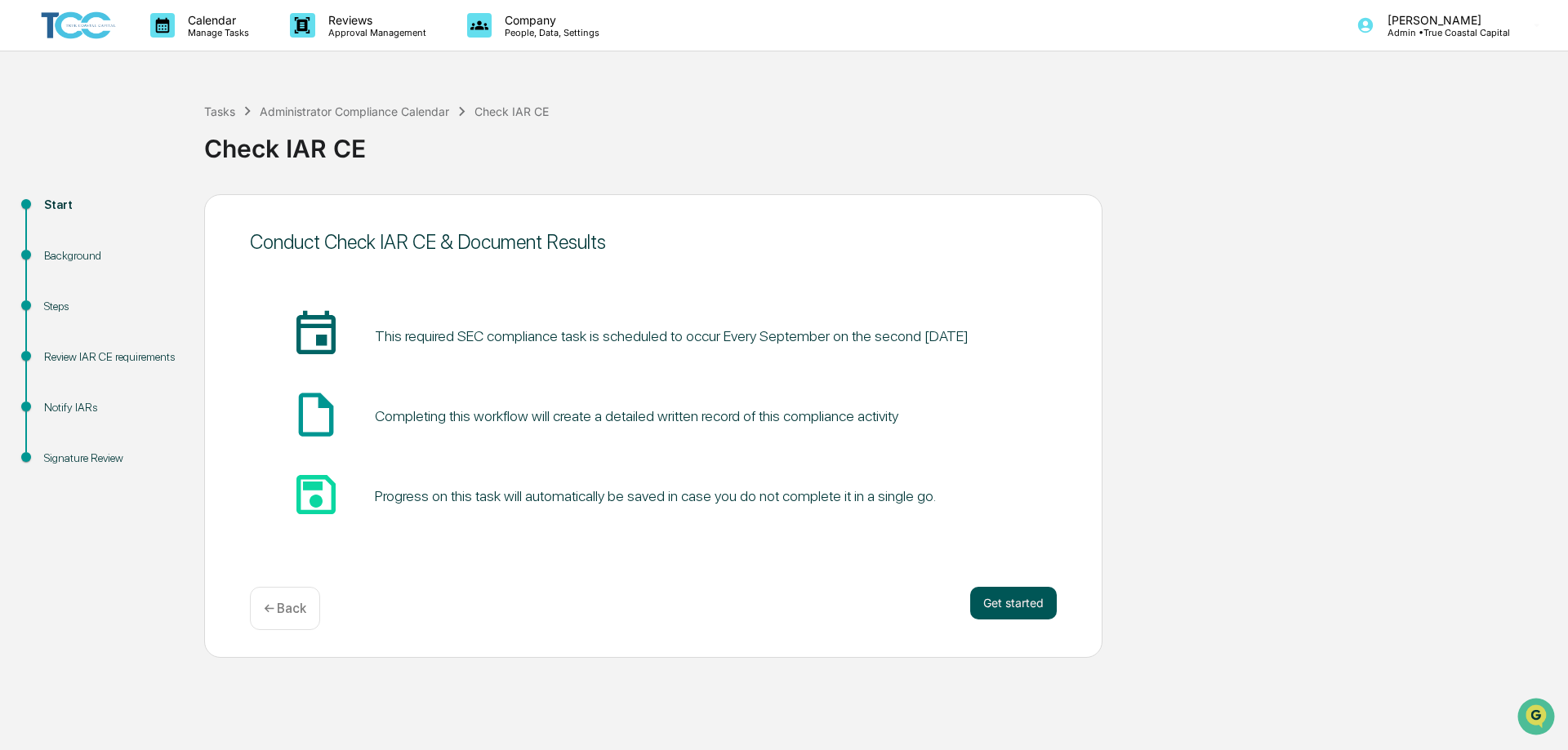
click at [1030, 608] on button "Get started" at bounding box center [1013, 603] width 87 height 33
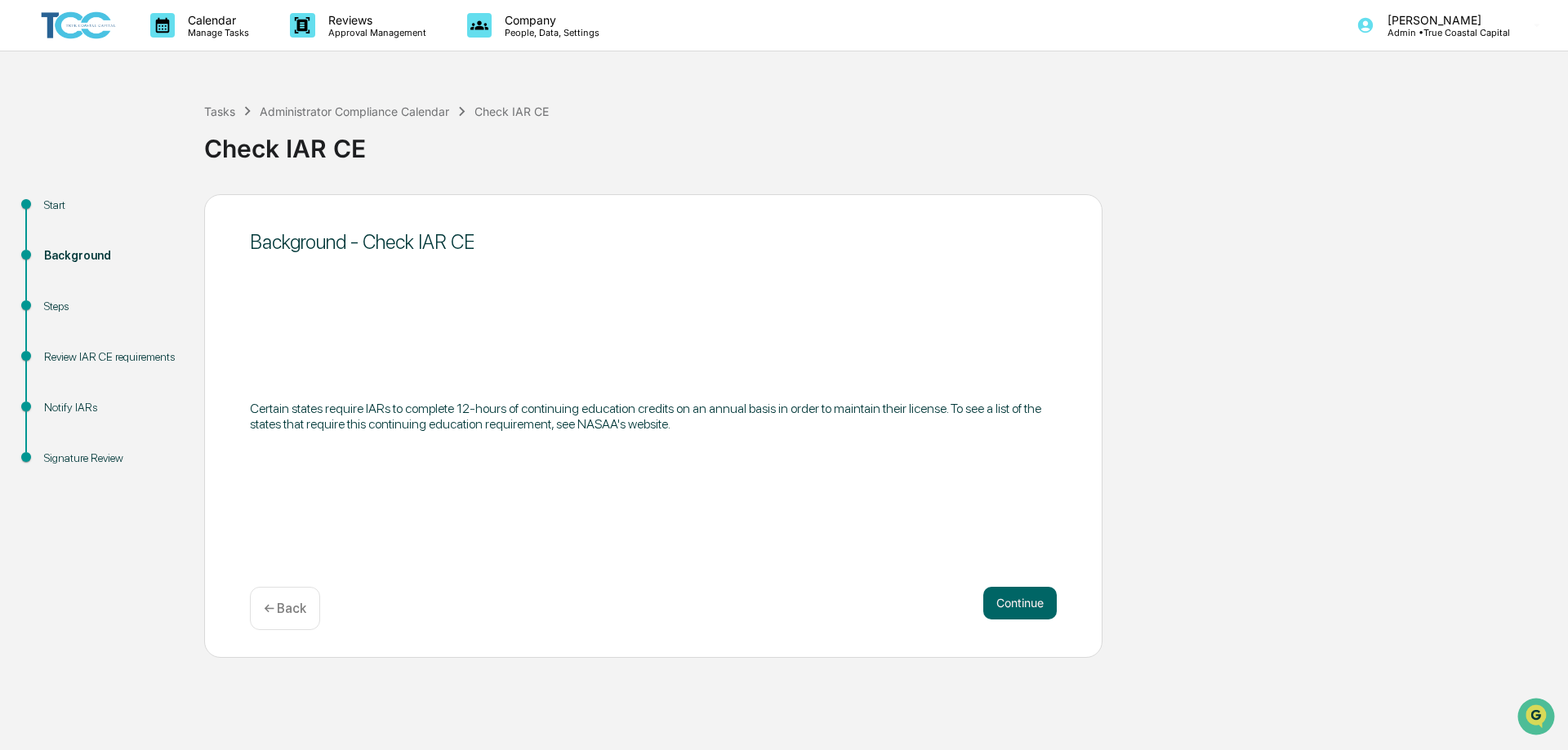
click at [1039, 593] on button "Continue" at bounding box center [1020, 603] width 73 height 33
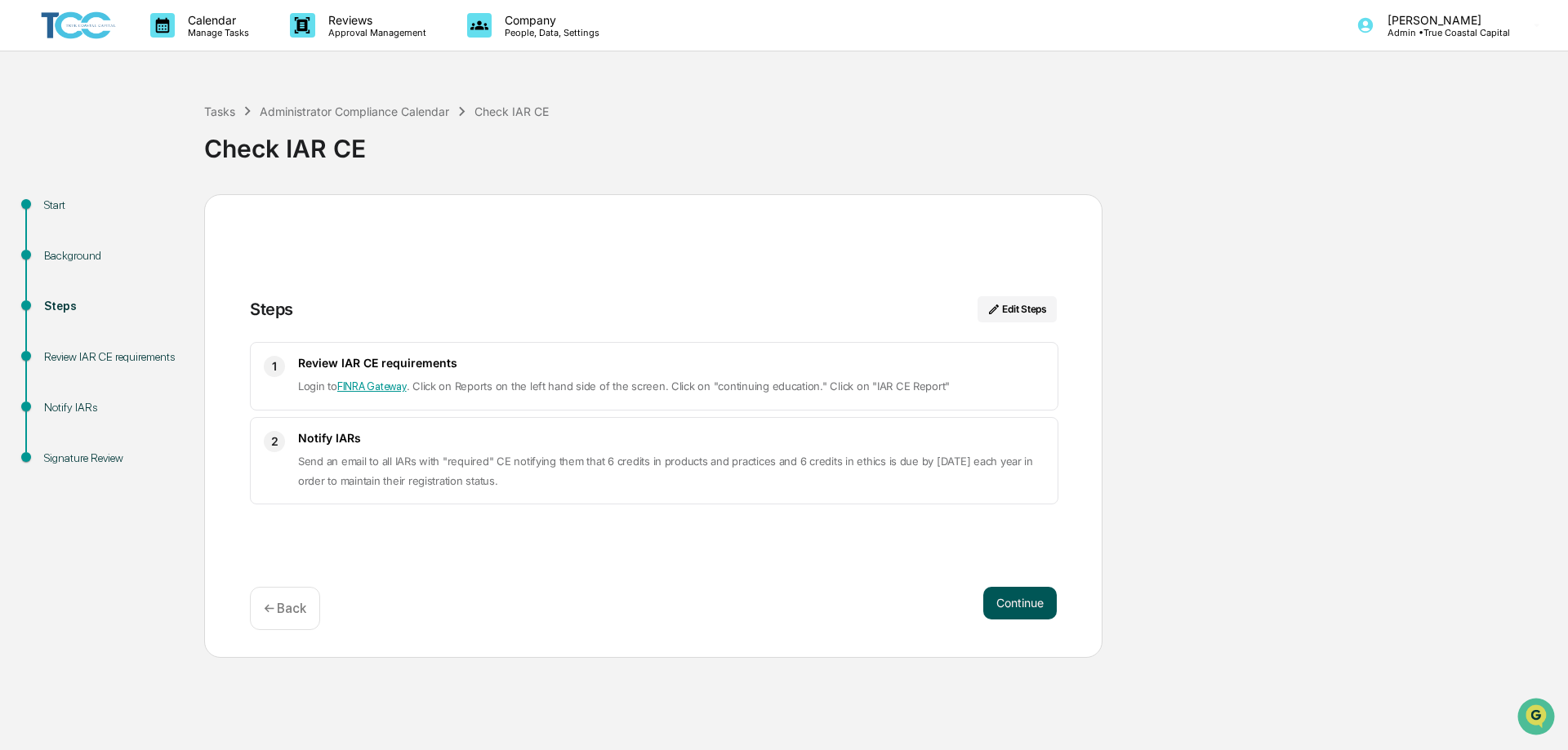
click at [1038, 596] on button "Continue" at bounding box center [1020, 603] width 73 height 33
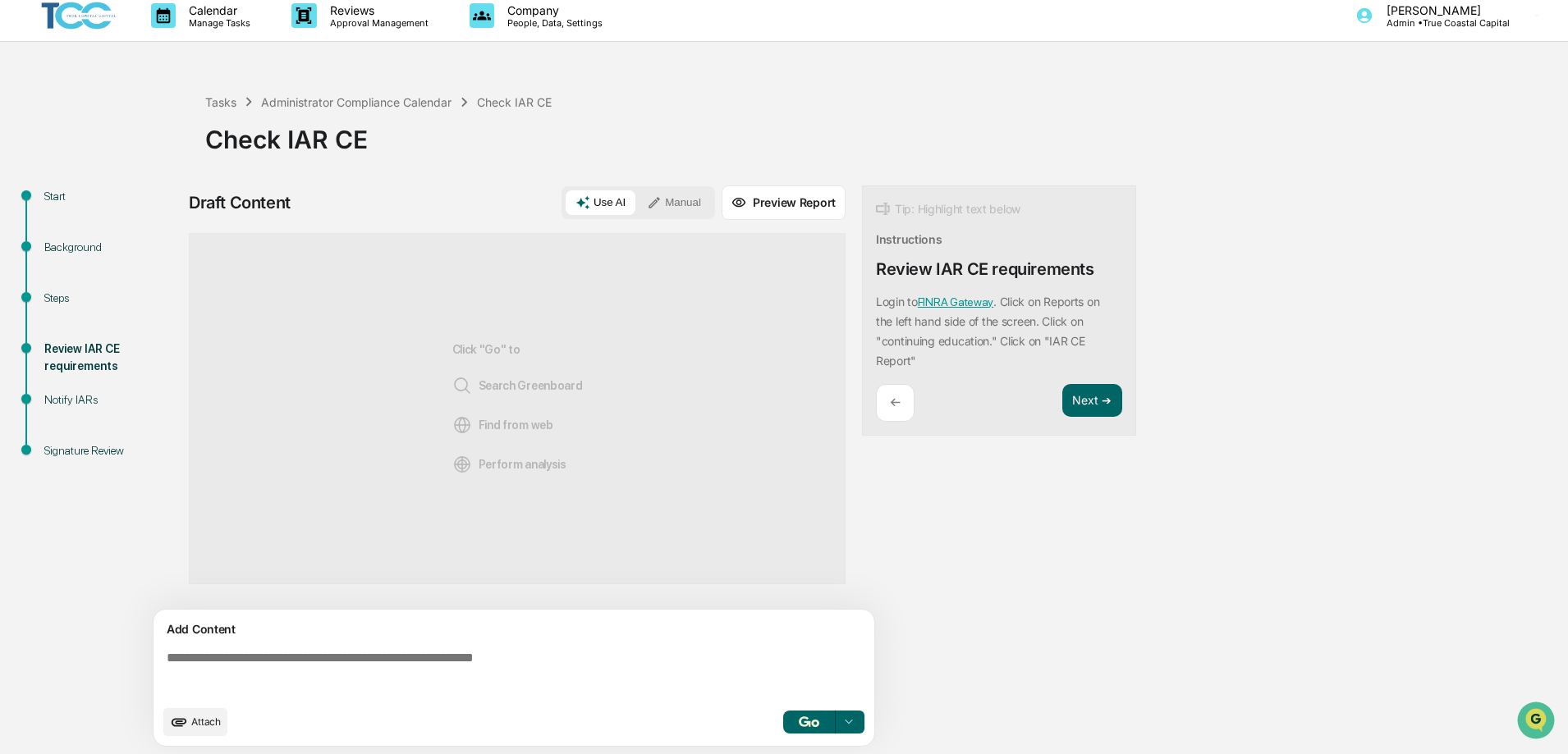
scroll to position [13, 0]
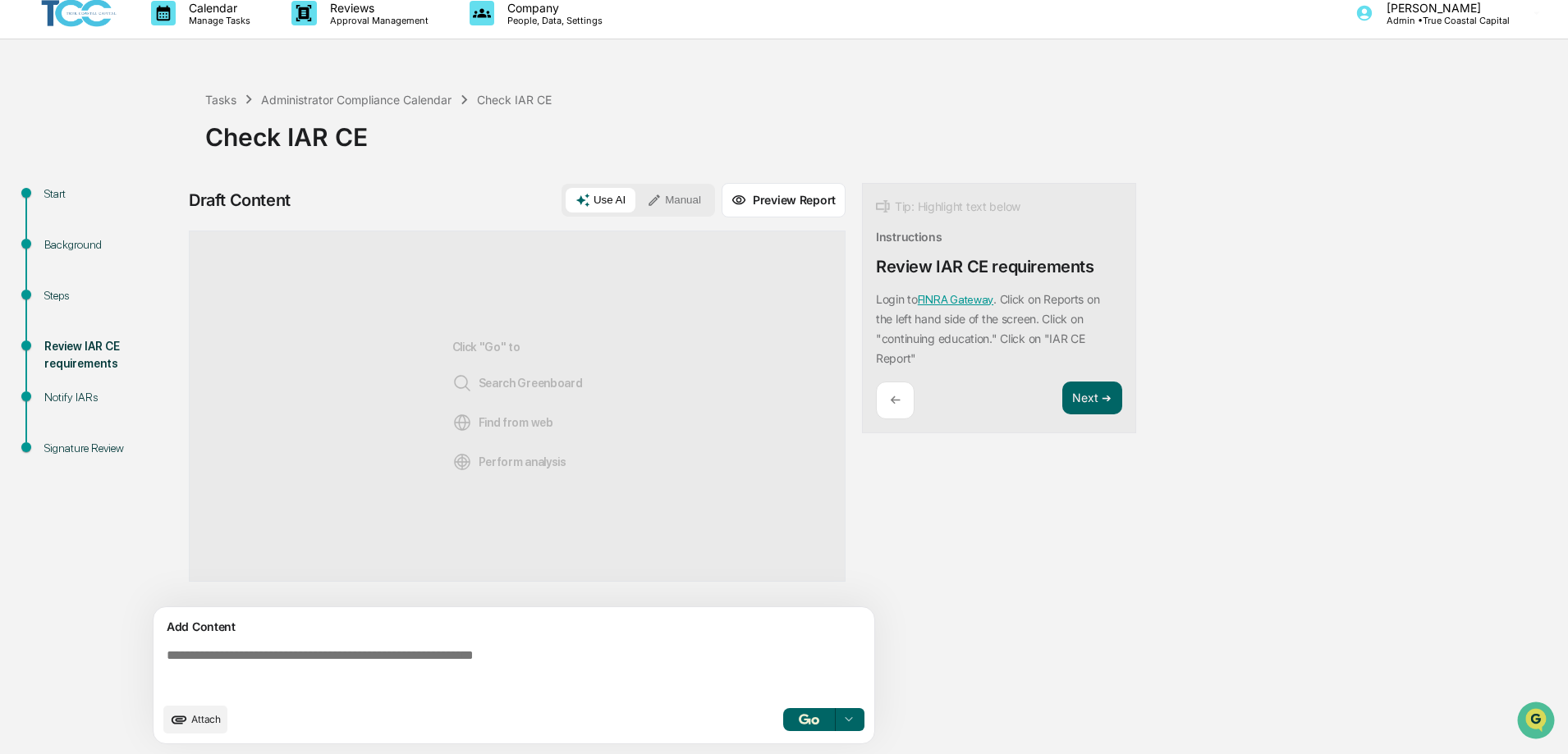
click at [590, 650] on textarea at bounding box center [518, 671] width 715 height 59
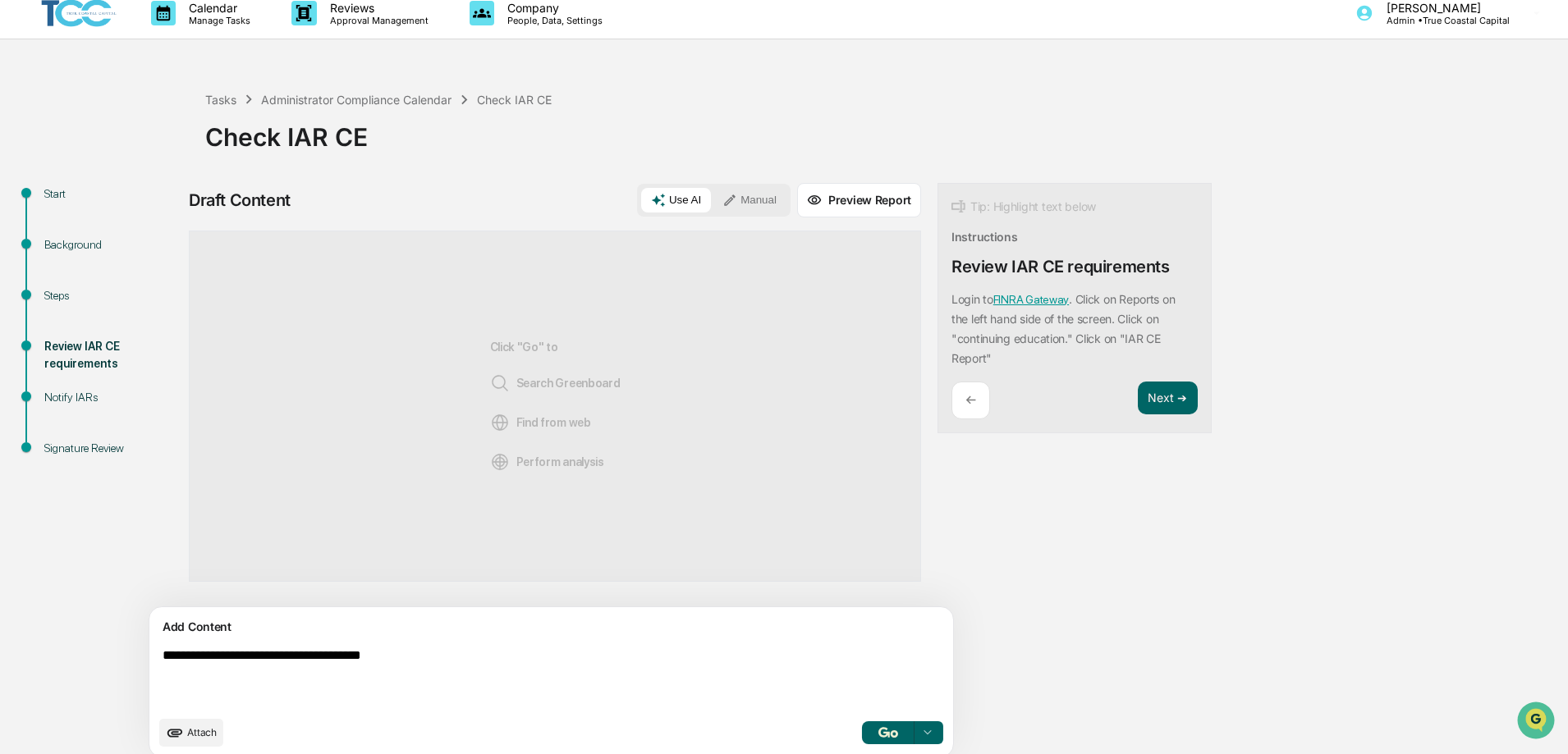
type textarea "**********"
click at [713, 201] on button "Manual" at bounding box center [750, 199] width 74 height 24
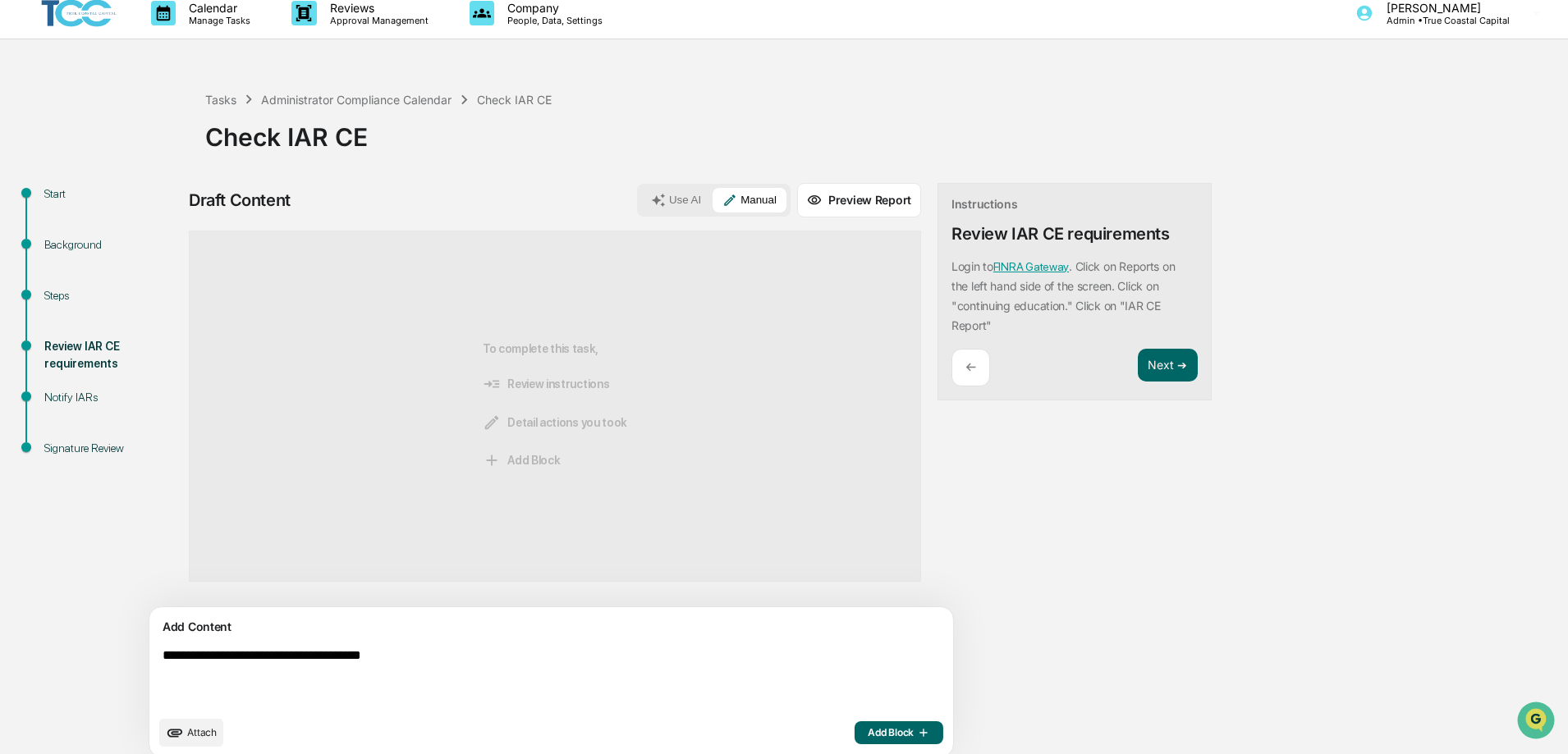
click at [868, 734] on span "Add Block" at bounding box center [899, 733] width 63 height 14
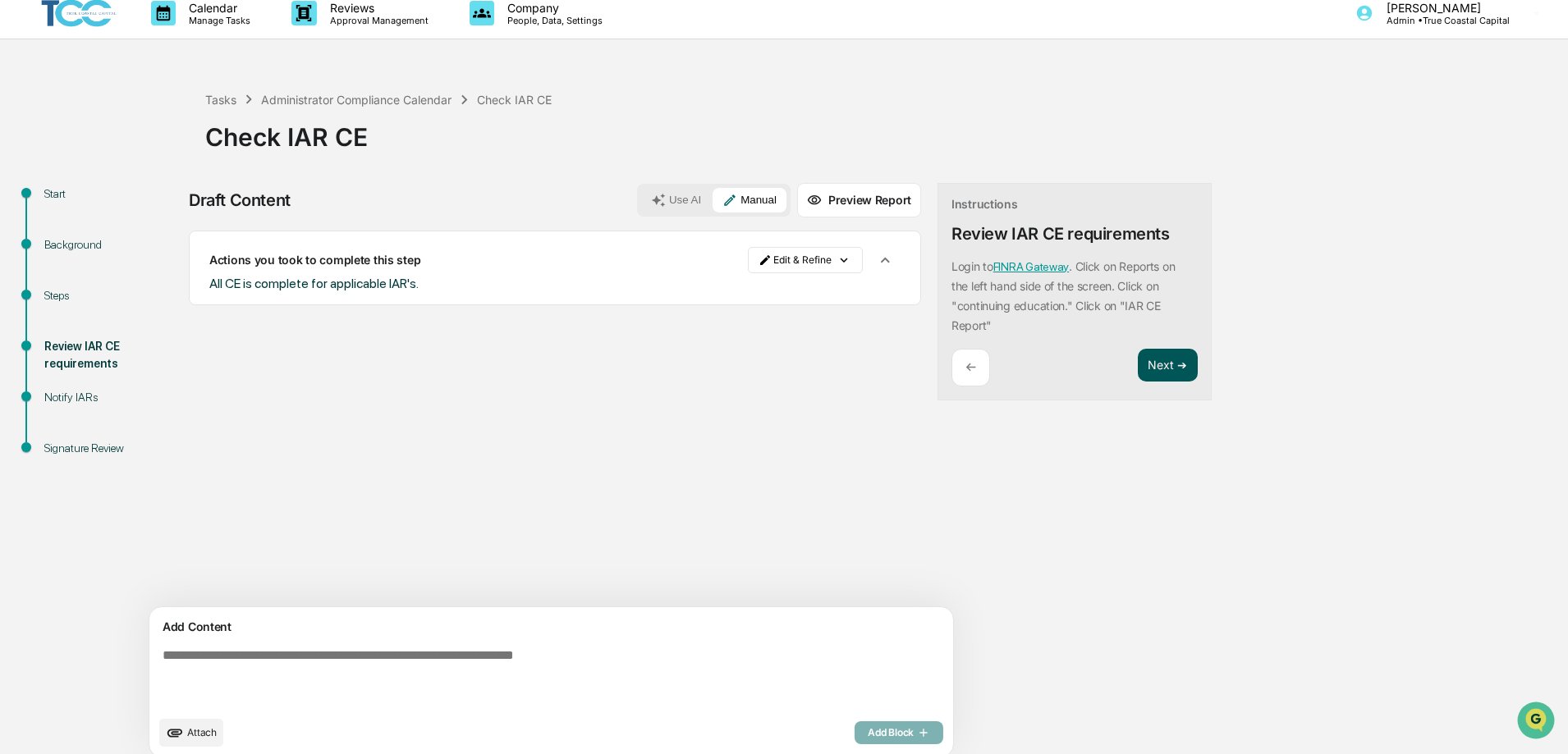
click at [1139, 362] on button "Next ➔" at bounding box center [1169, 365] width 60 height 34
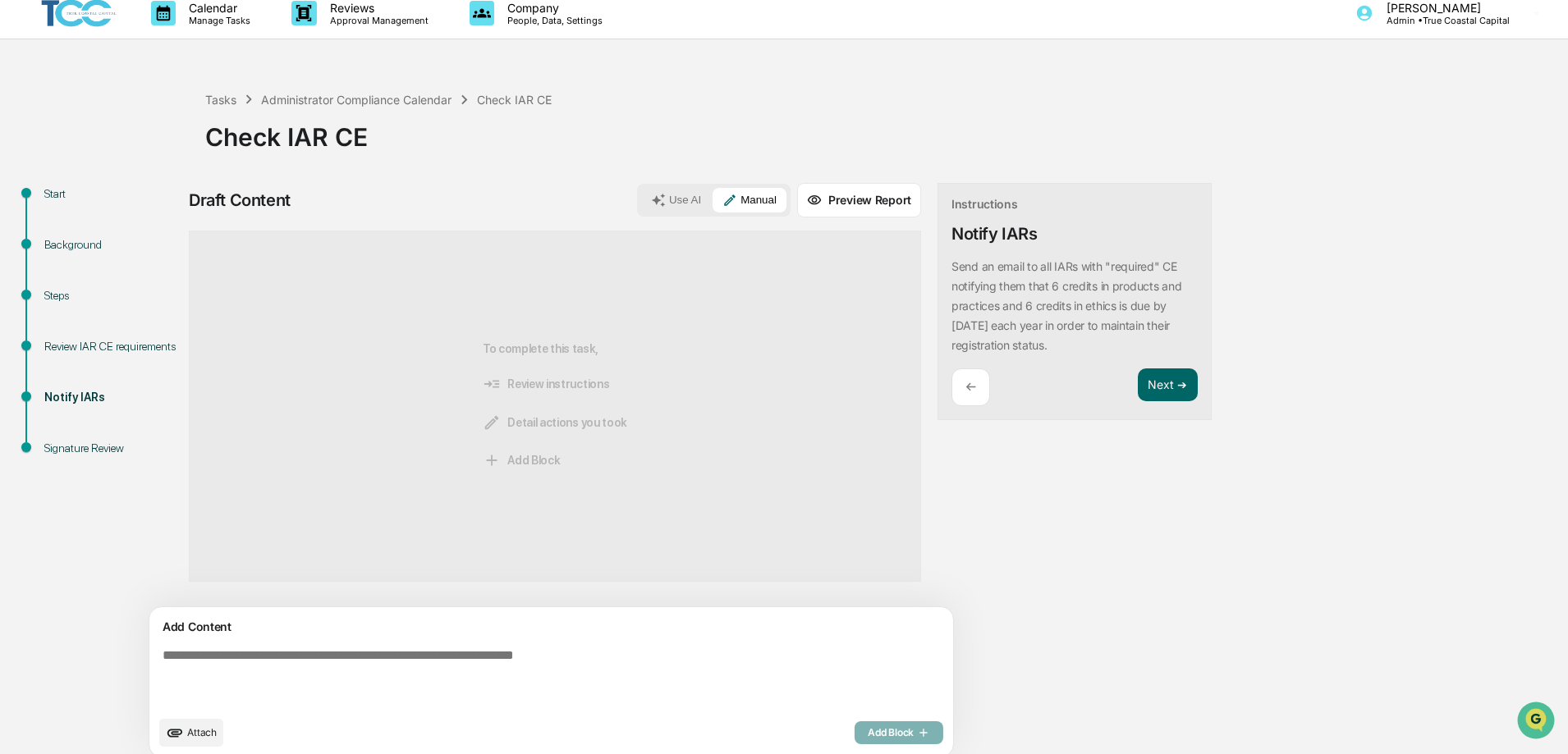
click at [492, 652] on textarea at bounding box center [513, 678] width 715 height 72
type textarea "**********"
click at [868, 736] on span "Add Block" at bounding box center [899, 733] width 63 height 14
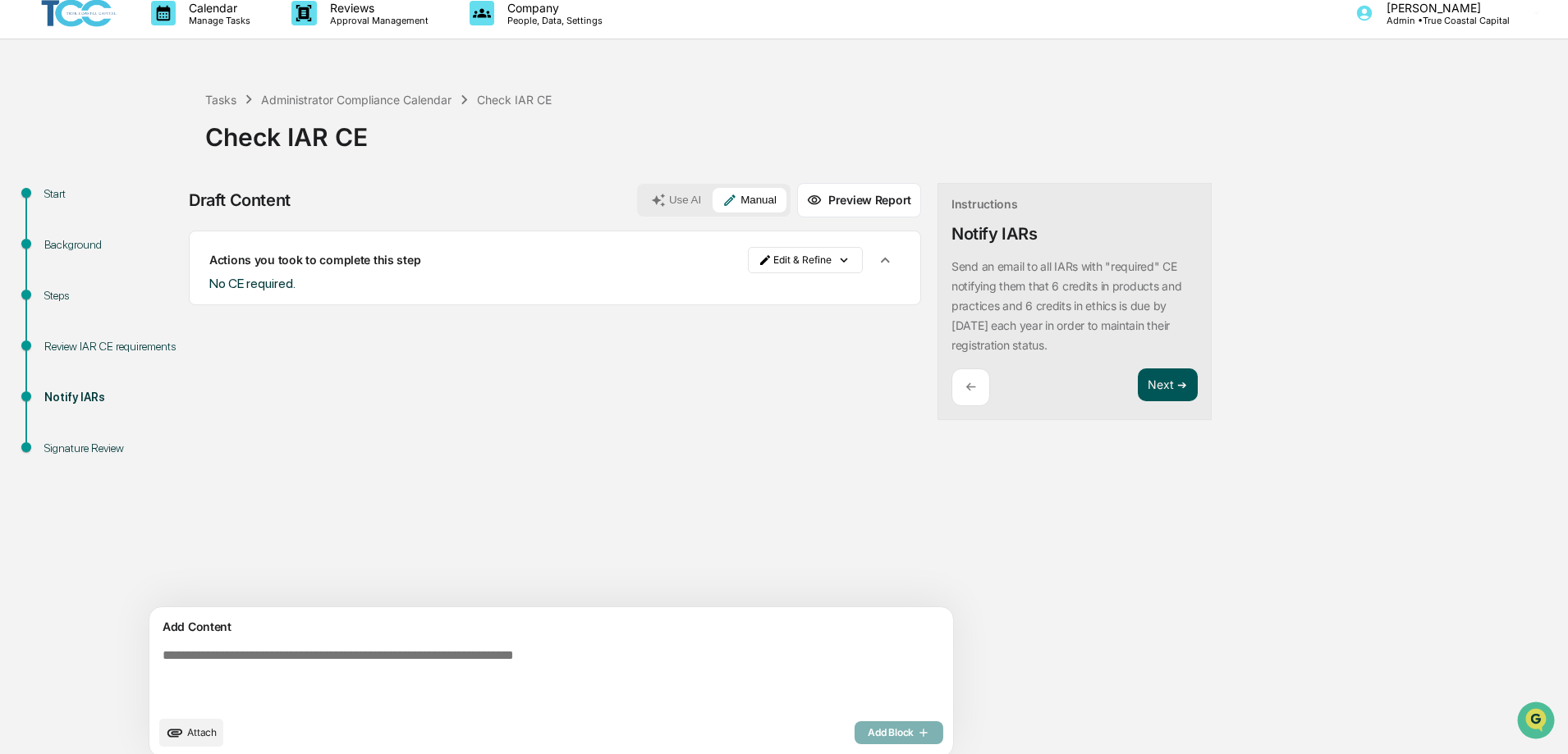
click at [1139, 387] on button "Next ➔" at bounding box center [1169, 385] width 60 height 34
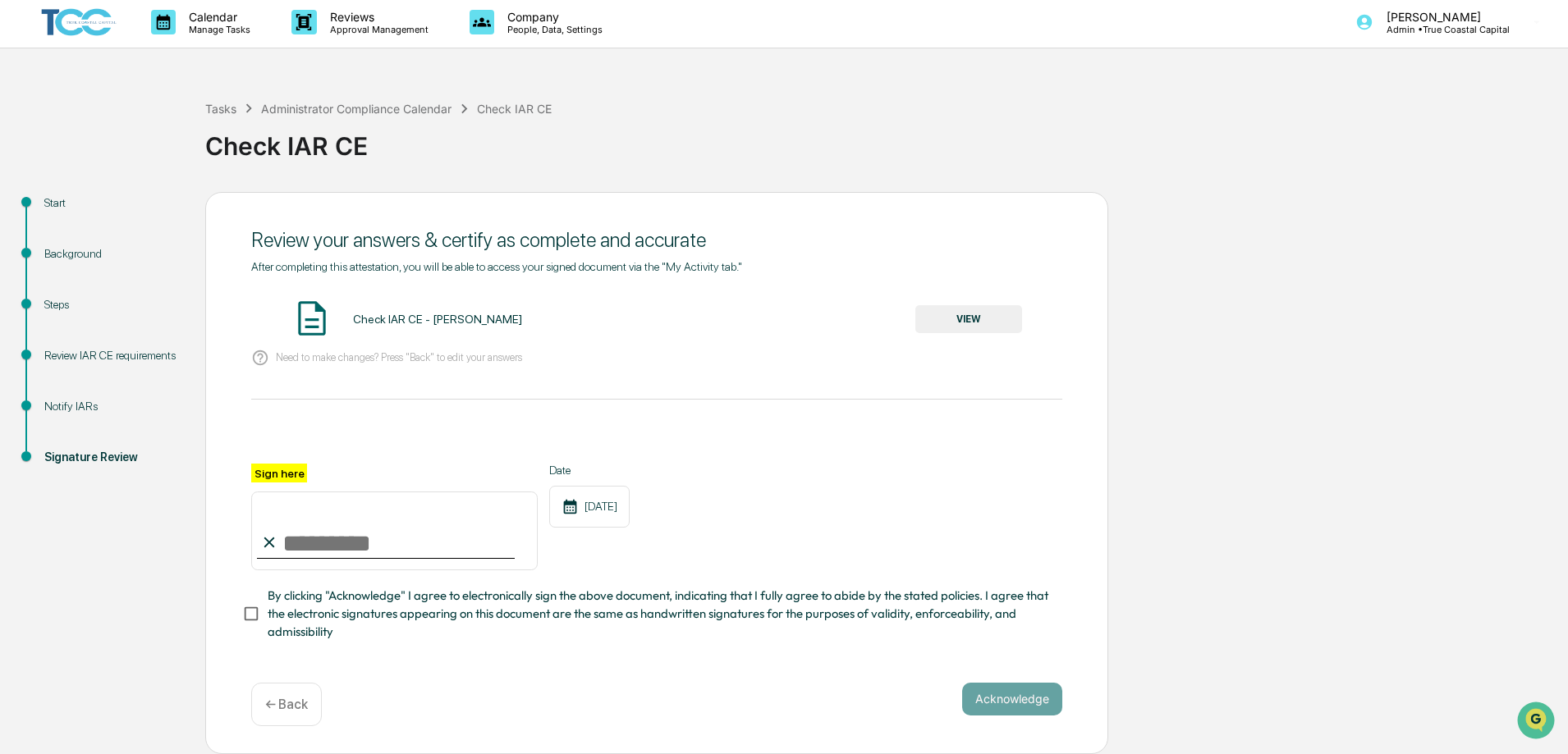
click at [973, 309] on button "VIEW" at bounding box center [969, 319] width 106 height 28
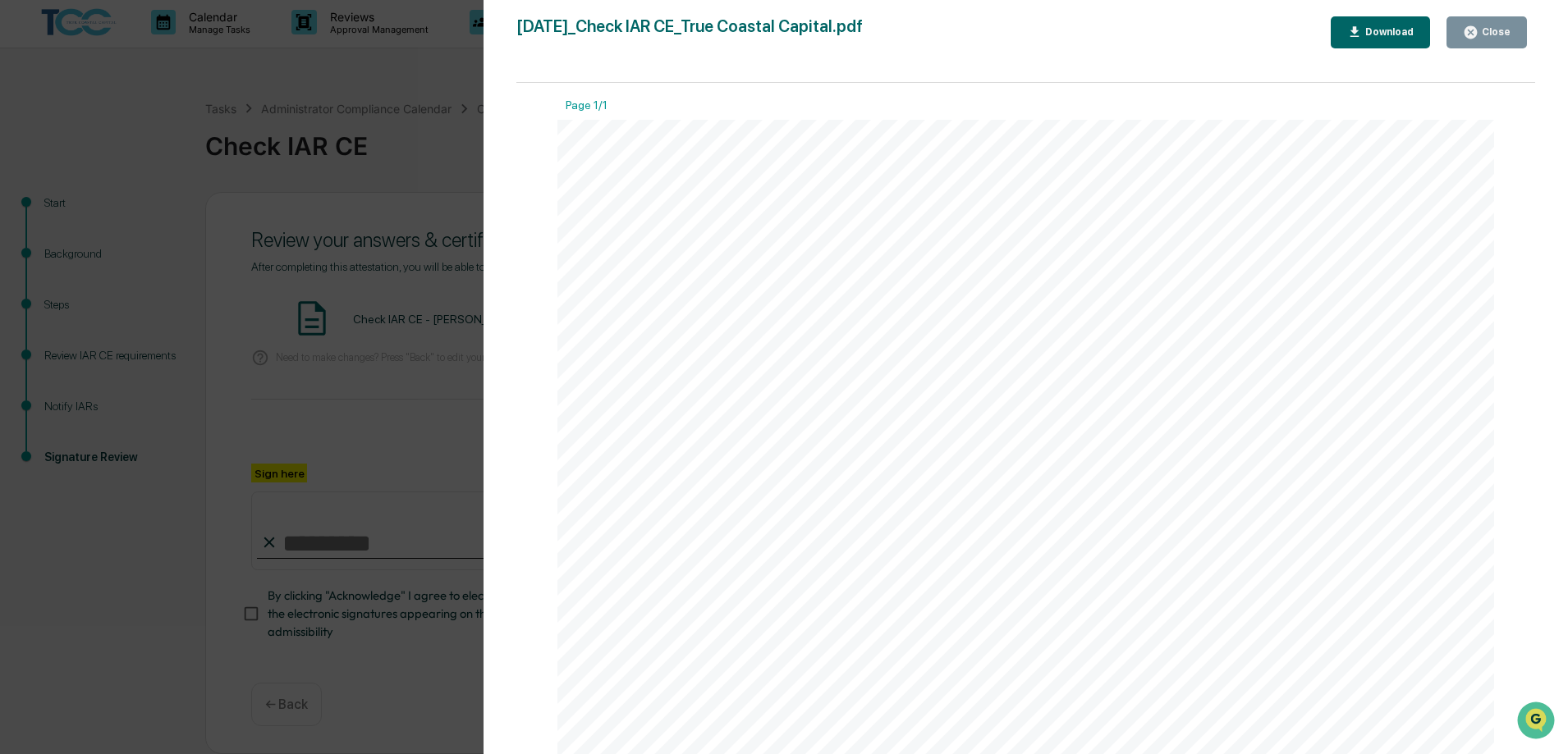
scroll to position [0, 0]
click at [1368, 23] on button "Download" at bounding box center [1381, 32] width 101 height 32
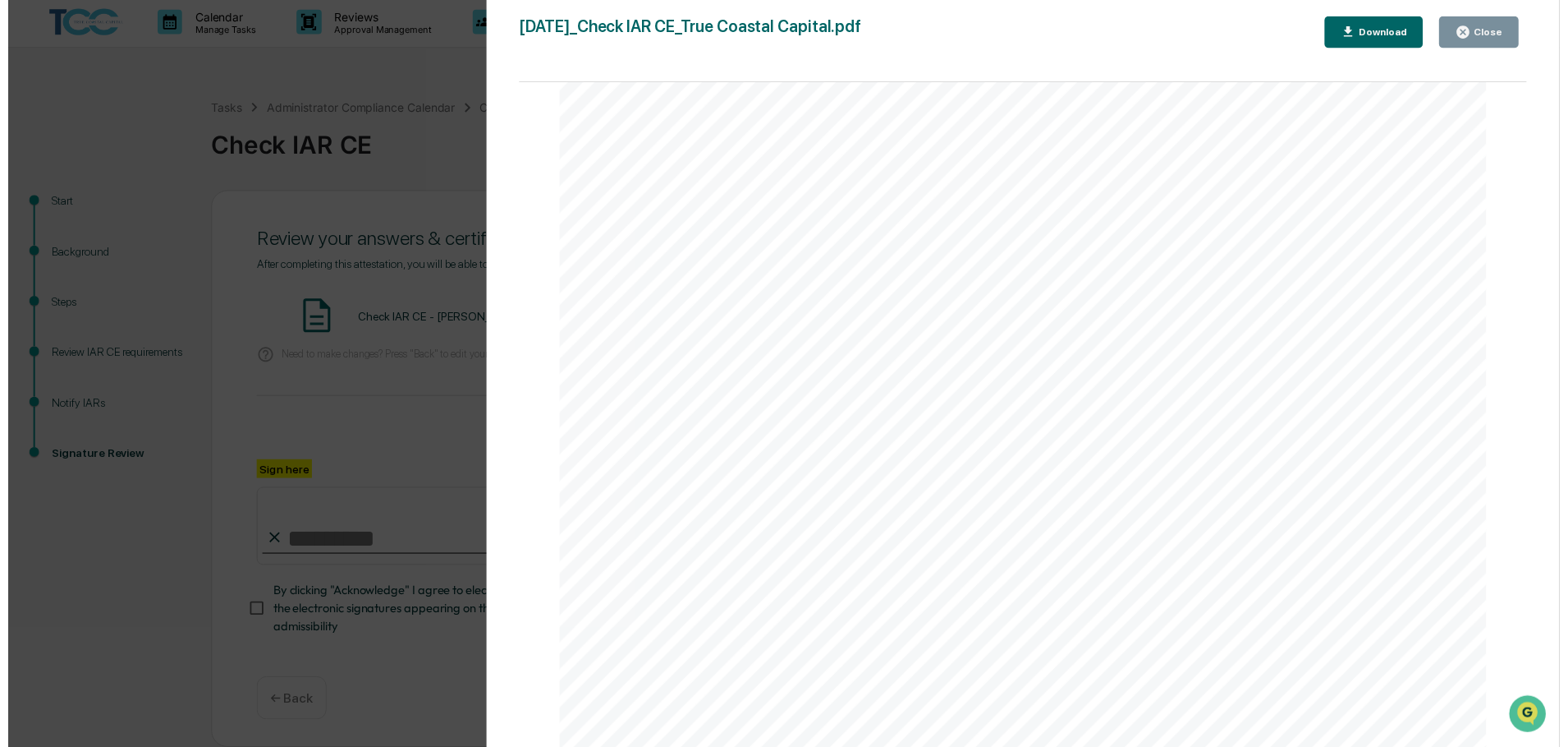
scroll to position [692, 0]
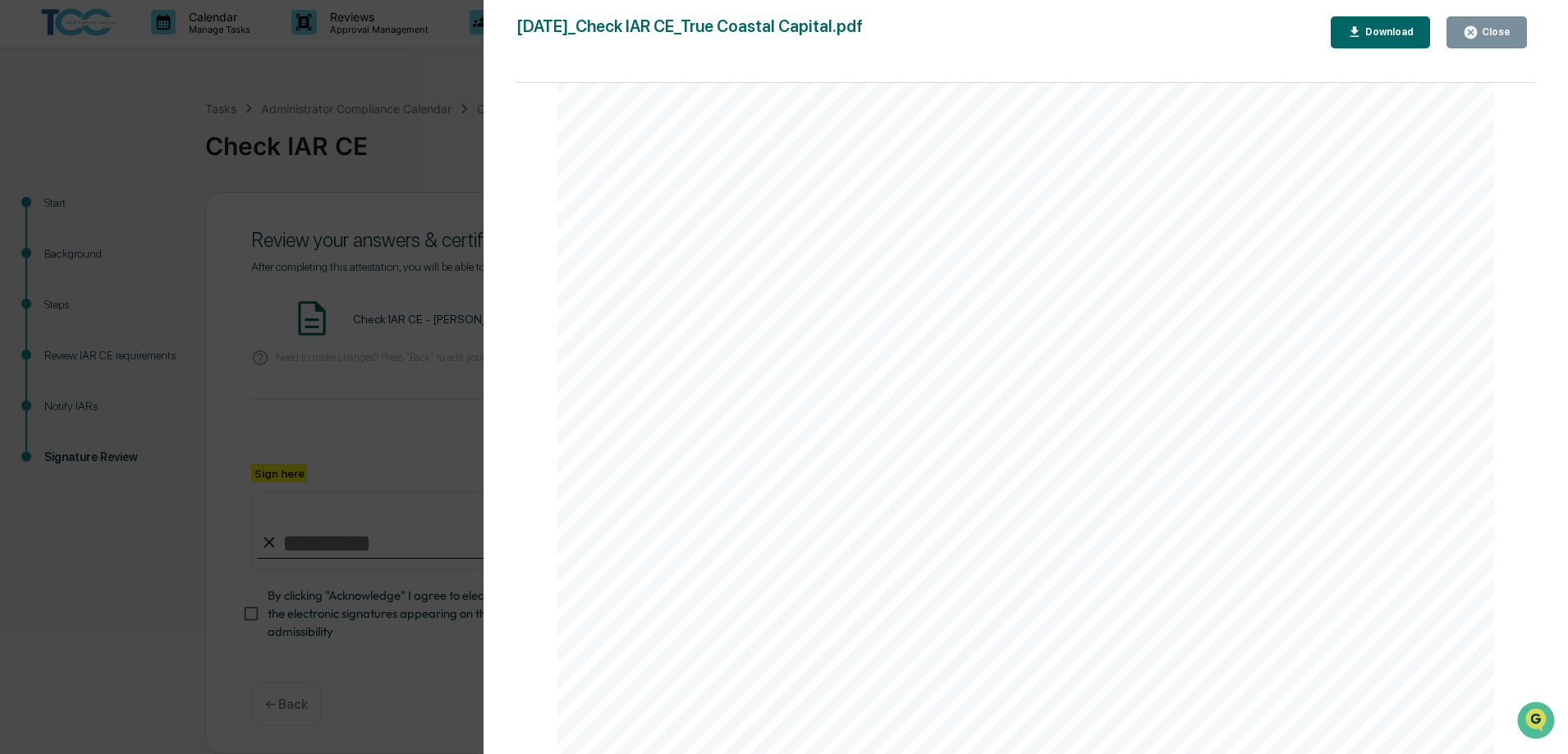
click at [1504, 37] on div "Close" at bounding box center [1494, 32] width 32 height 12
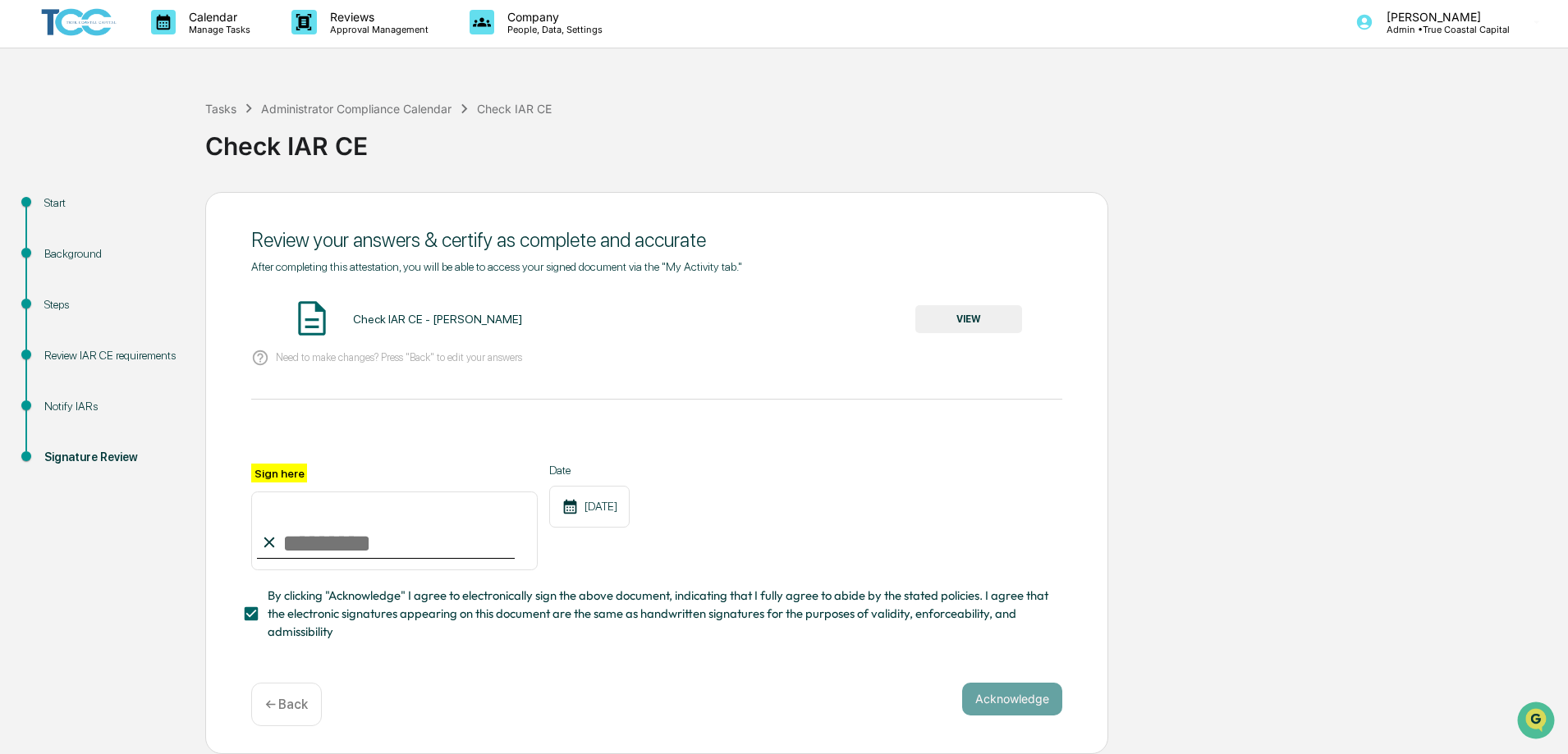
click at [326, 530] on input "Sign here" at bounding box center [395, 530] width 286 height 78
type input "**********"
click at [1022, 690] on button "Acknowledge" at bounding box center [1013, 699] width 101 height 33
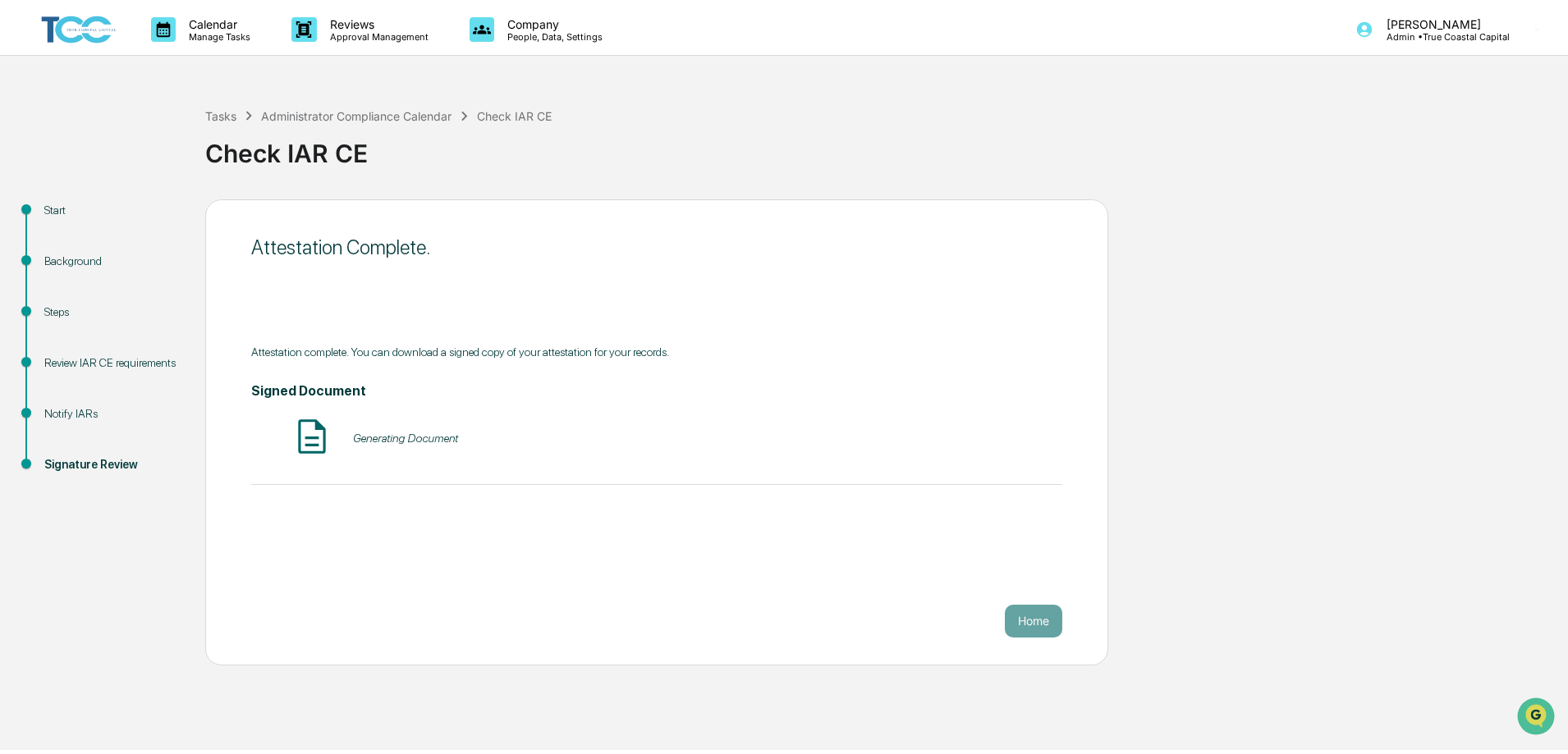
scroll to position [0, 0]
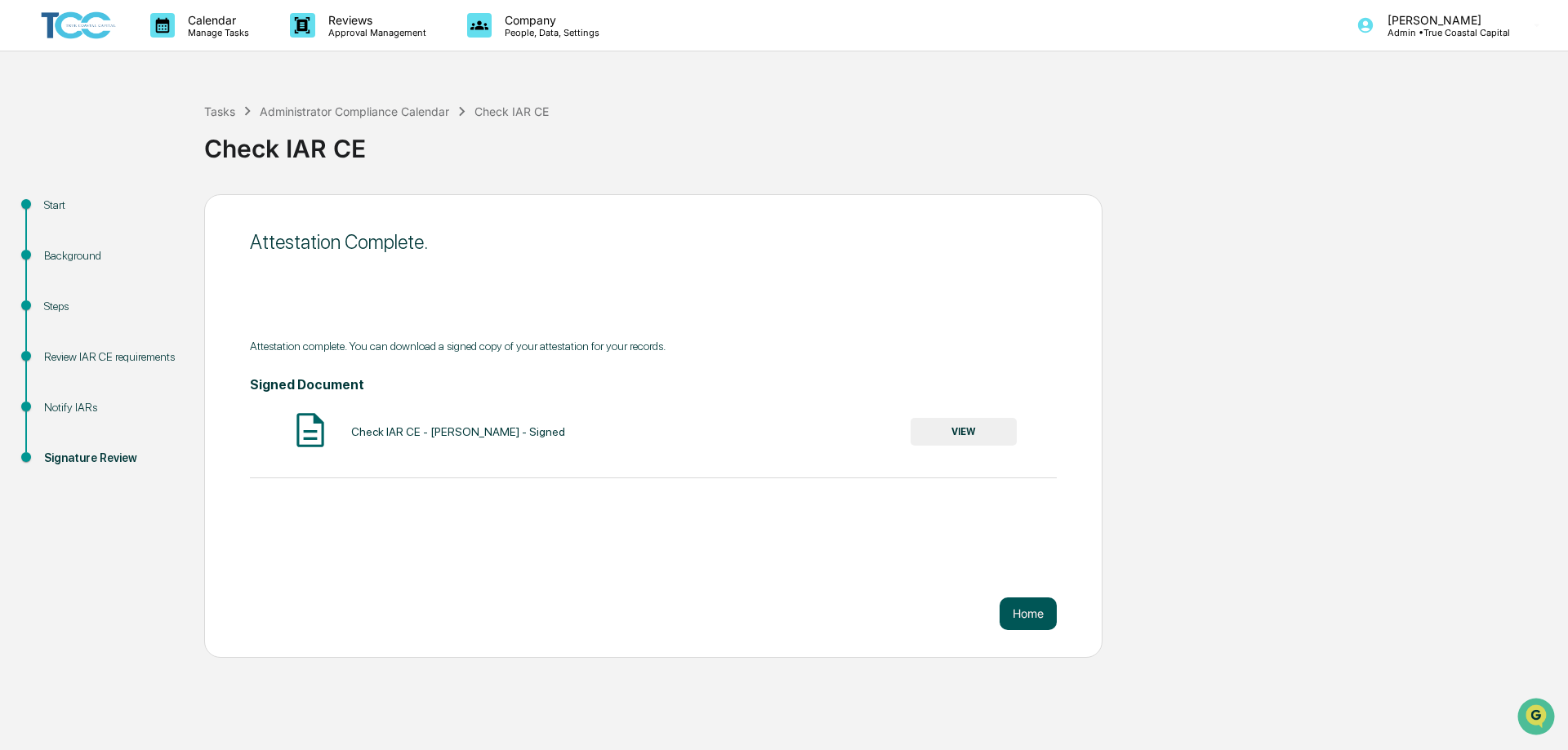
click at [1037, 615] on button "Home" at bounding box center [1027, 613] width 57 height 33
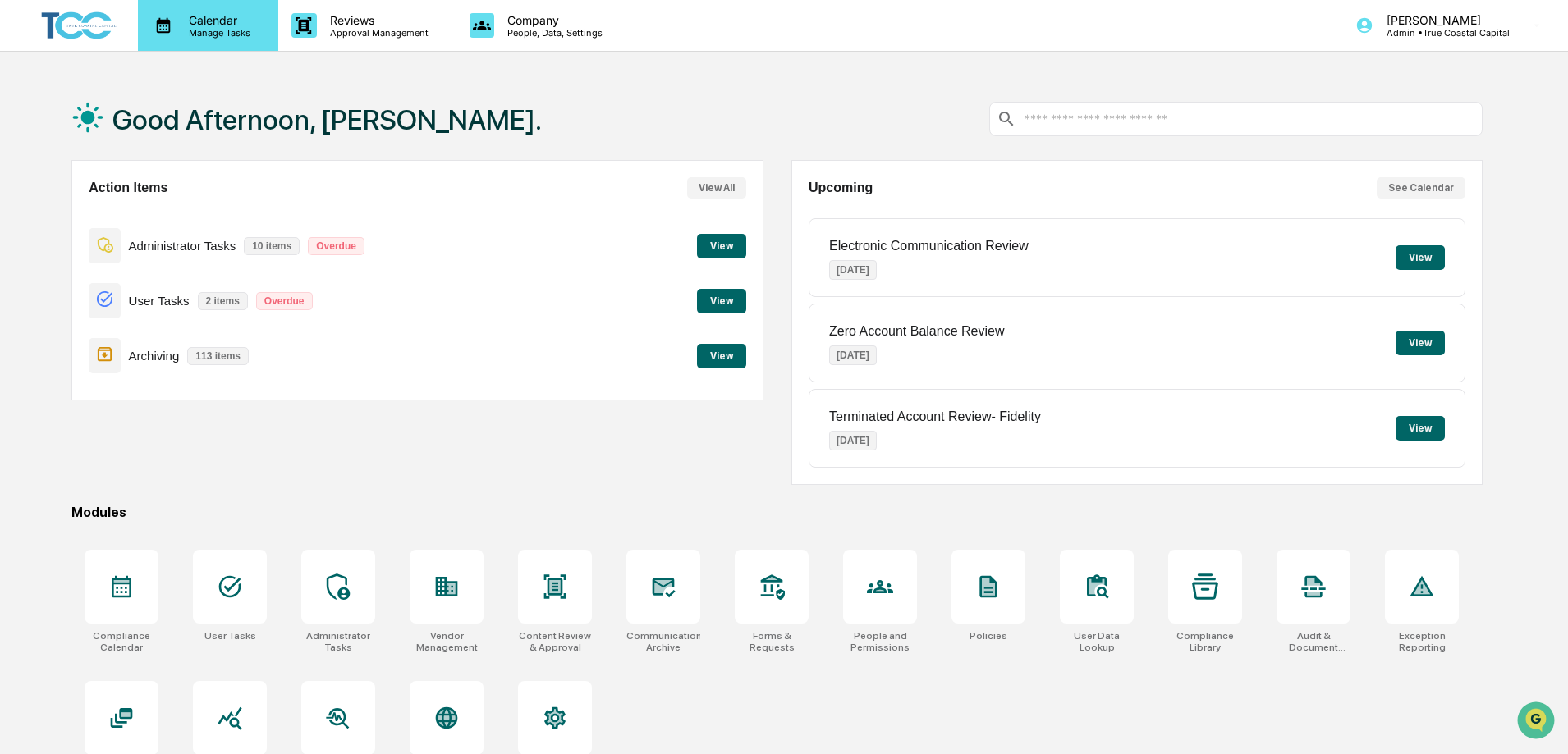
click at [182, 37] on p "Manage Tasks" at bounding box center [218, 33] width 83 height 12
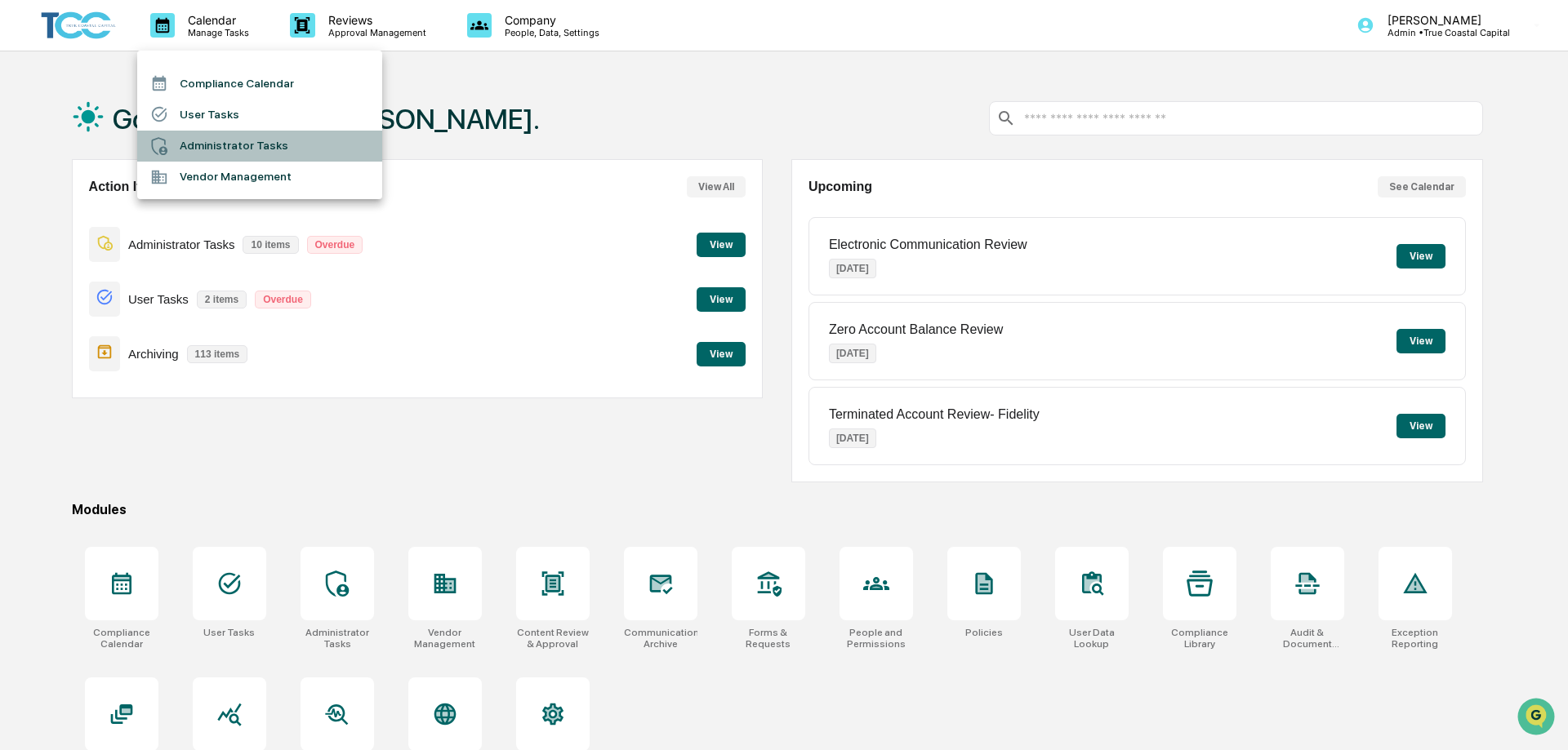
click at [194, 139] on li "Administrator Tasks" at bounding box center [260, 146] width 245 height 31
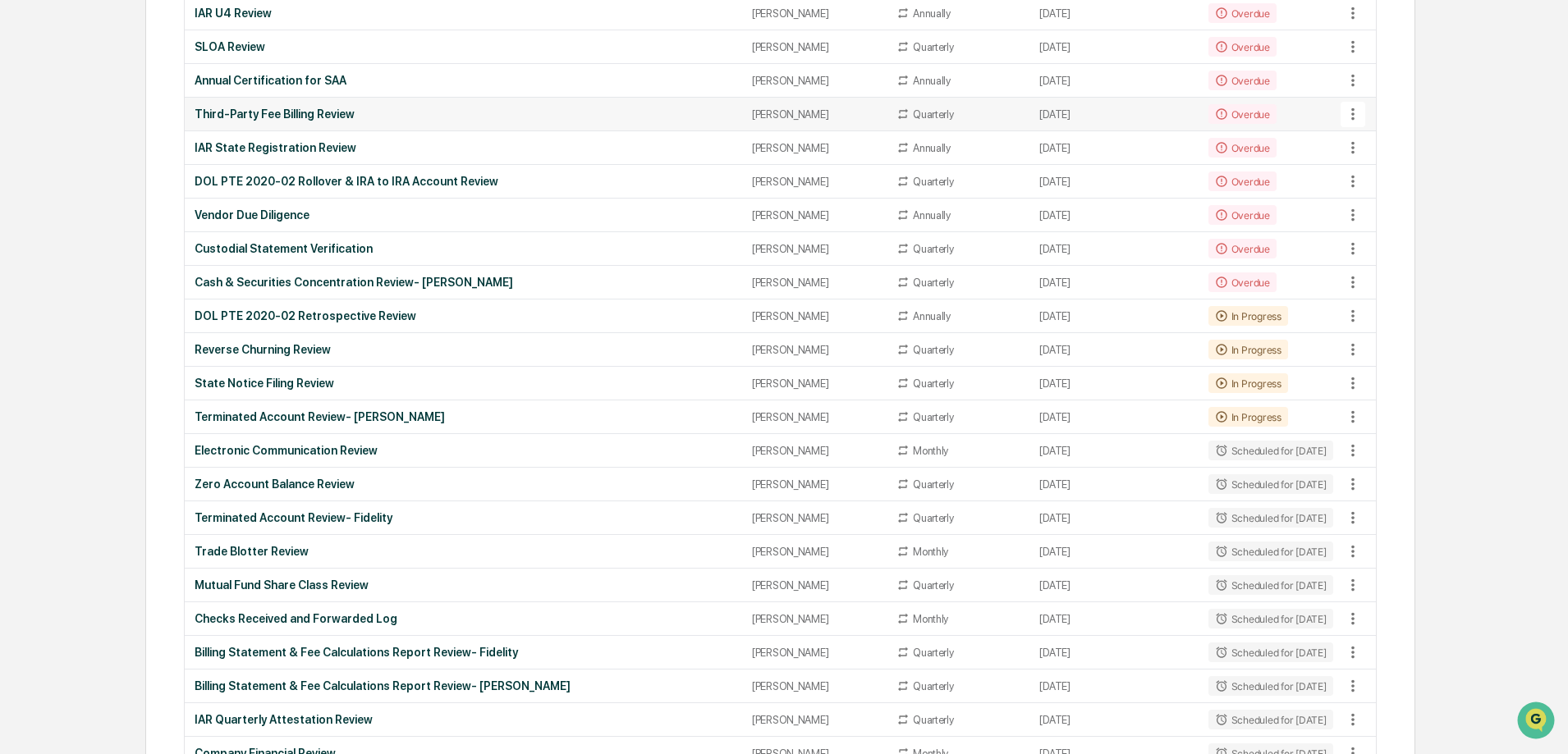
scroll to position [349, 0]
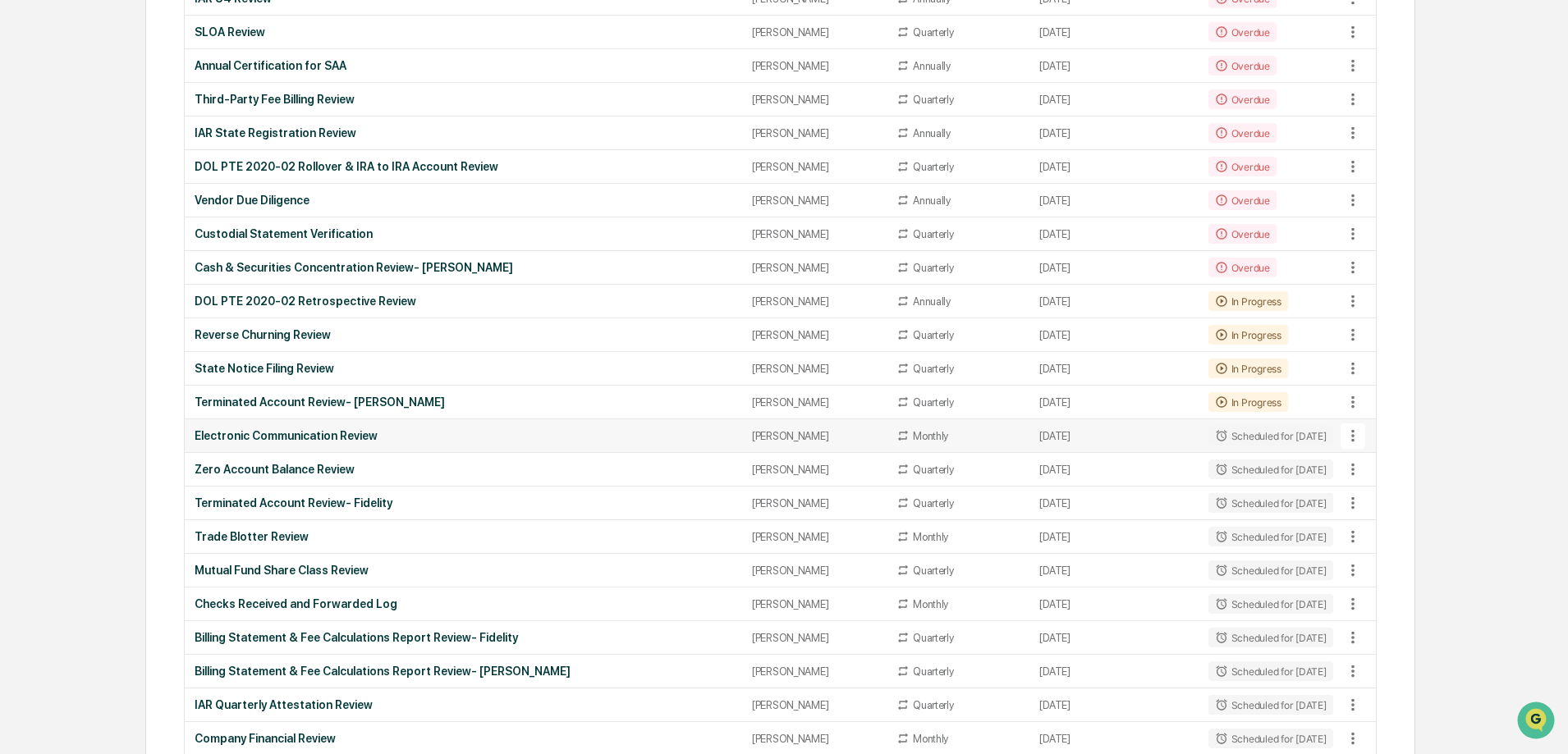
click at [780, 438] on div "[PERSON_NAME]" at bounding box center [814, 436] width 125 height 13
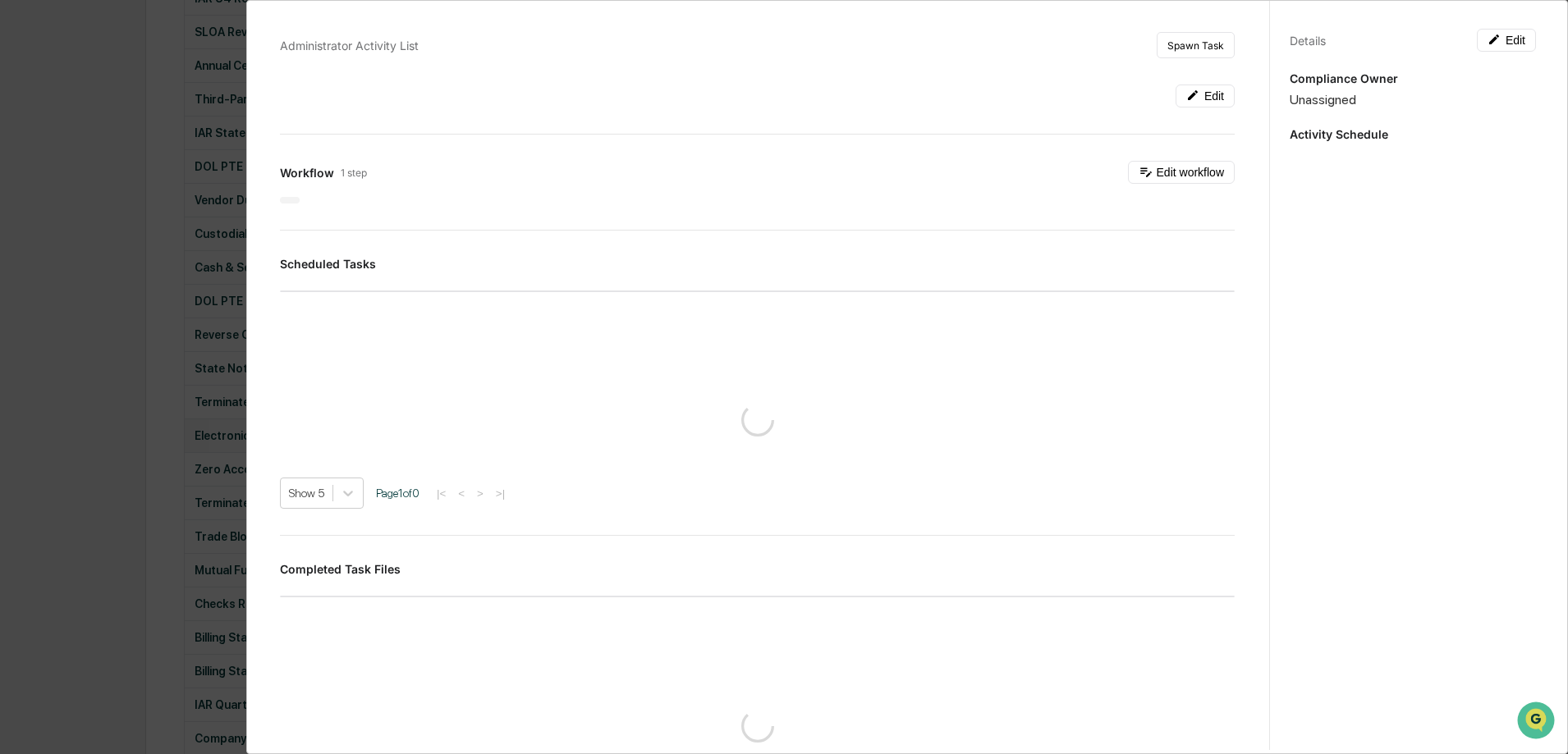
scroll to position [369, 0]
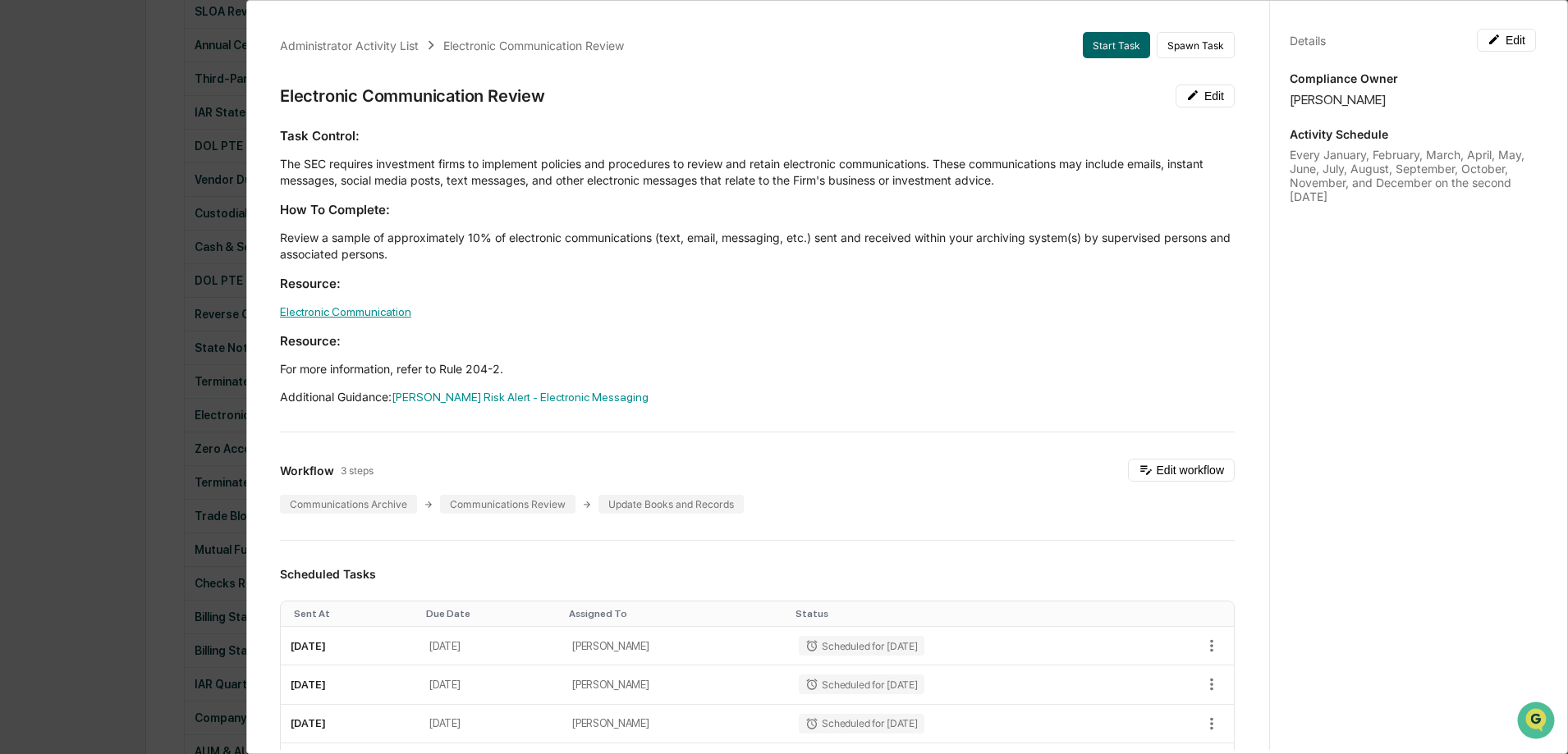
click at [379, 309] on link "Electronic Communication" at bounding box center [345, 312] width 132 height 14
